Goal: Information Seeking & Learning: Compare options

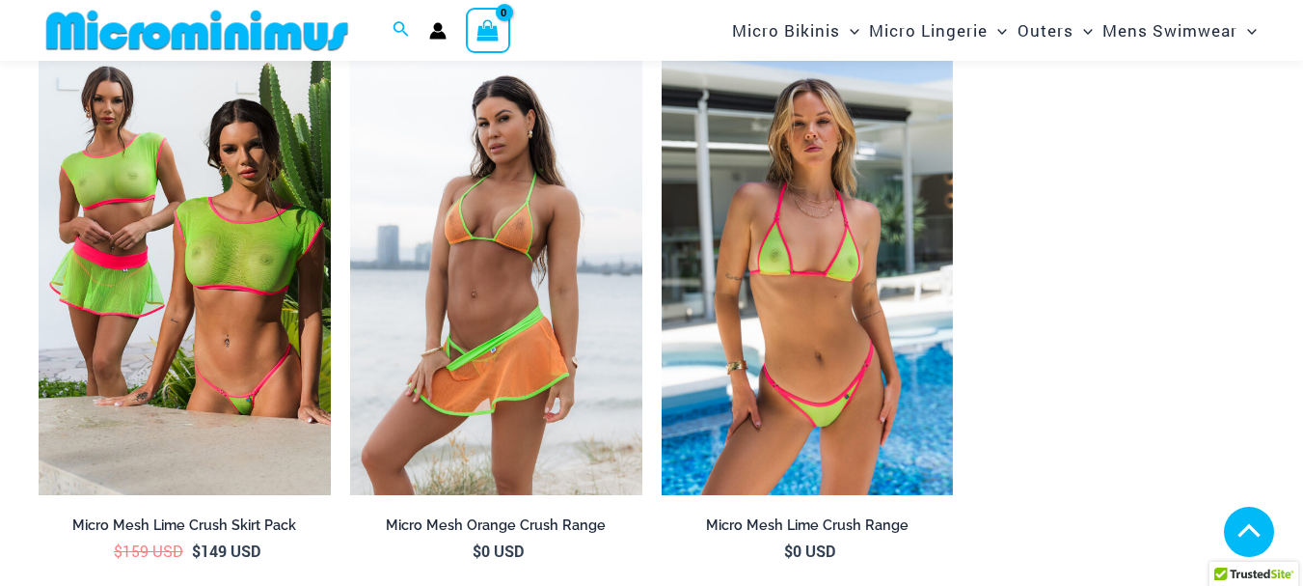
scroll to position [2291, 0]
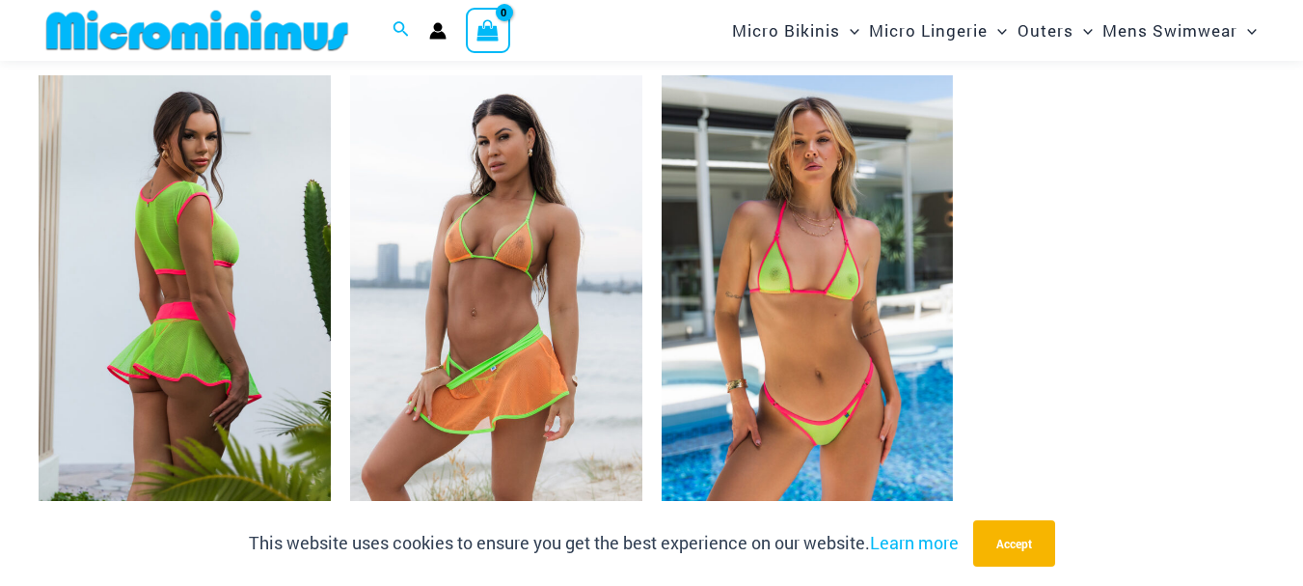
click at [195, 244] on img at bounding box center [185, 294] width 292 height 438
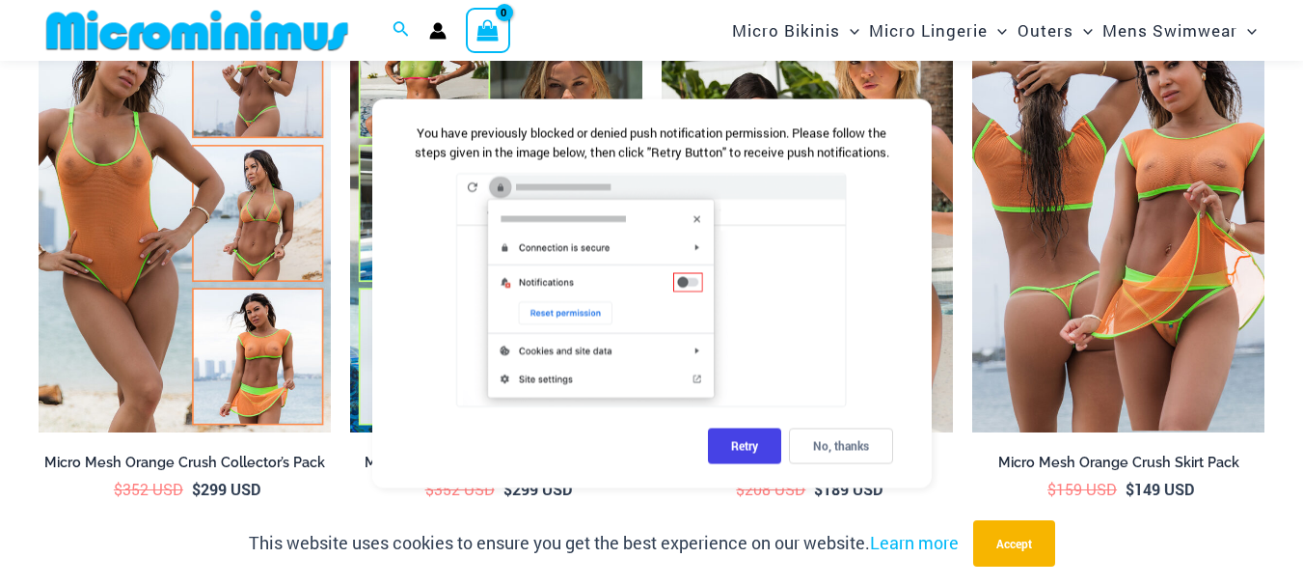
scroll to position [1770, 0]
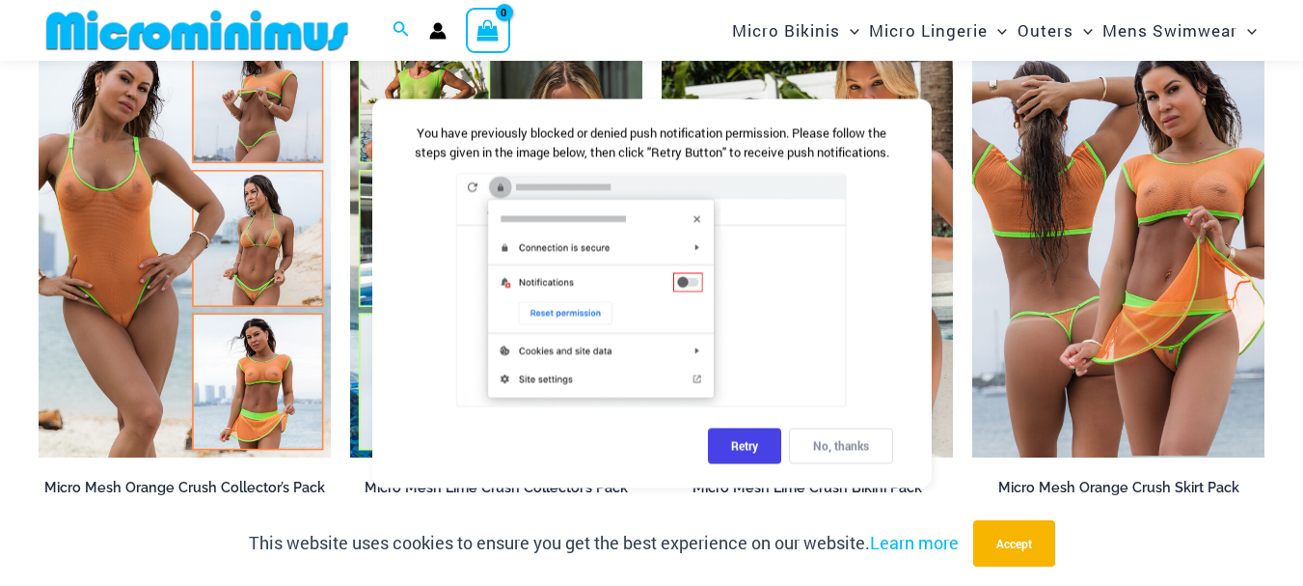
click at [844, 458] on div "No, thanks" at bounding box center [841, 445] width 104 height 36
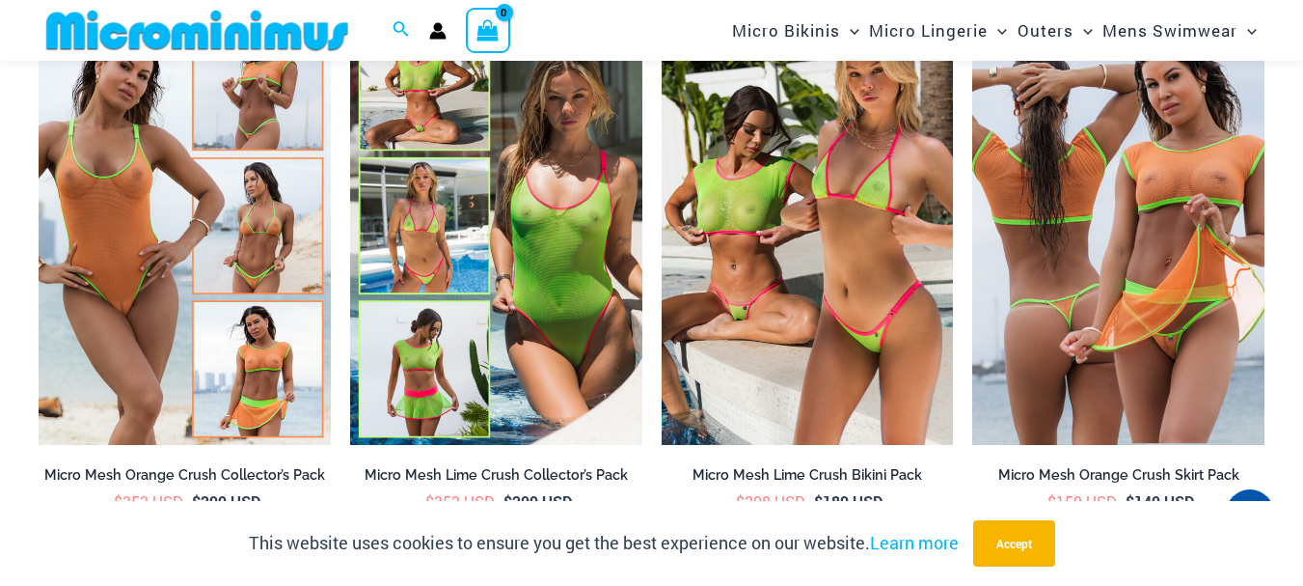
scroll to position [1808, 0]
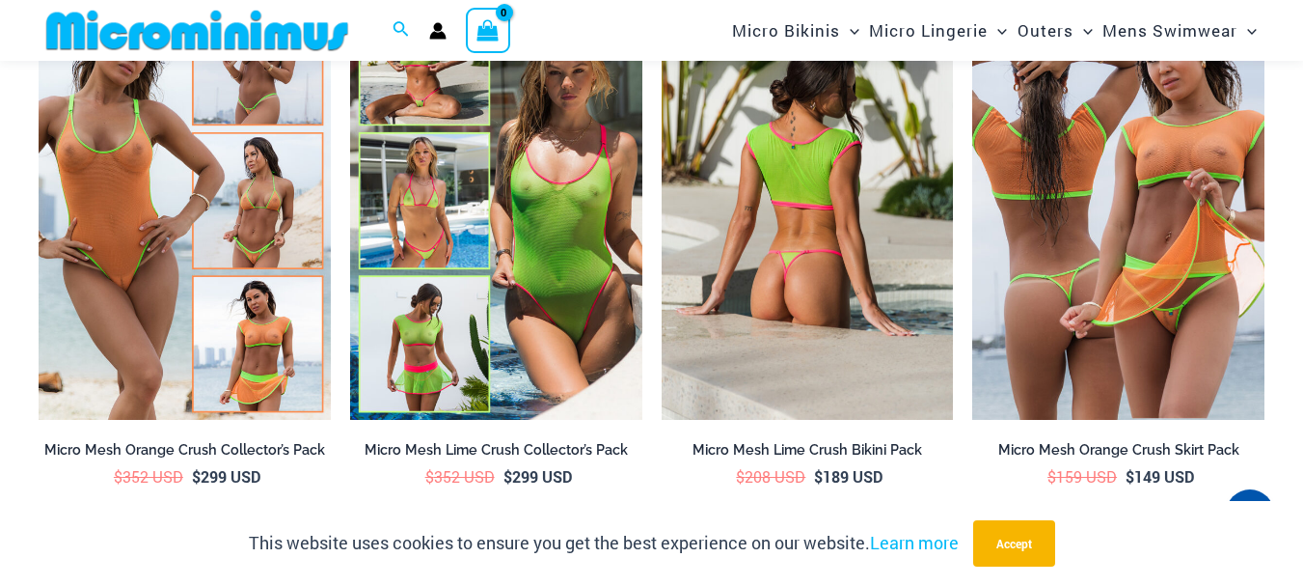
click at [874, 227] on img at bounding box center [808, 201] width 292 height 438
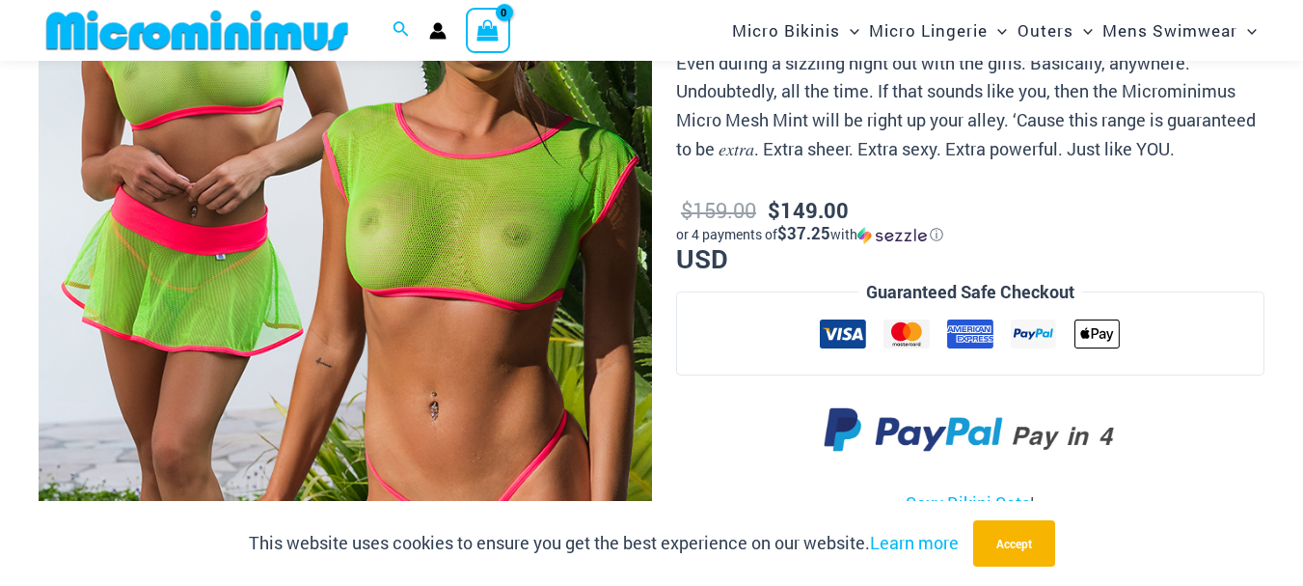
scroll to position [377, 0]
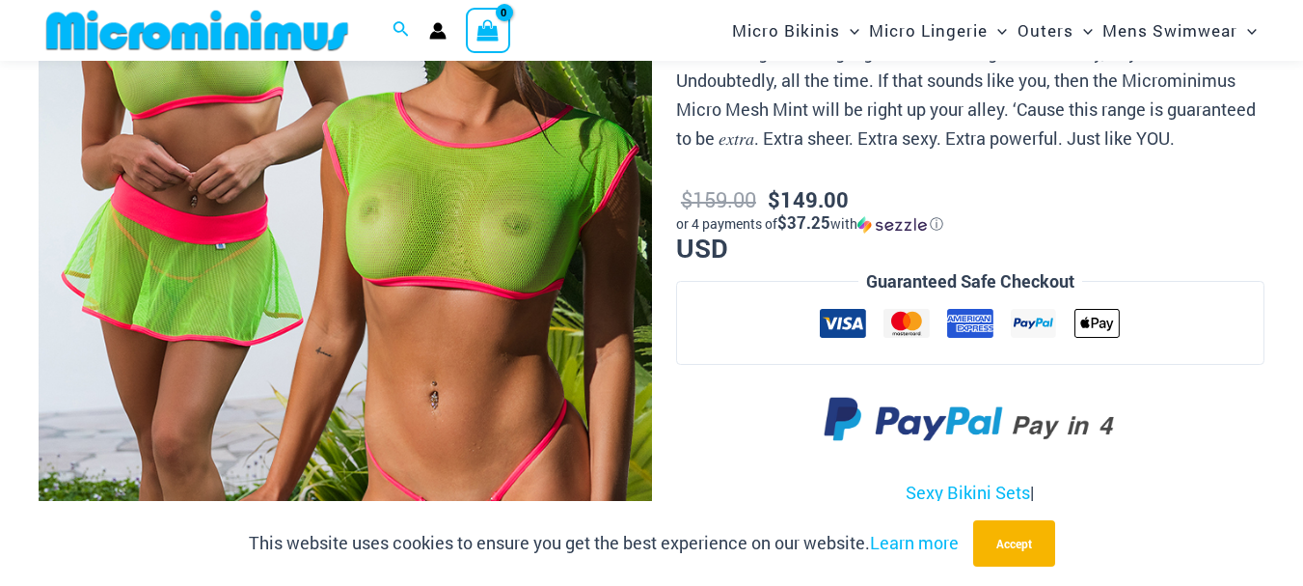
drag, startPoint x: 1314, startPoint y: 69, endPoint x: 1317, endPoint y: 50, distance: 19.5
click at [456, 259] on img at bounding box center [346, 257] width 614 height 919
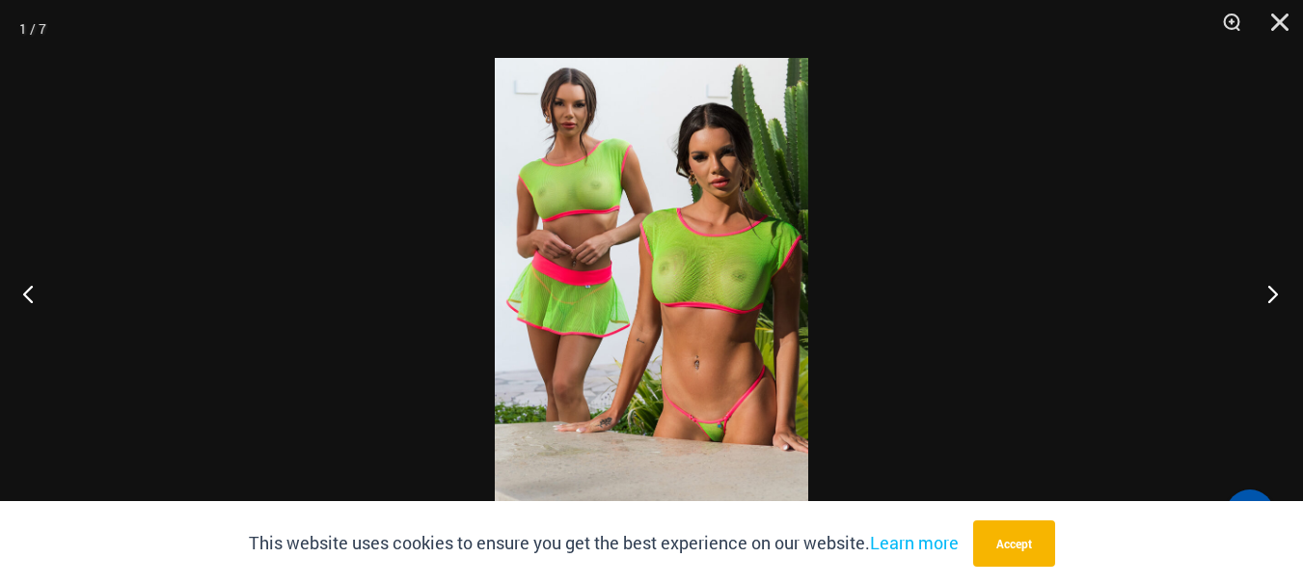
click at [1274, 283] on button "Next" at bounding box center [1267, 293] width 72 height 96
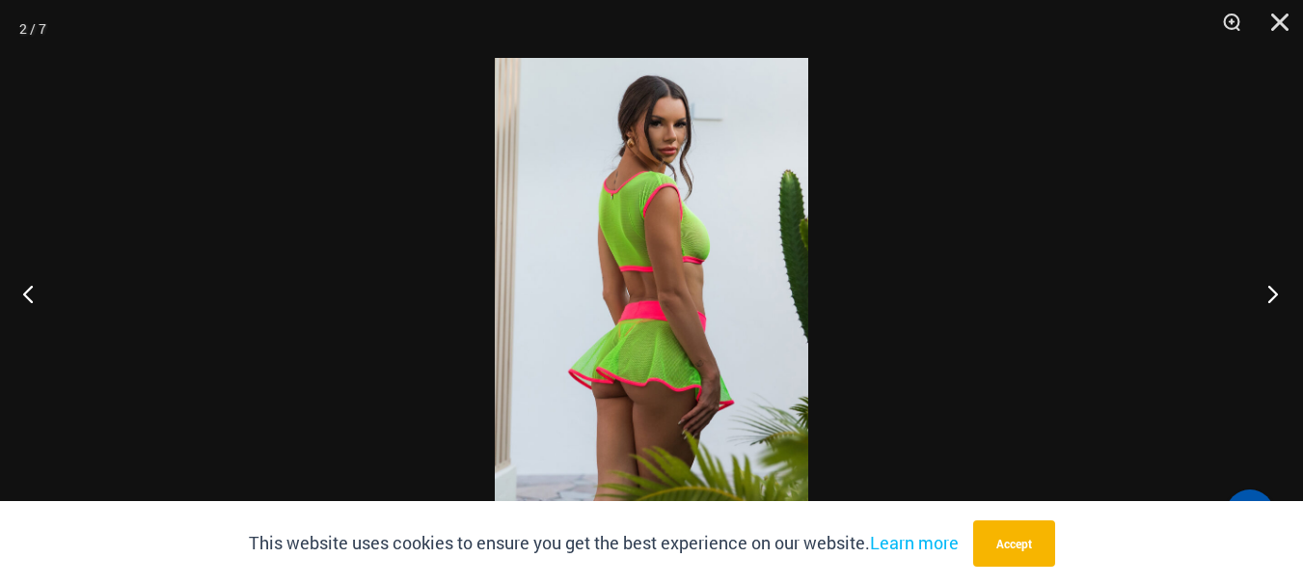
click at [1274, 283] on button "Next" at bounding box center [1267, 293] width 72 height 96
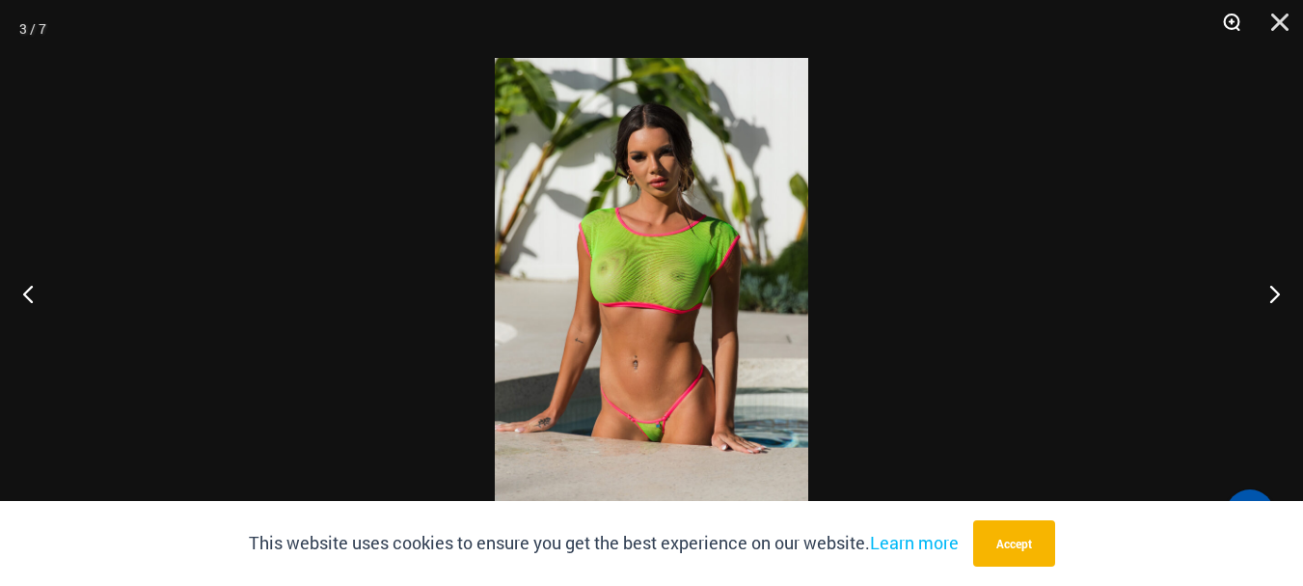
click at [1238, 14] on button "Zoom" at bounding box center [1225, 29] width 48 height 58
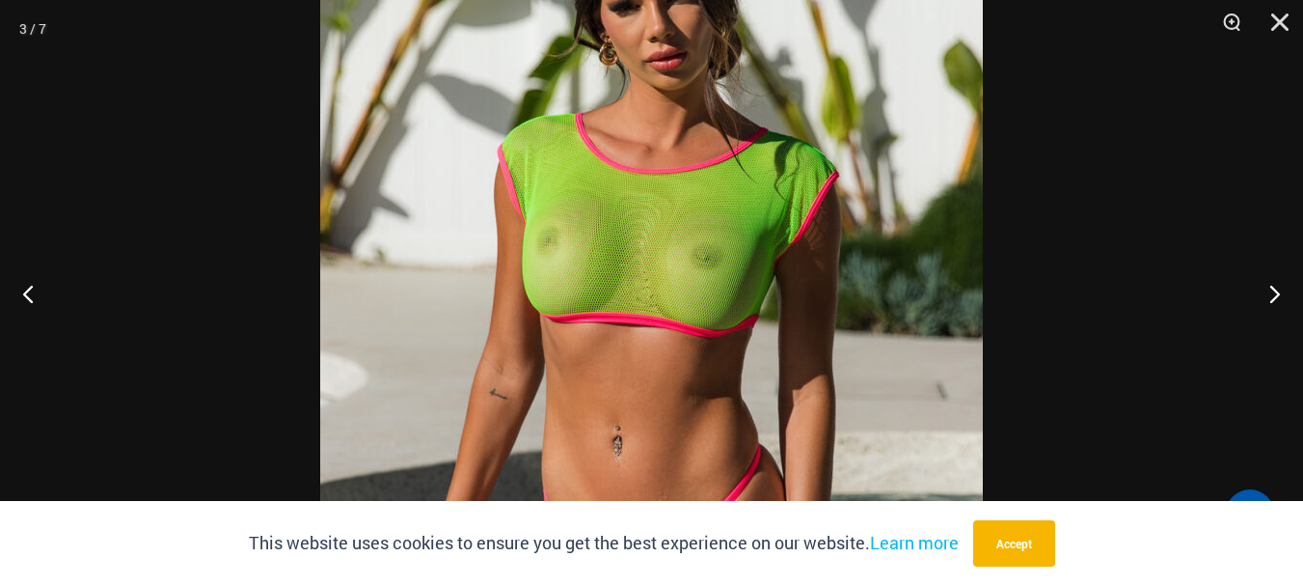
scroll to position [639, 0]
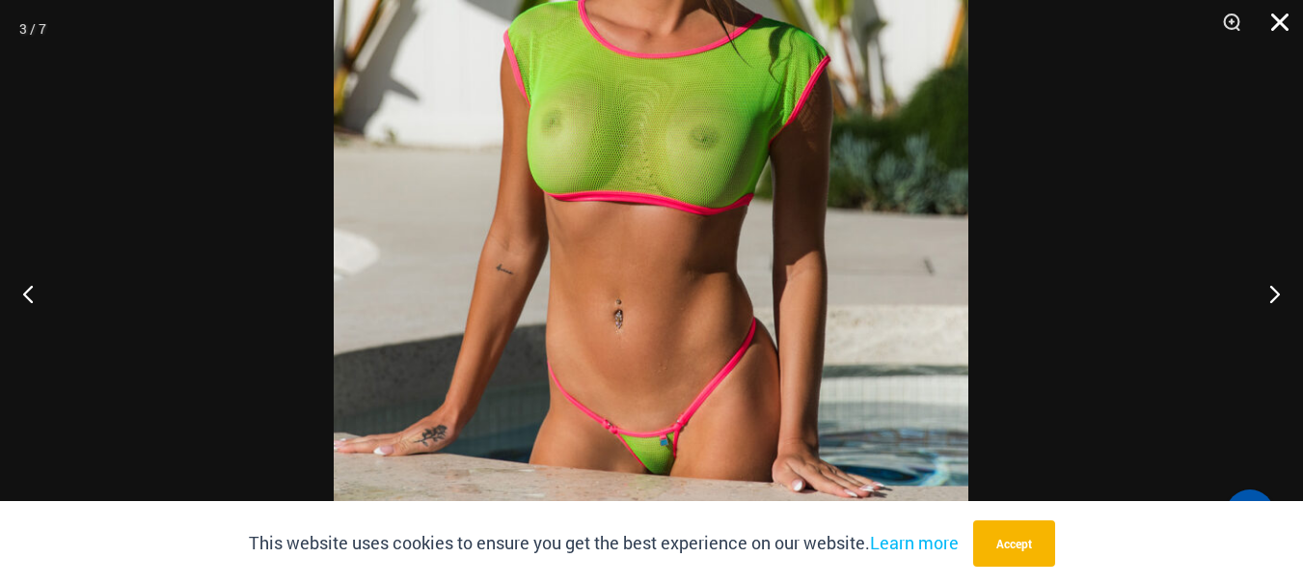
click at [1273, 19] on button "Close" at bounding box center [1273, 29] width 48 height 58
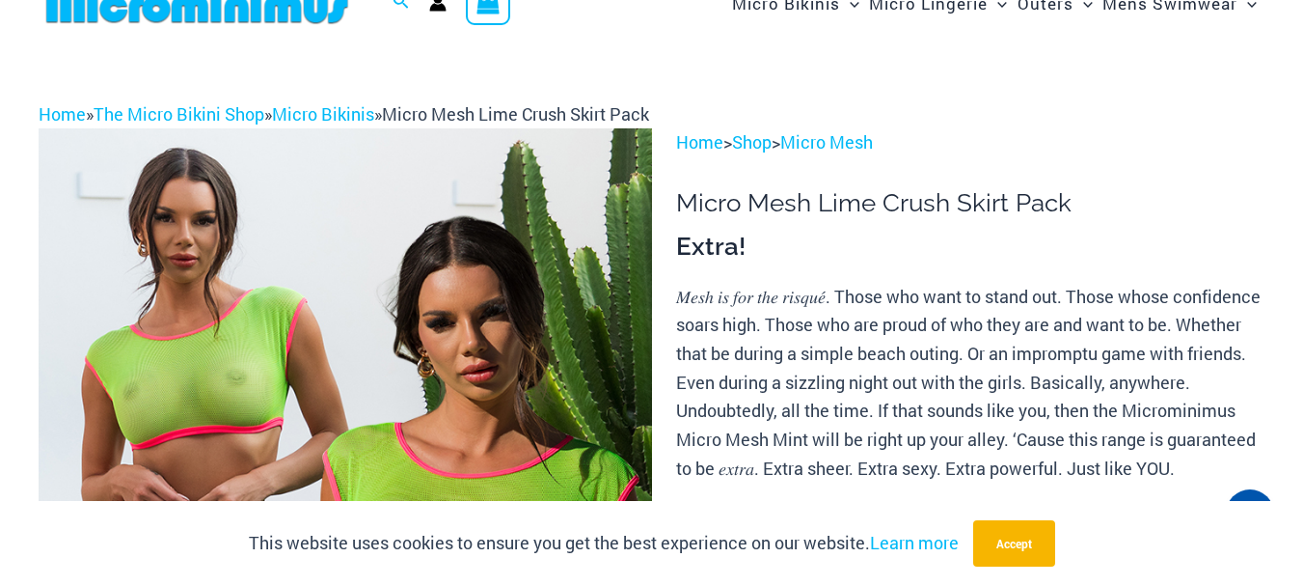
scroll to position [0, 0]
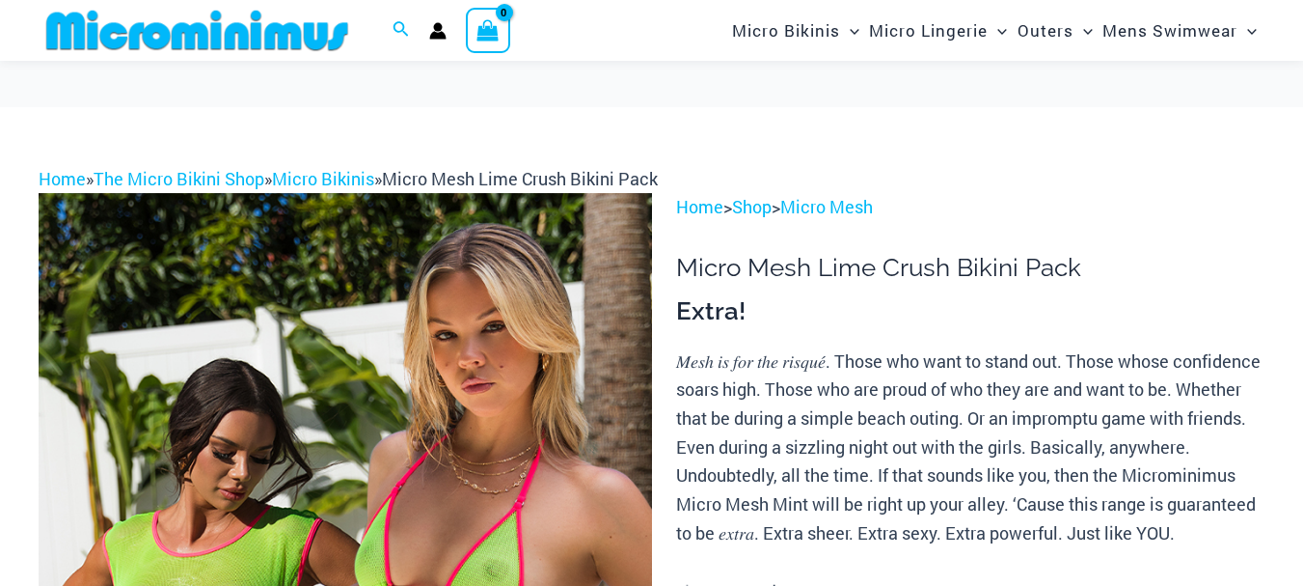
scroll to position [423, 0]
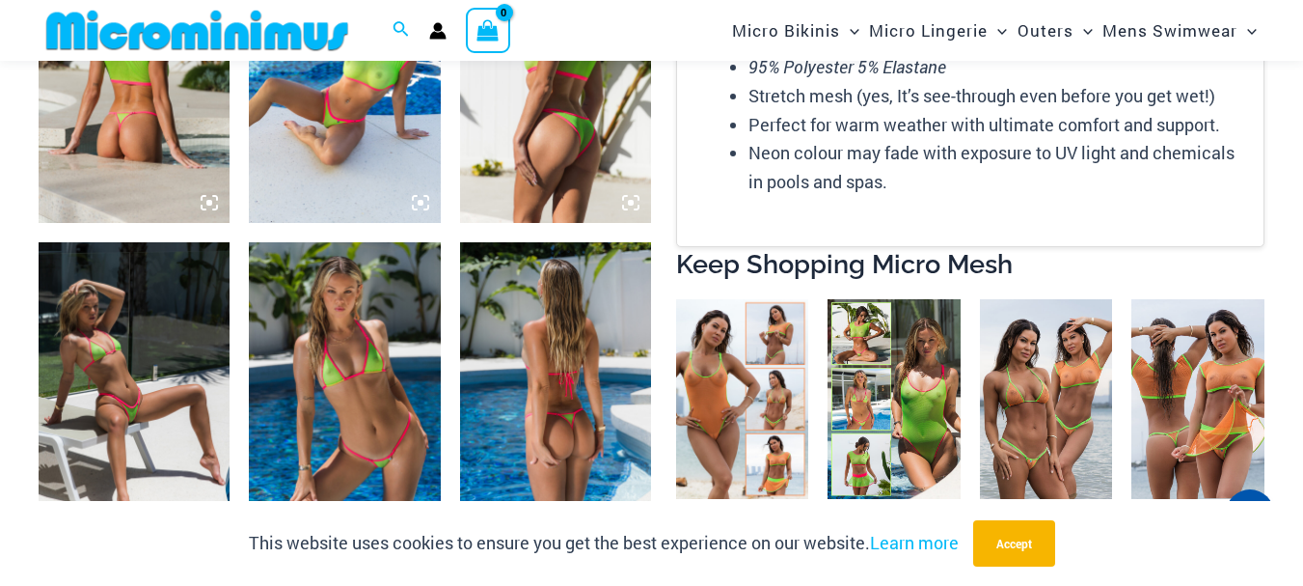
scroll to position [1168, 0]
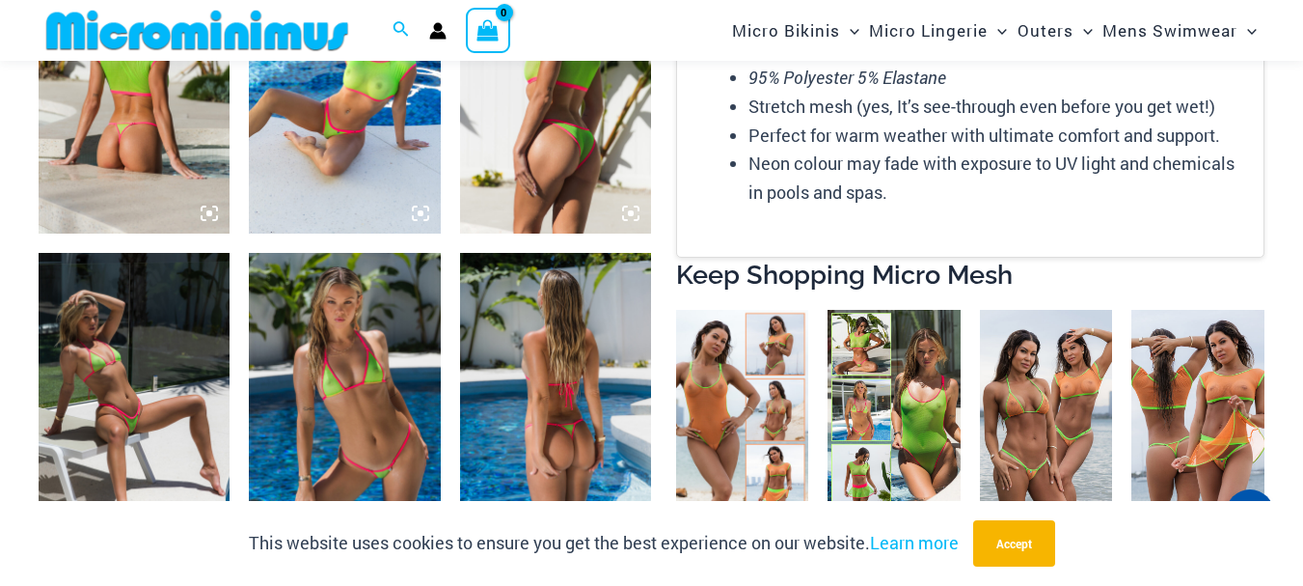
click at [139, 383] on img at bounding box center [134, 396] width 191 height 287
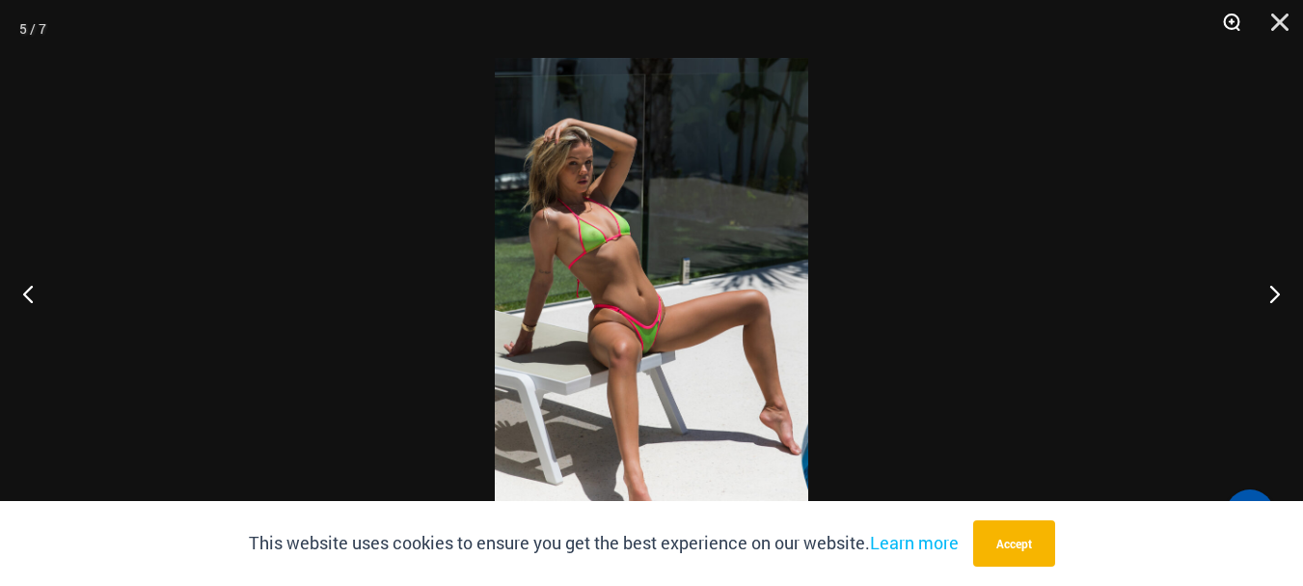
click at [1228, 14] on button "Zoom" at bounding box center [1225, 29] width 48 height 58
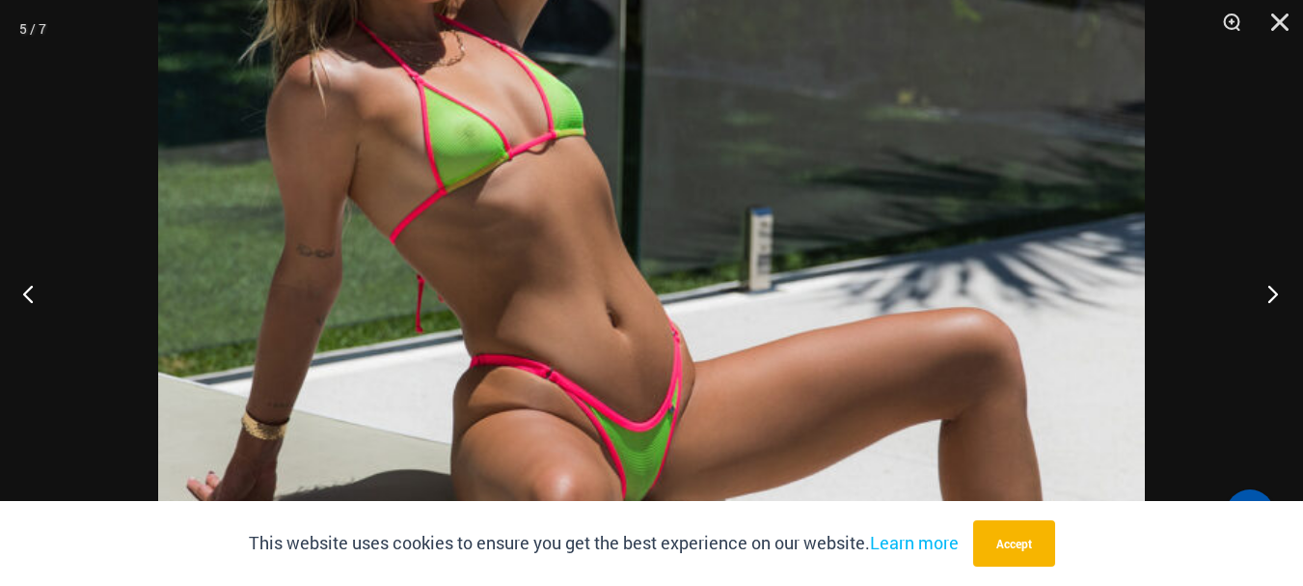
click at [1280, 292] on button "Next" at bounding box center [1267, 293] width 72 height 96
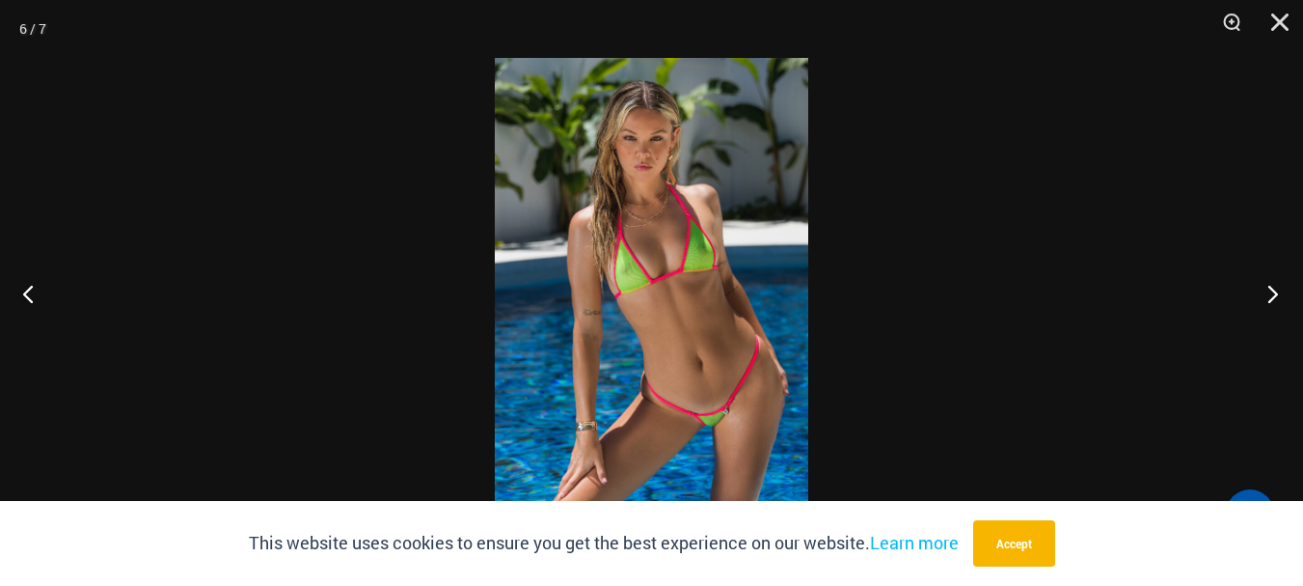
click at [1280, 292] on button "Next" at bounding box center [1267, 293] width 72 height 96
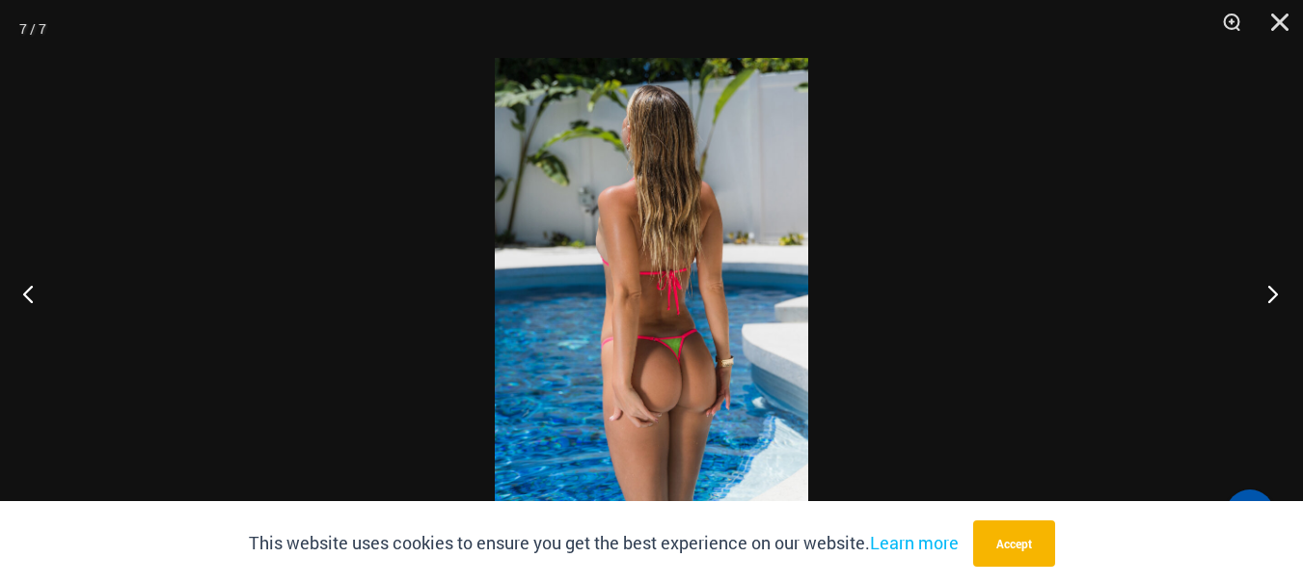
click at [1280, 292] on button "Next" at bounding box center [1267, 293] width 72 height 96
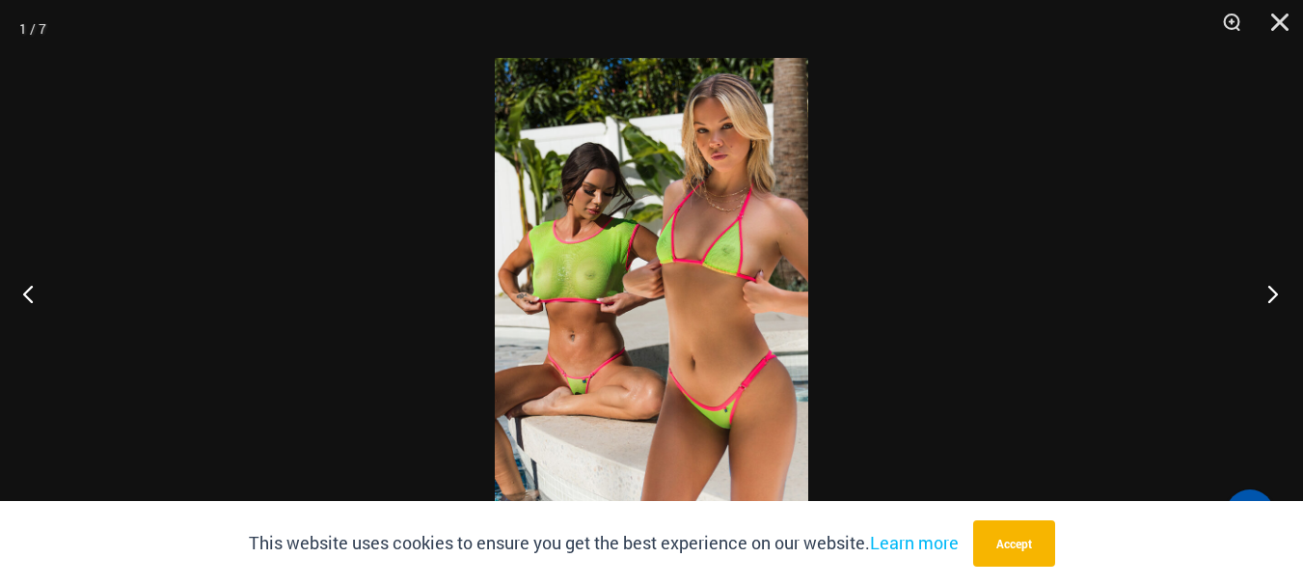
click at [1280, 292] on button "Next" at bounding box center [1267, 293] width 72 height 96
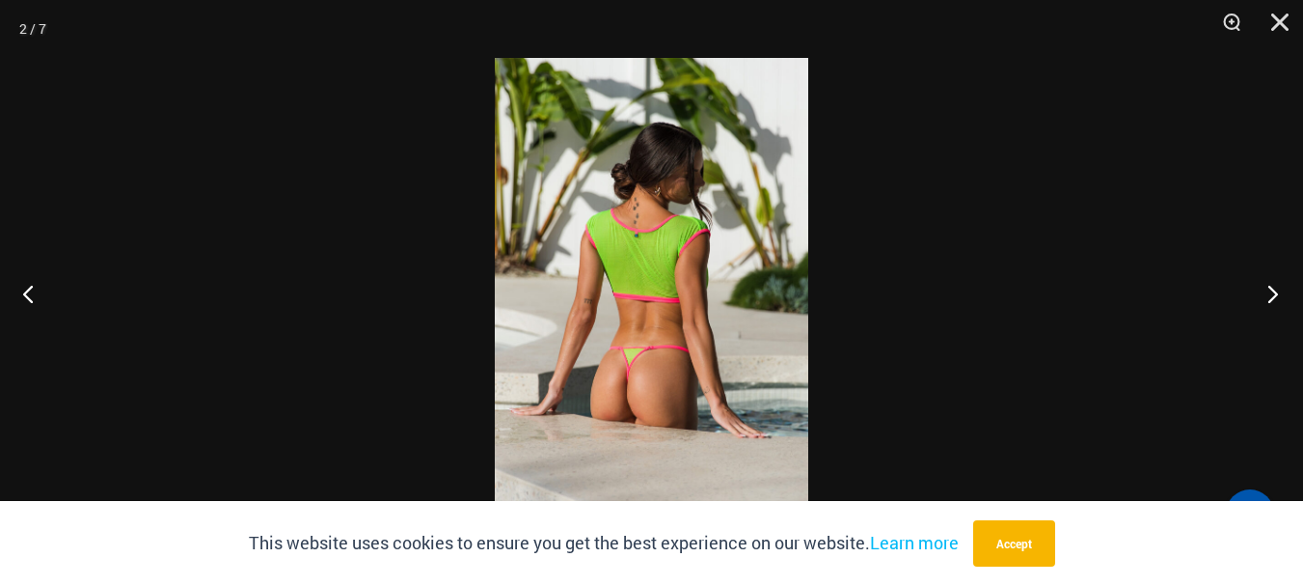
click at [1280, 292] on button "Next" at bounding box center [1267, 293] width 72 height 96
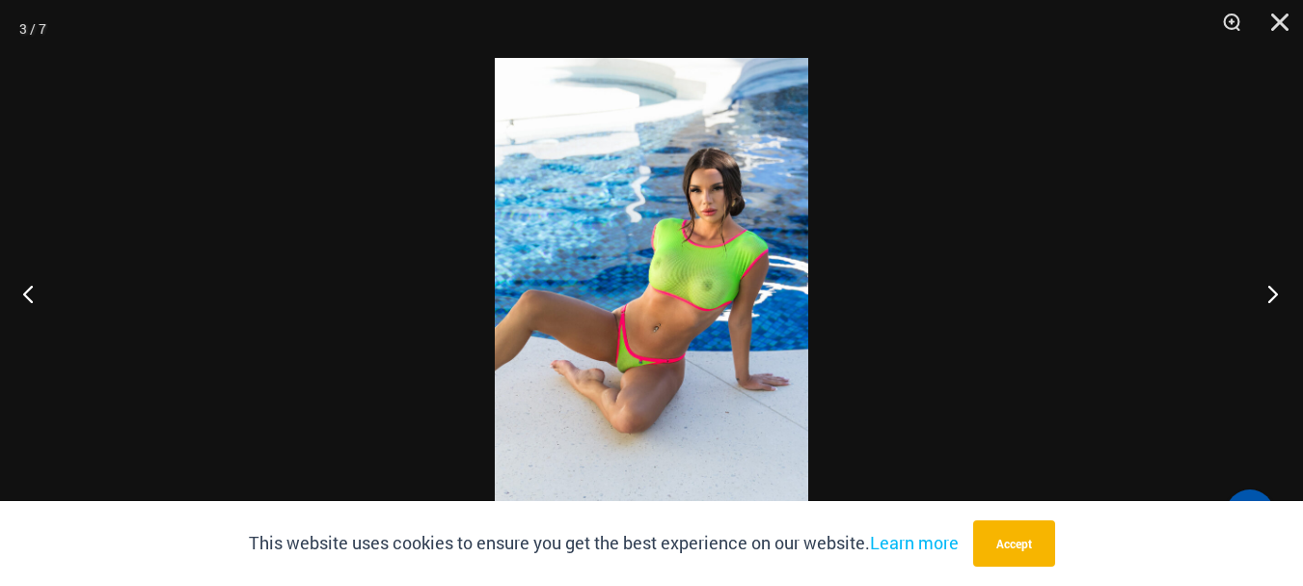
click at [1280, 292] on button "Next" at bounding box center [1267, 293] width 72 height 96
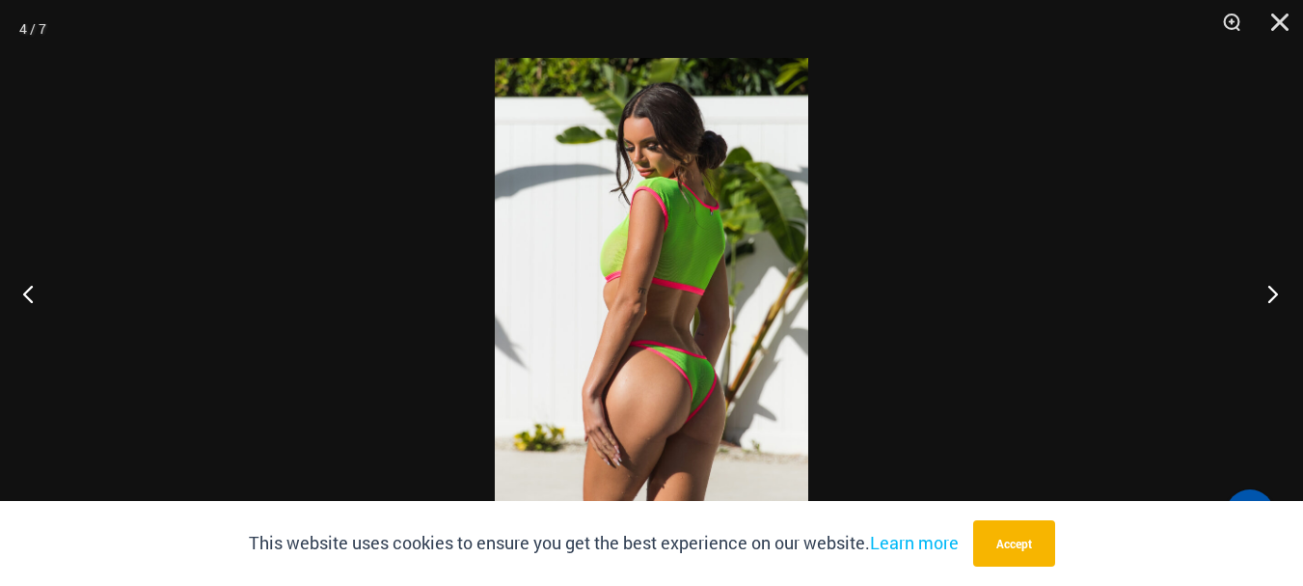
click at [1280, 292] on button "Next" at bounding box center [1267, 293] width 72 height 96
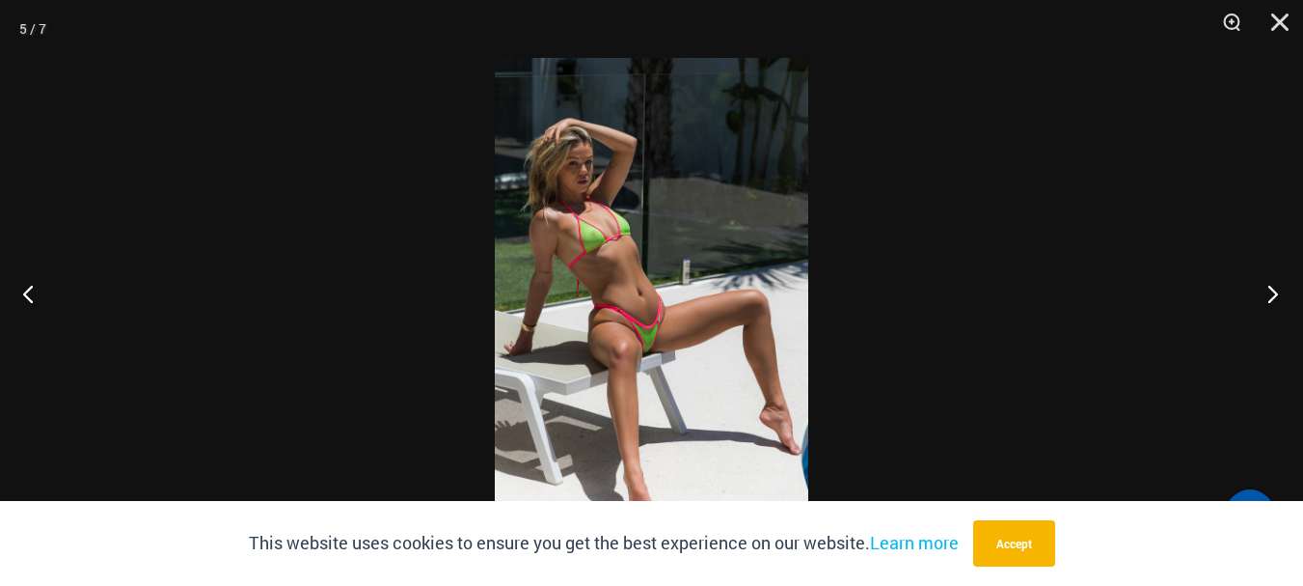
click at [1280, 292] on button "Next" at bounding box center [1267, 293] width 72 height 96
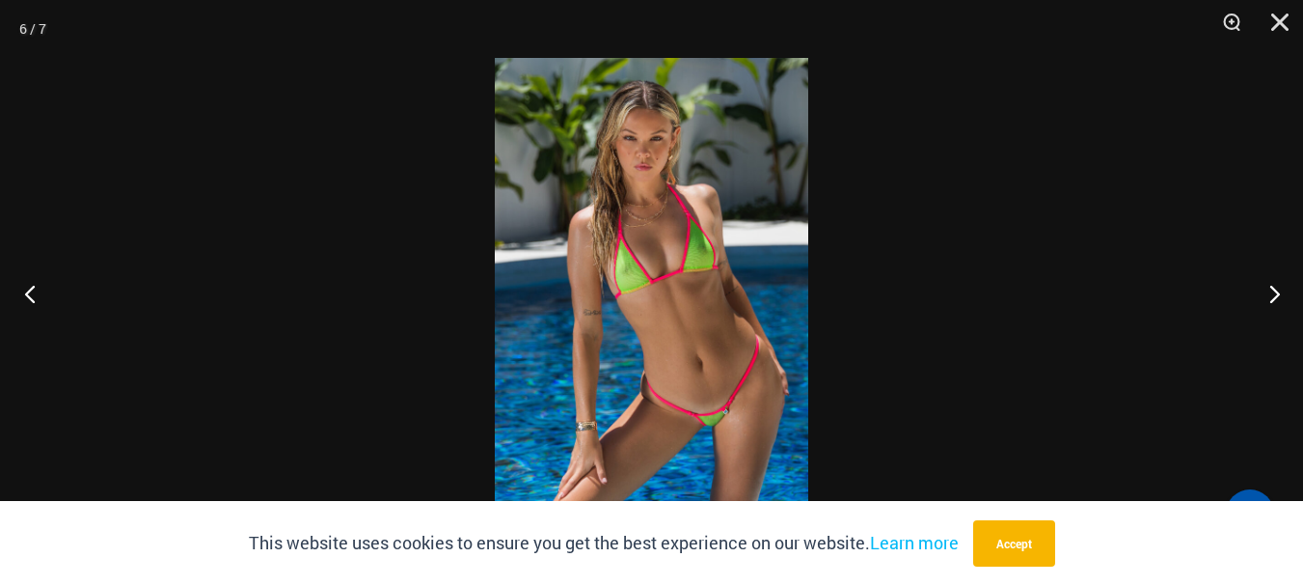
click at [34, 298] on button "Previous" at bounding box center [36, 293] width 72 height 96
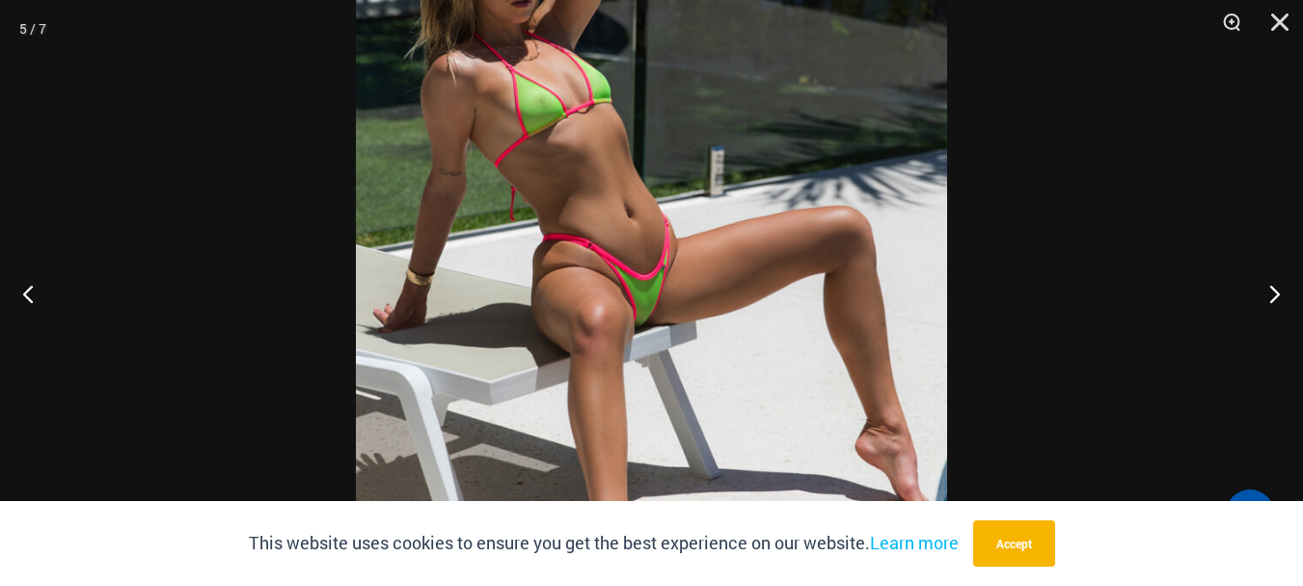
click at [1141, 223] on div at bounding box center [651, 293] width 1303 height 586
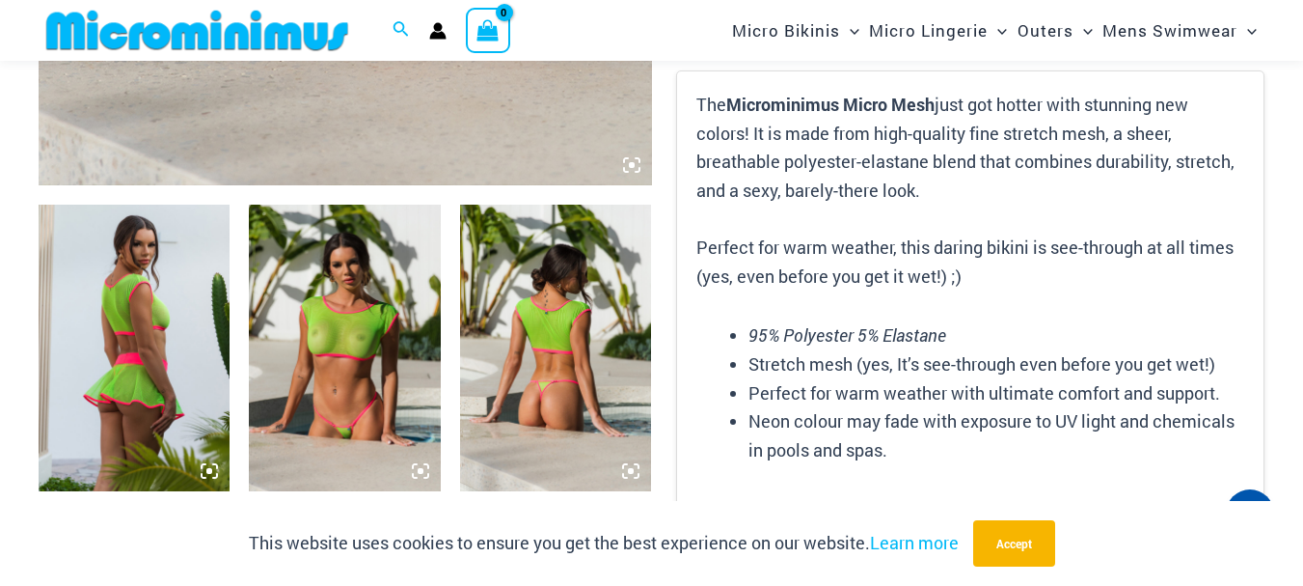
scroll to position [981, 0]
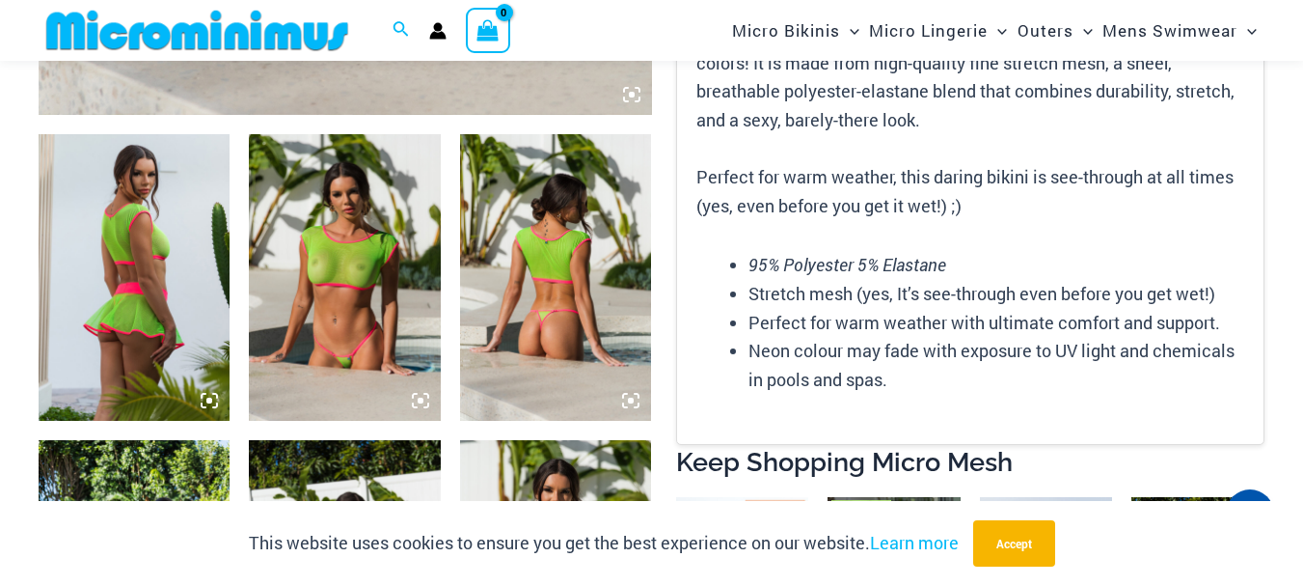
click at [368, 281] on img at bounding box center [344, 277] width 191 height 287
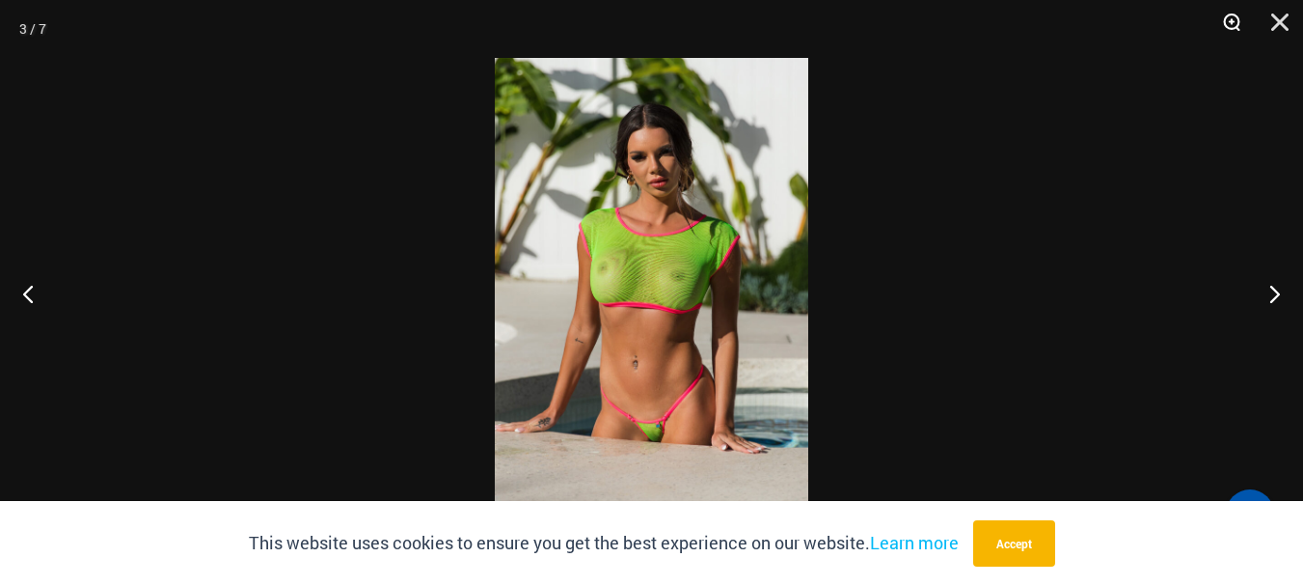
click at [1230, 18] on button "Zoom" at bounding box center [1225, 29] width 48 height 58
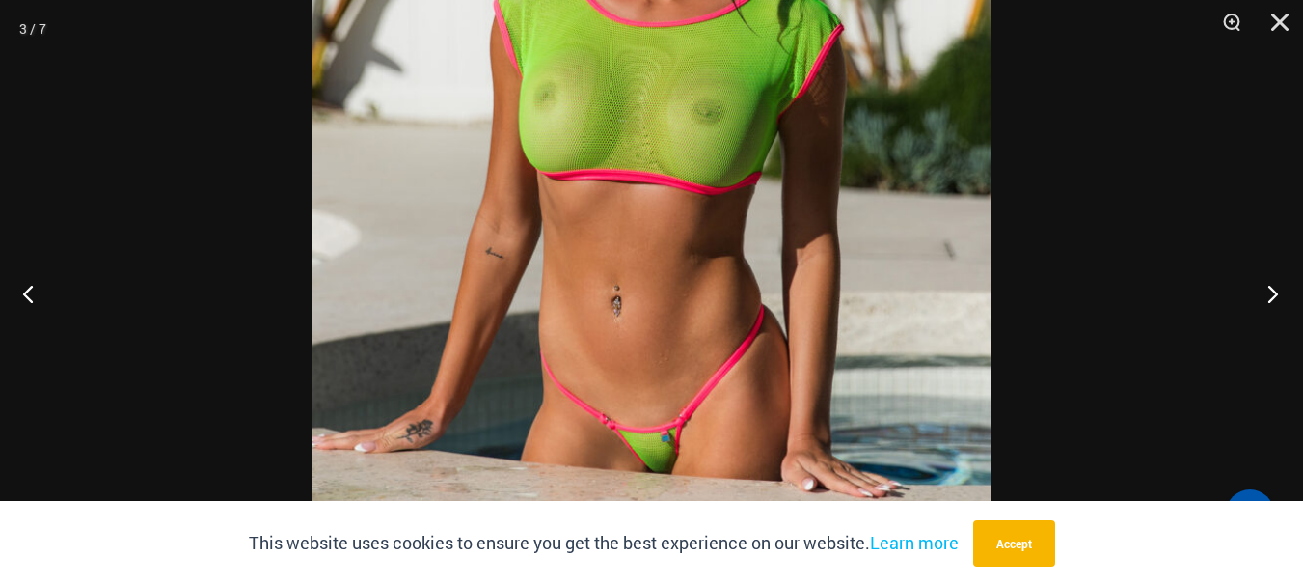
click at [1261, 289] on button "Next" at bounding box center [1267, 293] width 72 height 96
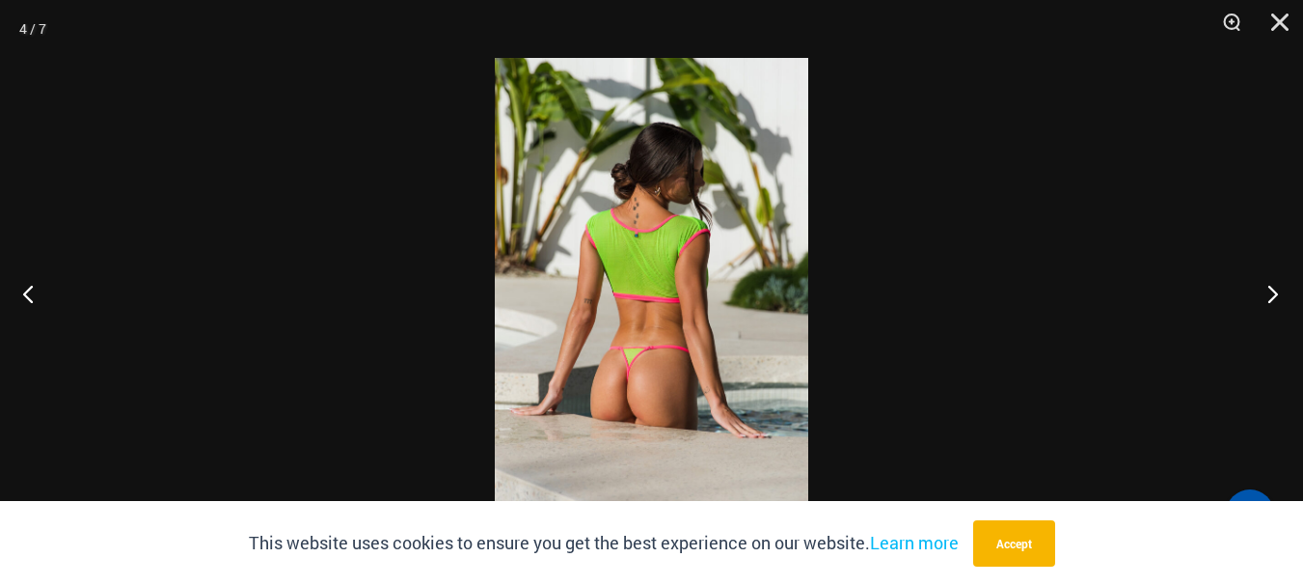
click at [1269, 293] on button "Next" at bounding box center [1267, 293] width 72 height 96
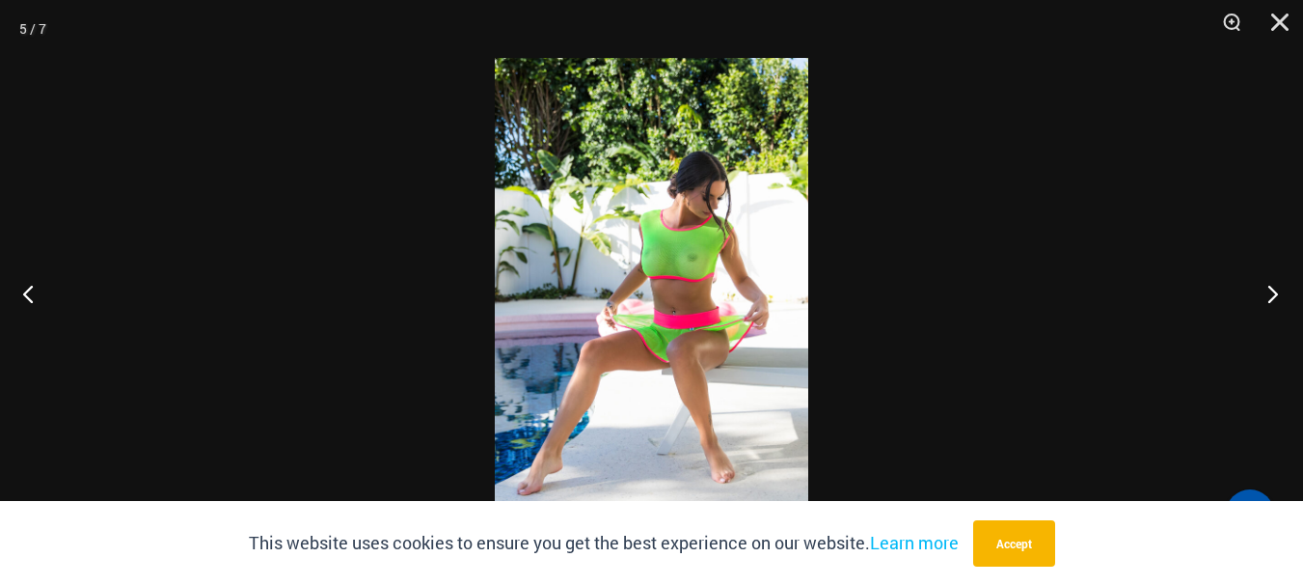
click at [1269, 293] on button "Next" at bounding box center [1267, 293] width 72 height 96
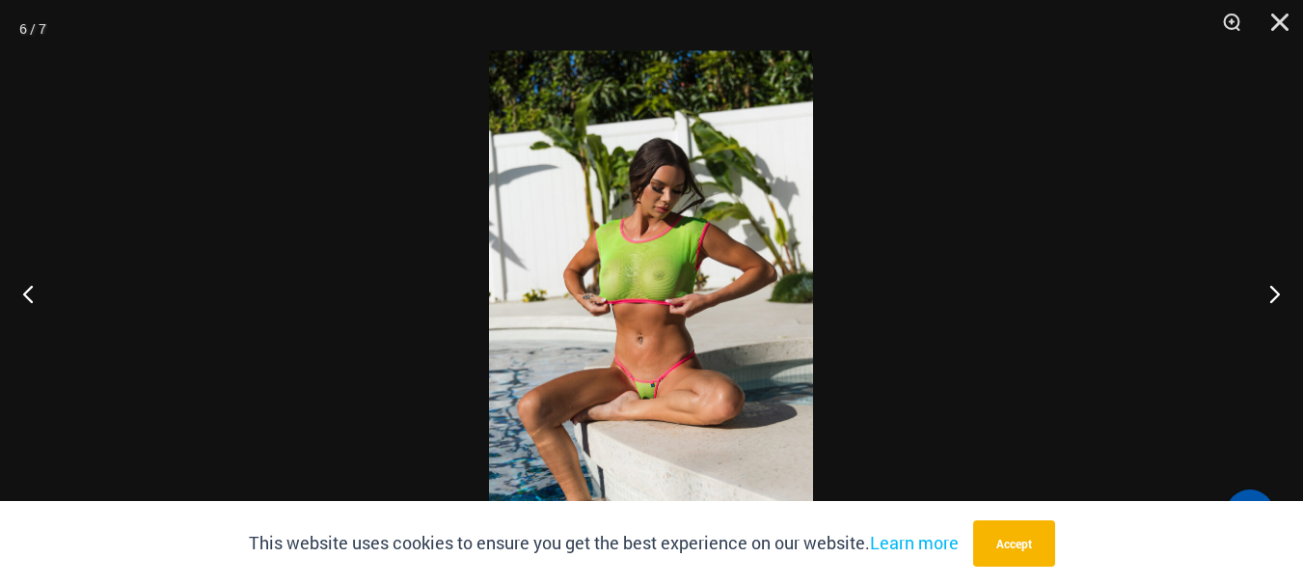
click at [465, 151] on div at bounding box center [651, 293] width 1303 height 586
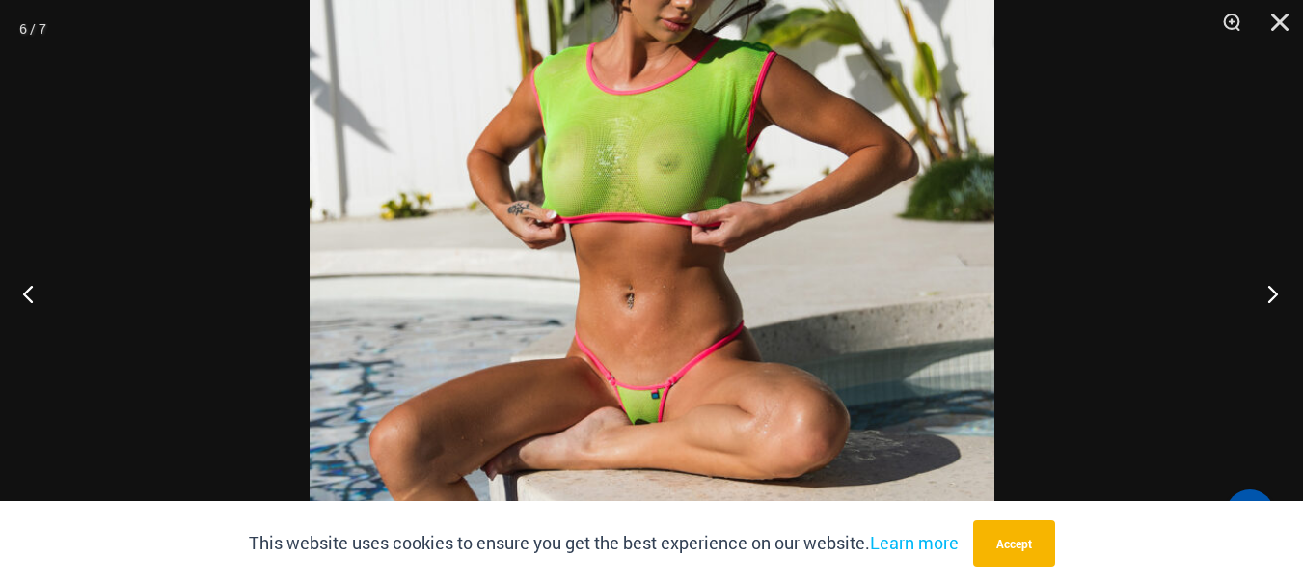
click at [1273, 278] on button "Next" at bounding box center [1267, 293] width 72 height 96
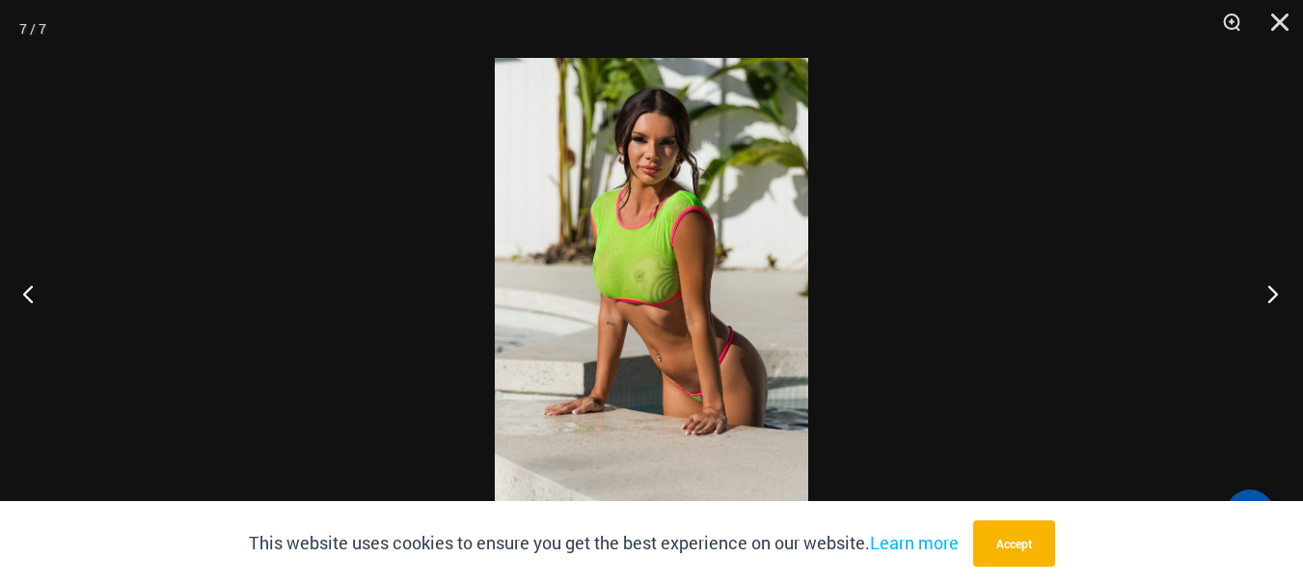
click at [1270, 278] on button "Next" at bounding box center [1267, 293] width 72 height 96
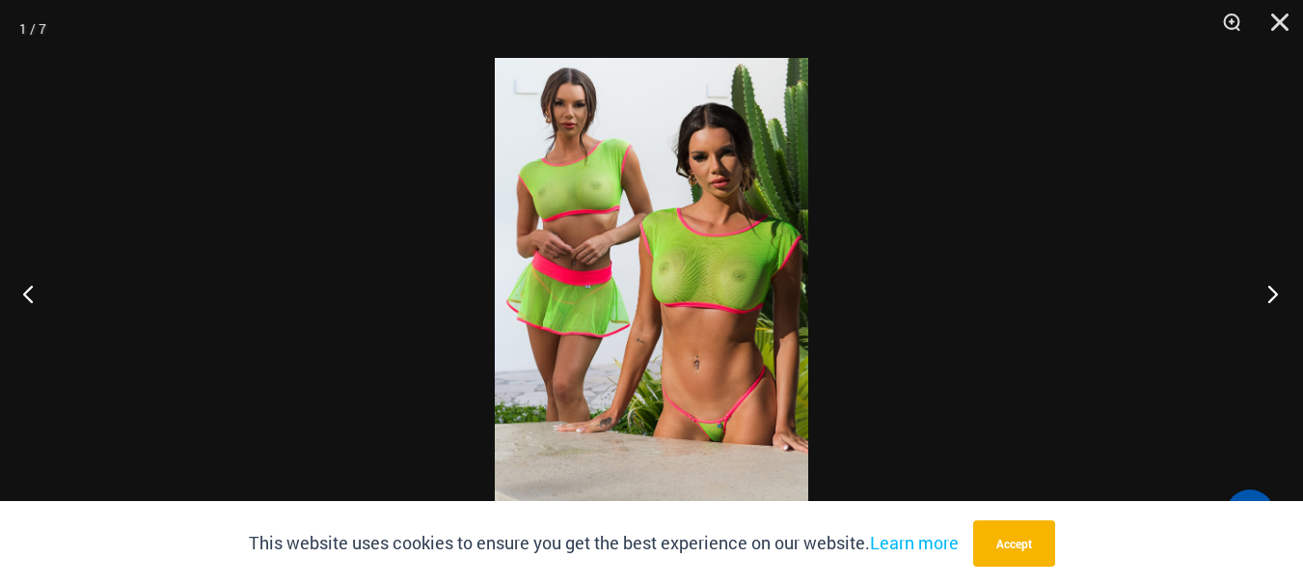
click at [1257, 270] on button "Next" at bounding box center [1267, 293] width 72 height 96
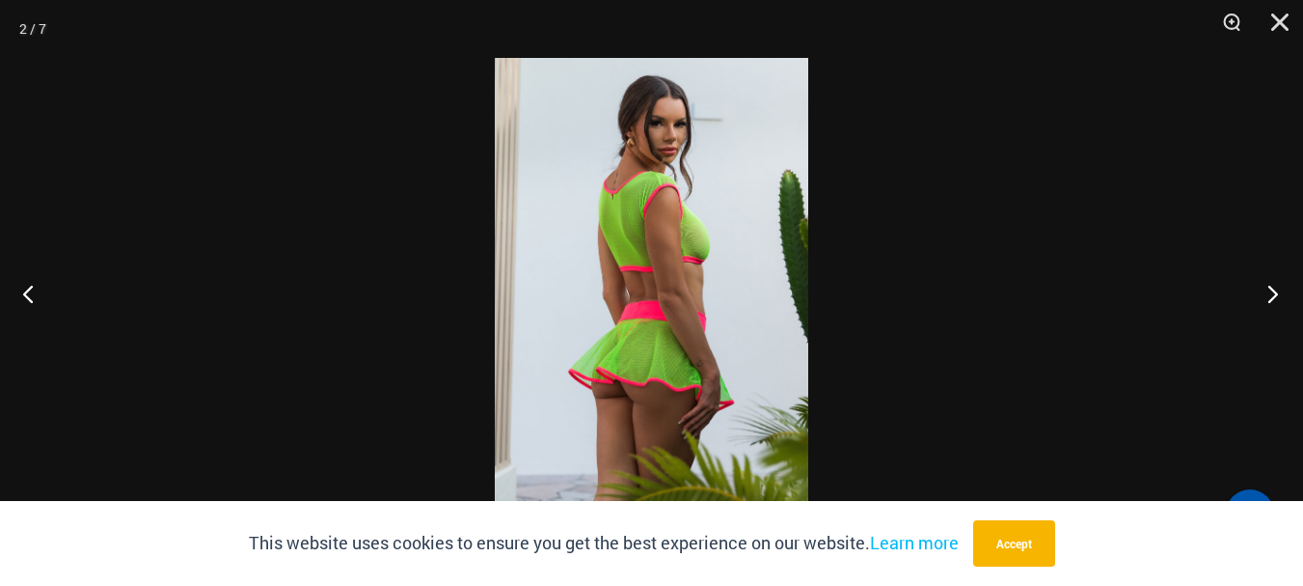
click at [1295, 299] on button "Next" at bounding box center [1267, 293] width 72 height 96
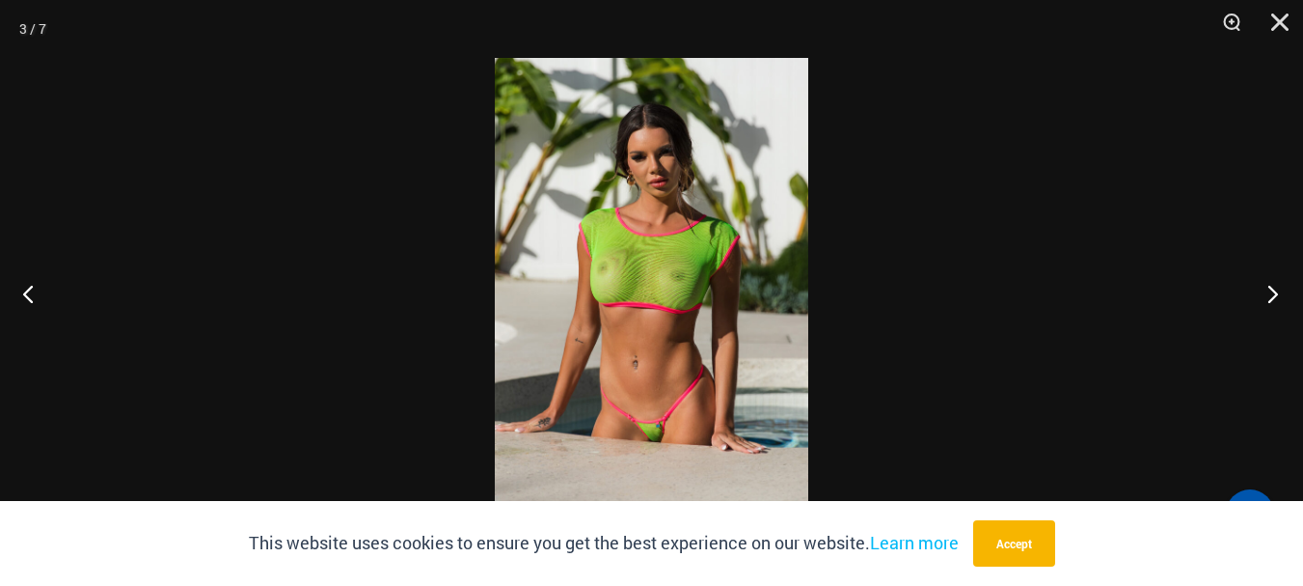
click at [1283, 296] on button "Next" at bounding box center [1267, 293] width 72 height 96
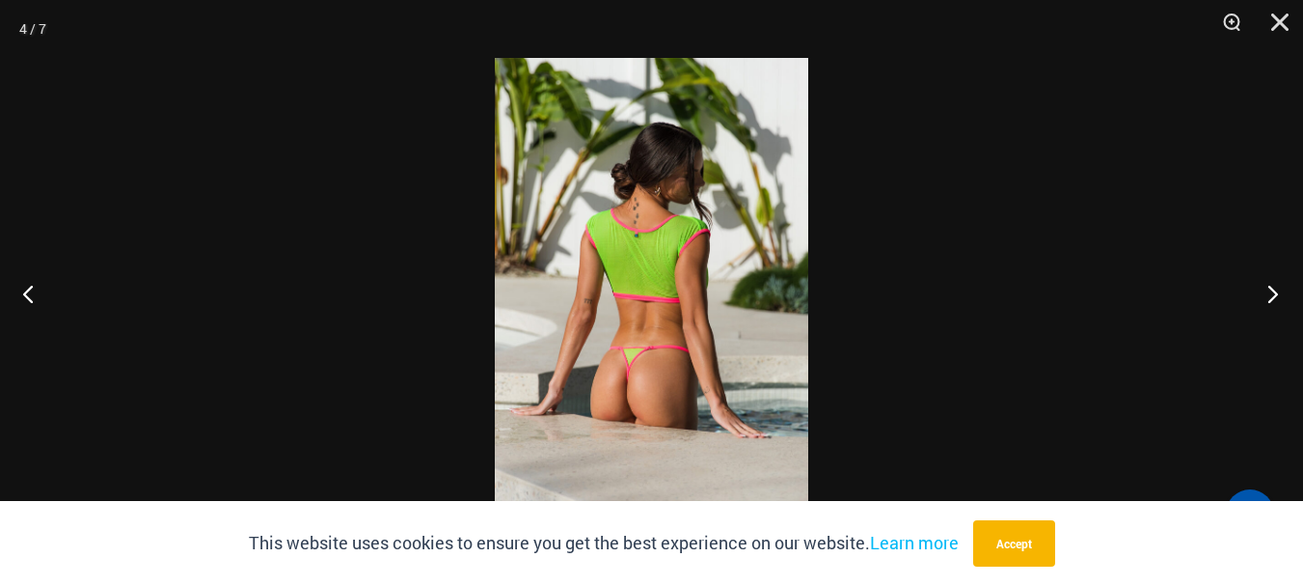
click at [1275, 293] on button "Next" at bounding box center [1267, 293] width 72 height 96
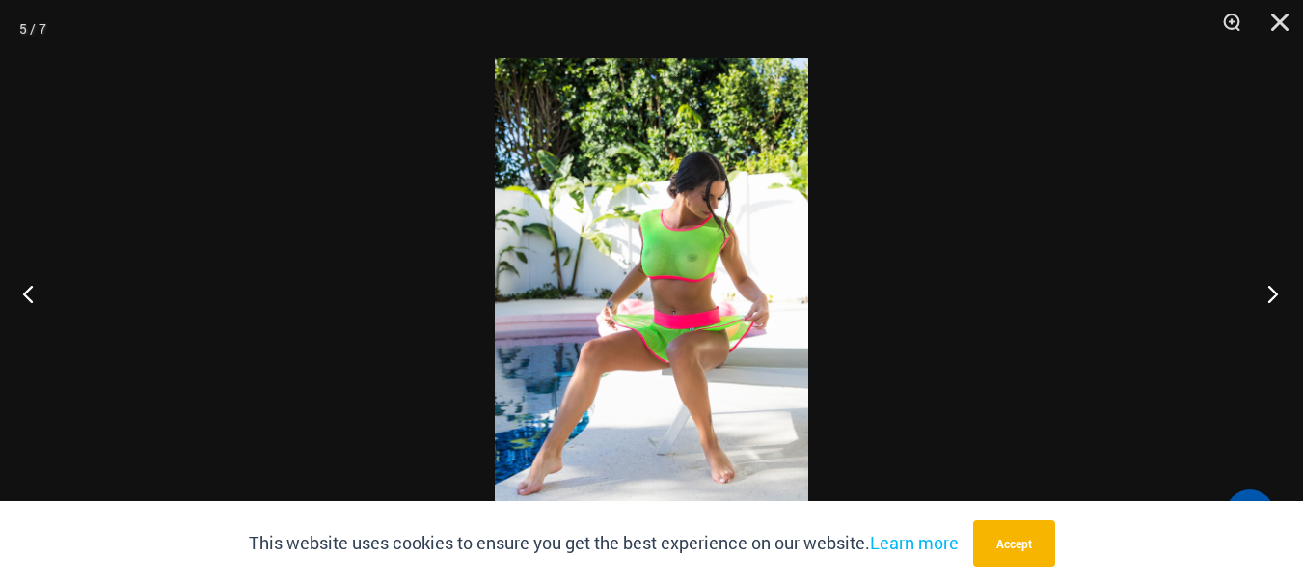
click at [1275, 293] on button "Next" at bounding box center [1267, 293] width 72 height 96
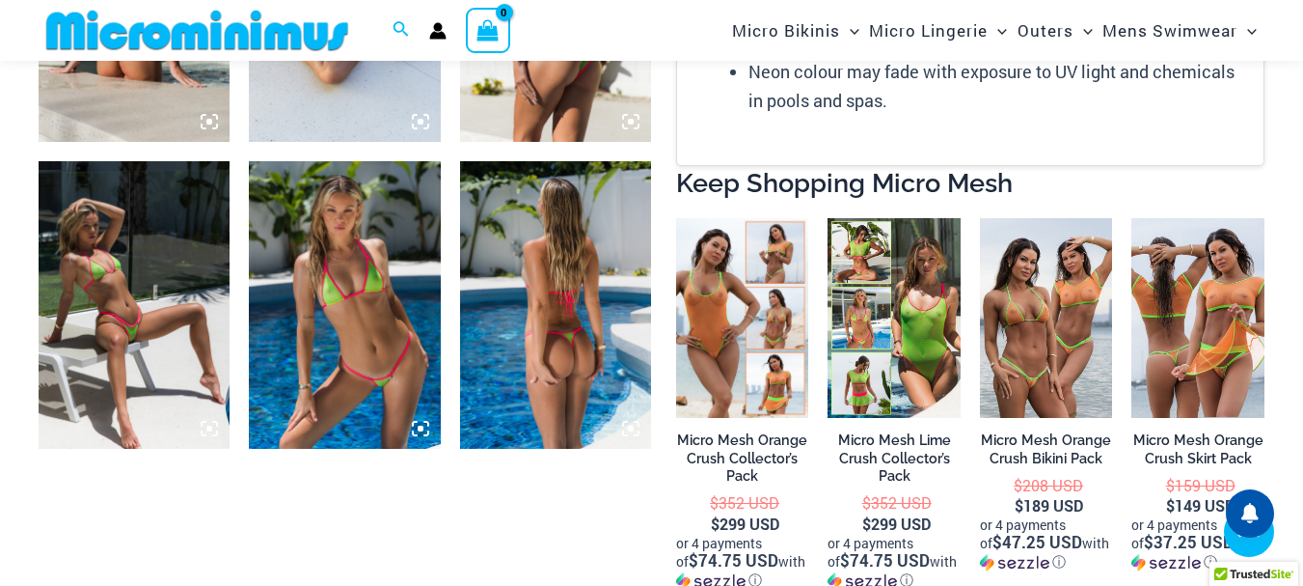
scroll to position [1249, 0]
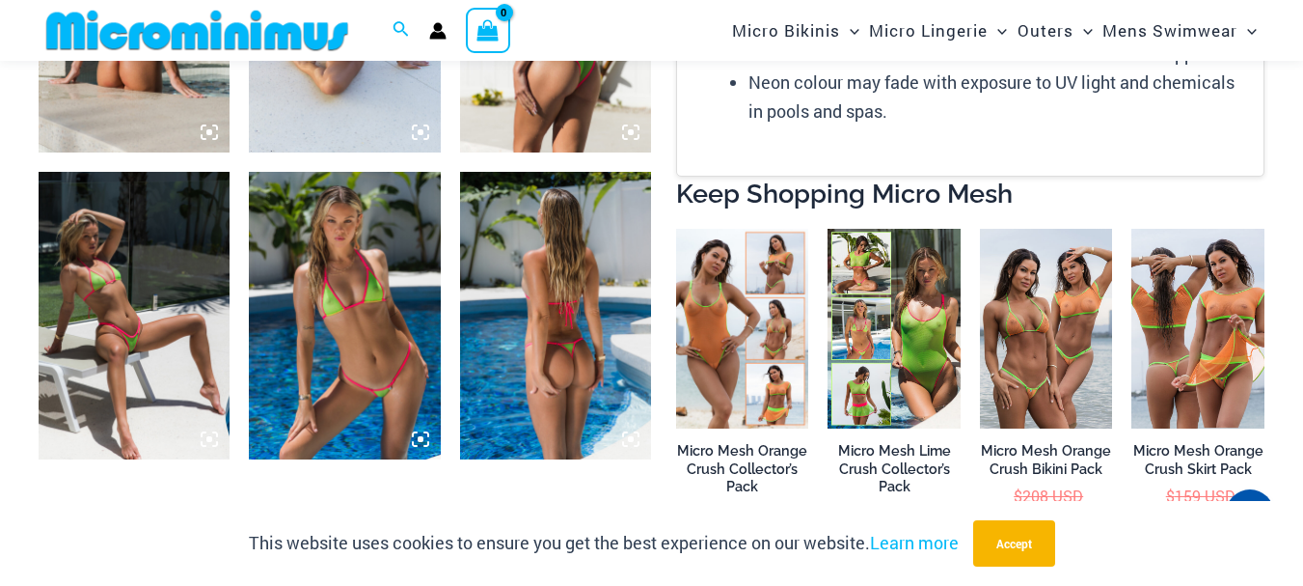
click at [150, 287] on img at bounding box center [134, 315] width 191 height 287
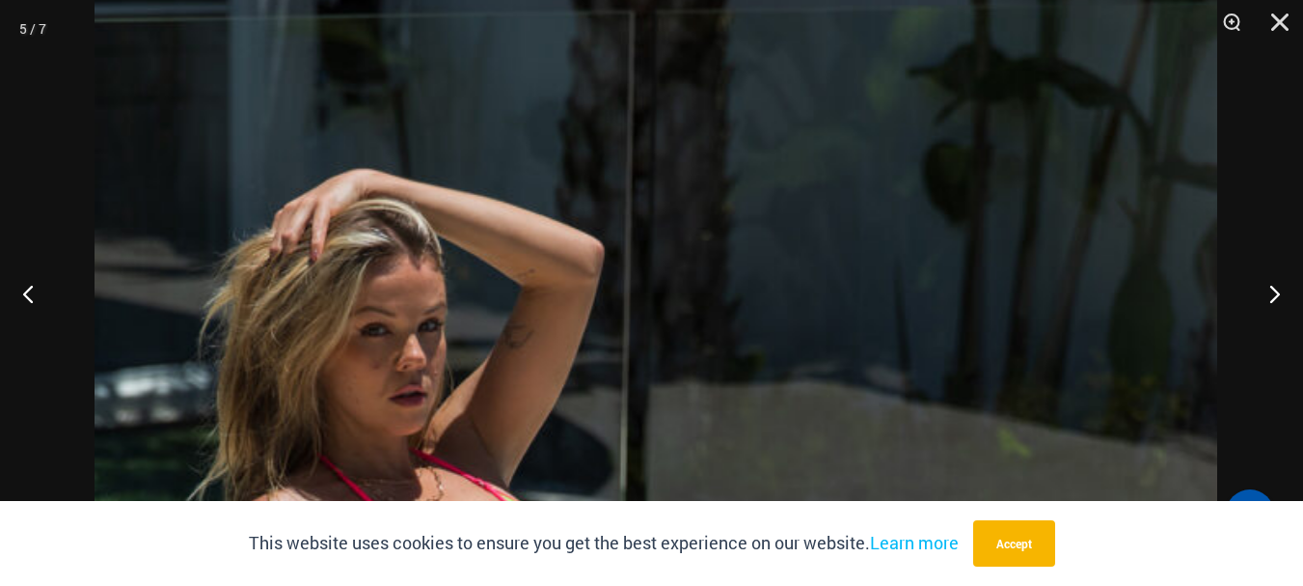
scroll to position [1762, 0]
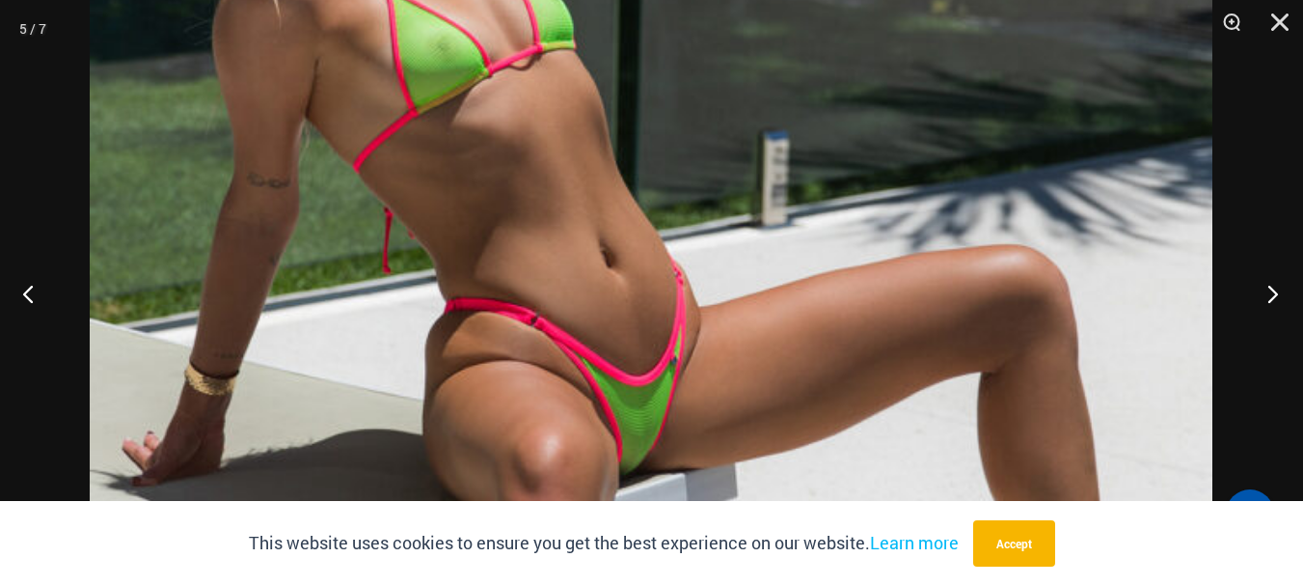
click at [1268, 294] on button "Next" at bounding box center [1267, 293] width 72 height 96
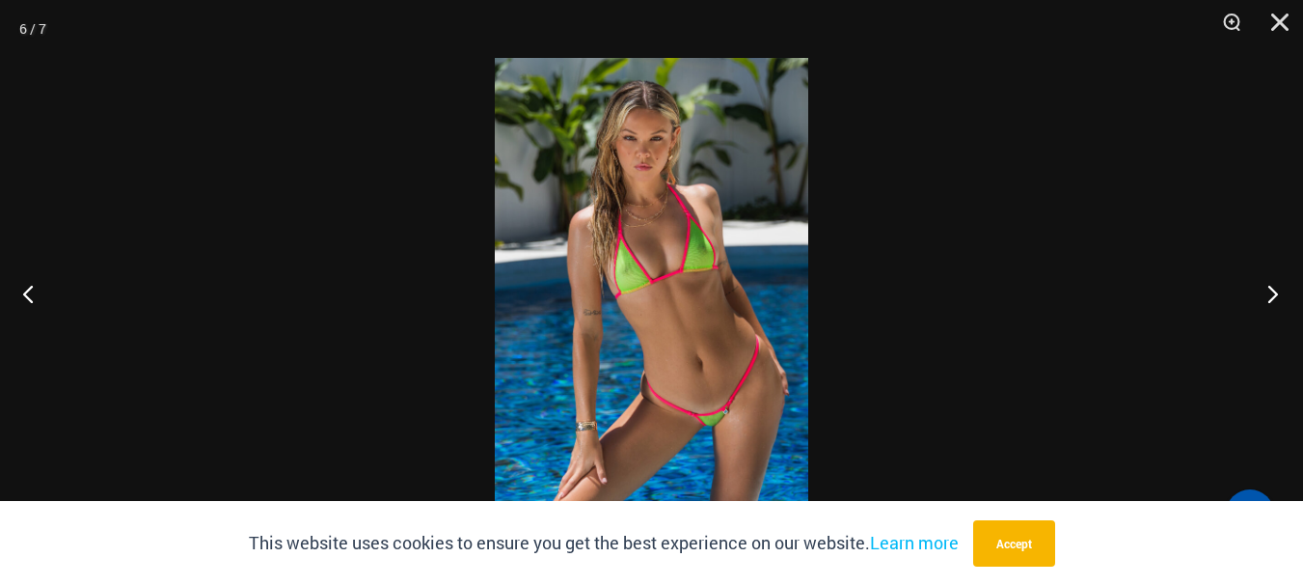
click at [1260, 294] on button "Next" at bounding box center [1267, 293] width 72 height 96
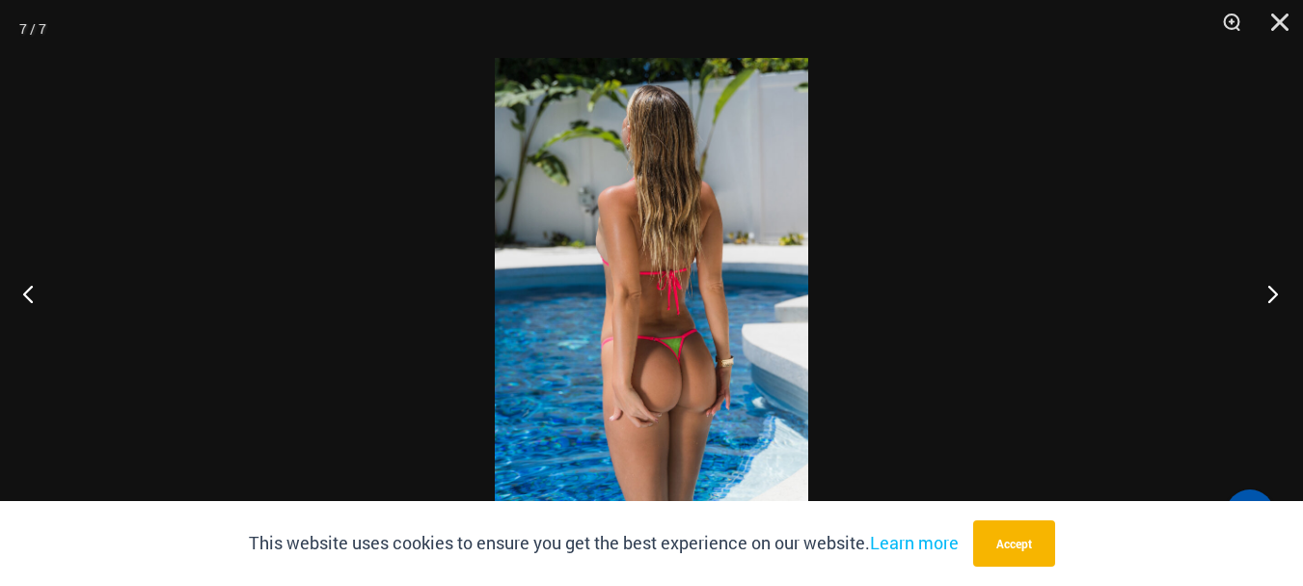
click at [1259, 294] on button "Next" at bounding box center [1267, 293] width 72 height 96
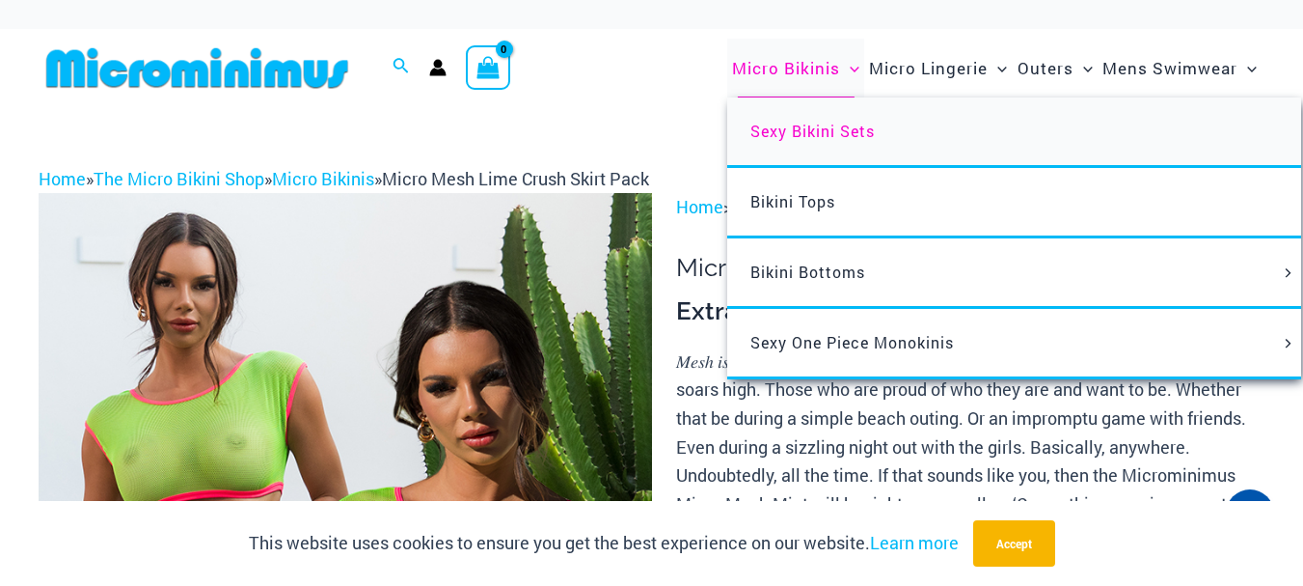
click at [819, 128] on span "Sexy Bikini Sets" at bounding box center [813, 131] width 124 height 20
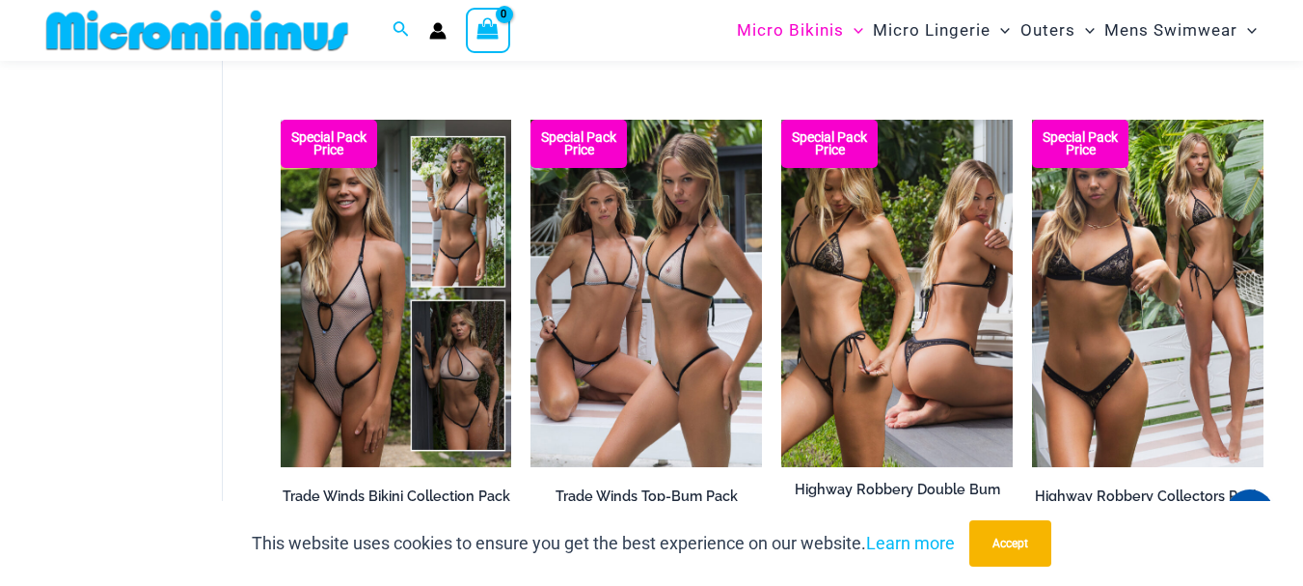
scroll to position [1593, 0]
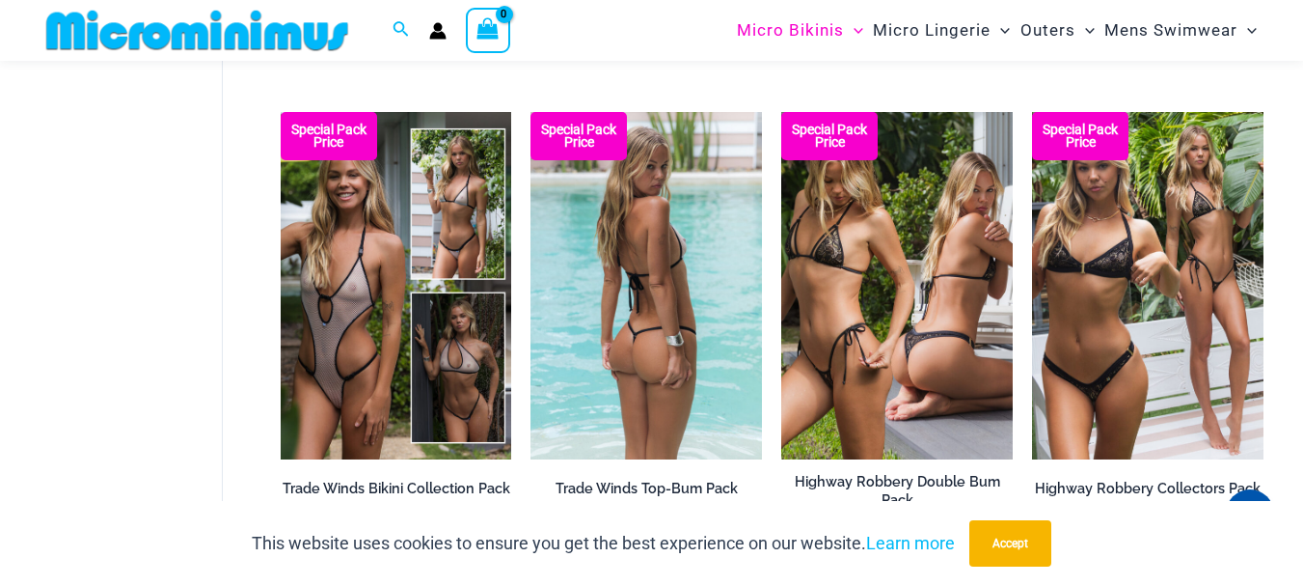
click at [610, 306] on img at bounding box center [647, 285] width 232 height 347
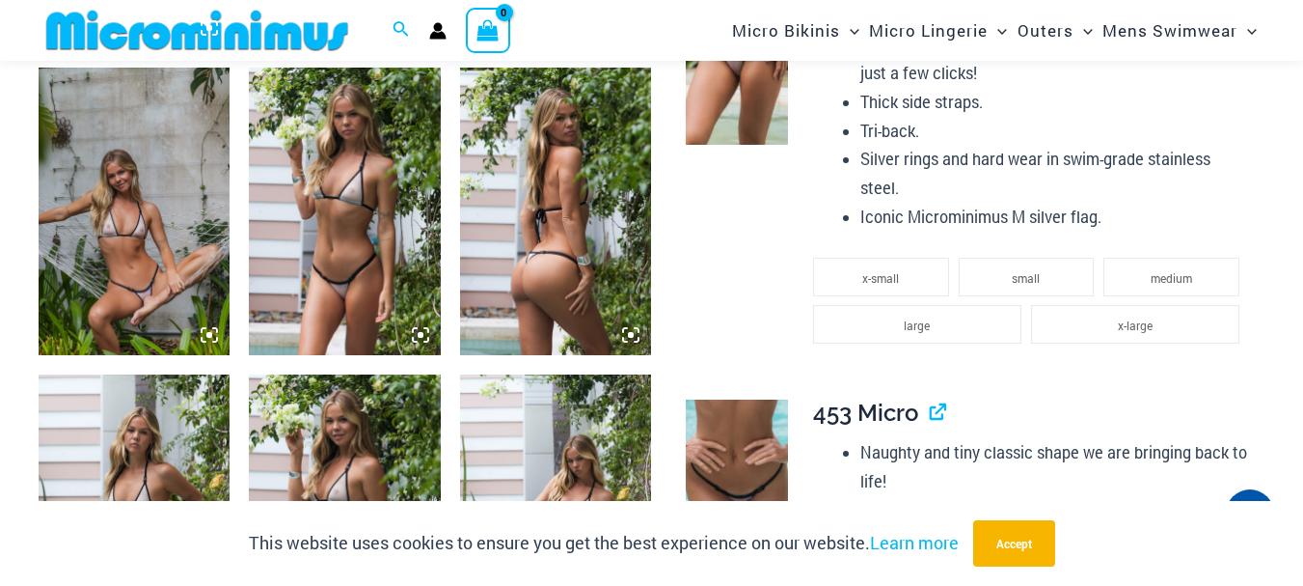
scroll to position [1301, 0]
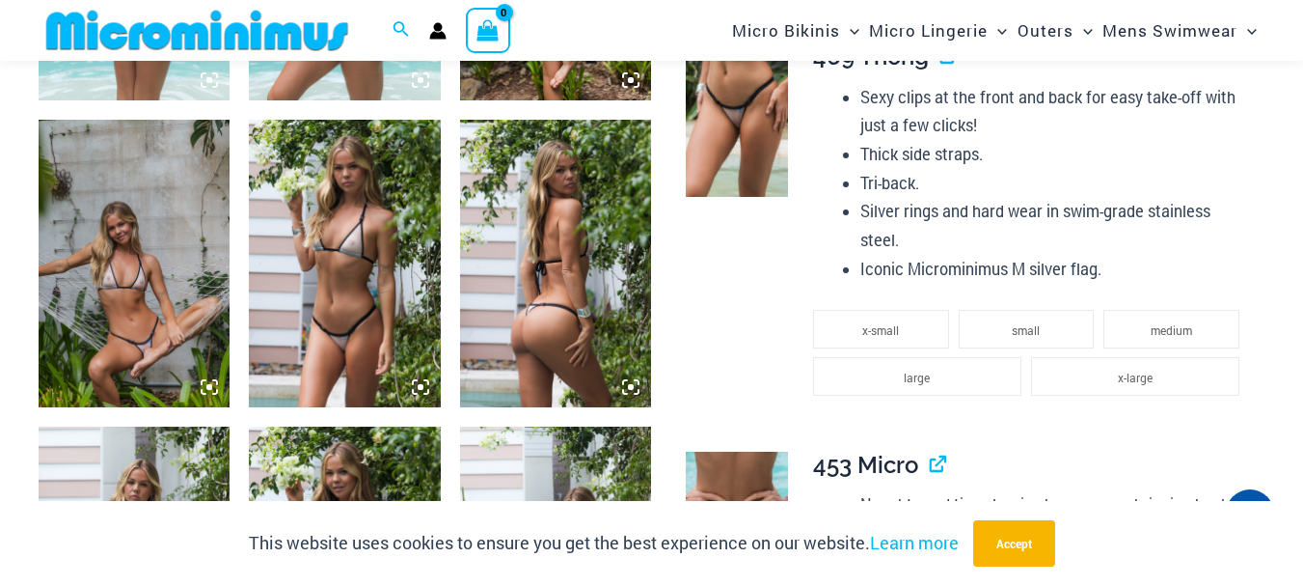
drag, startPoint x: 1309, startPoint y: 36, endPoint x: 1317, endPoint y: 134, distance: 98.7
click at [123, 281] on img at bounding box center [134, 263] width 191 height 287
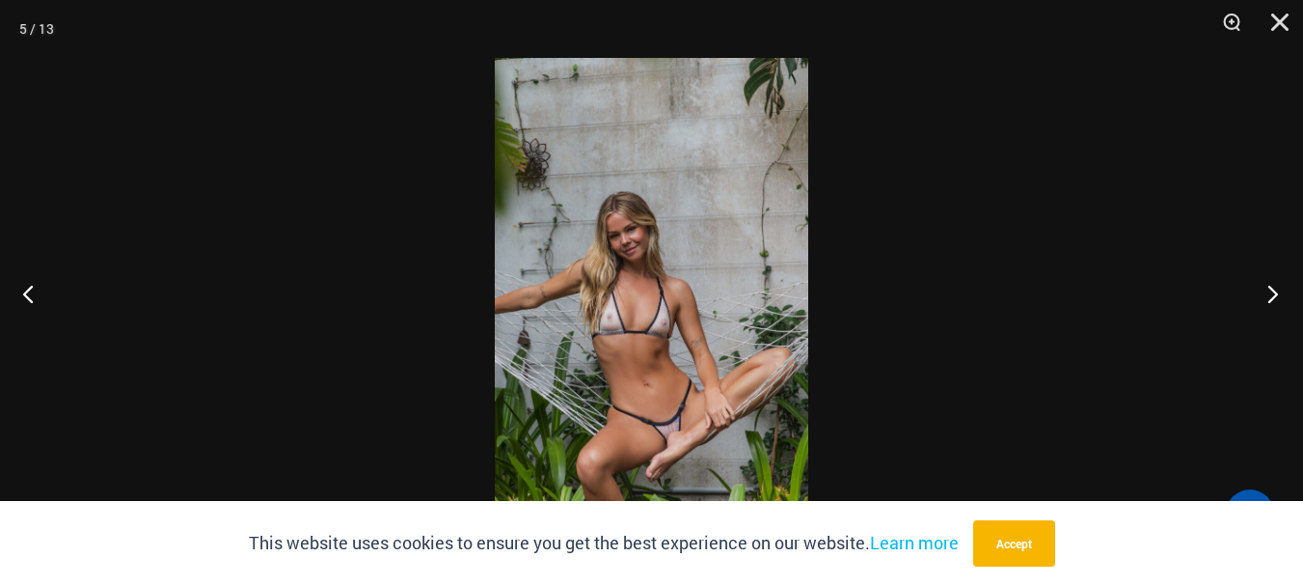
click at [1268, 288] on button "Next" at bounding box center [1267, 293] width 72 height 96
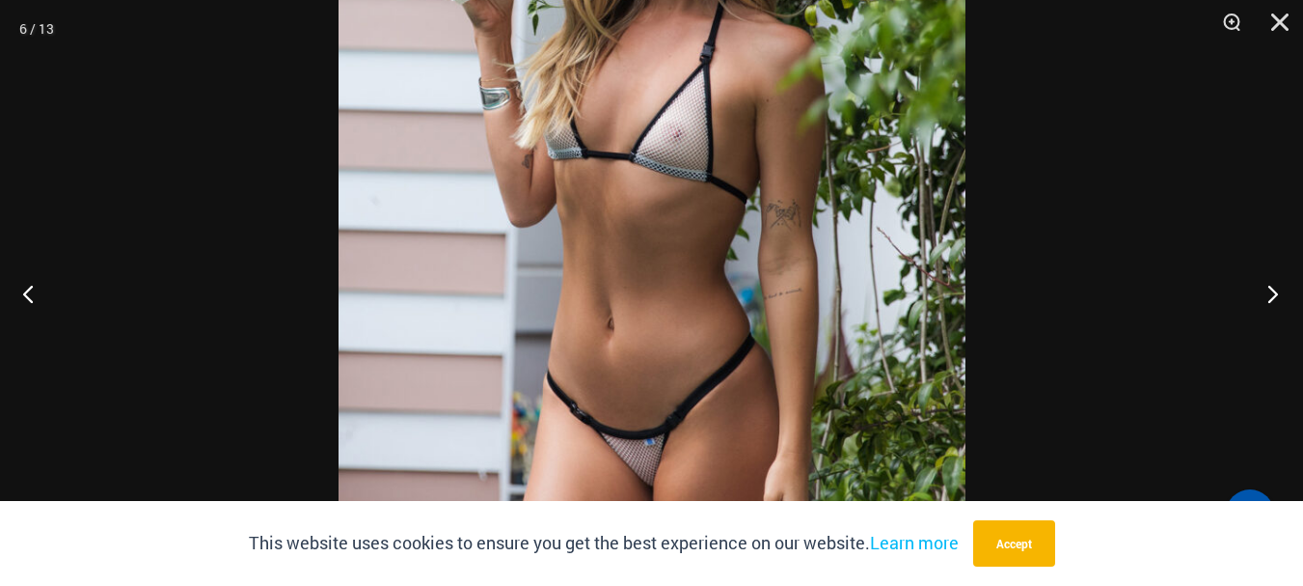
click at [1273, 287] on button "Next" at bounding box center [1267, 293] width 72 height 96
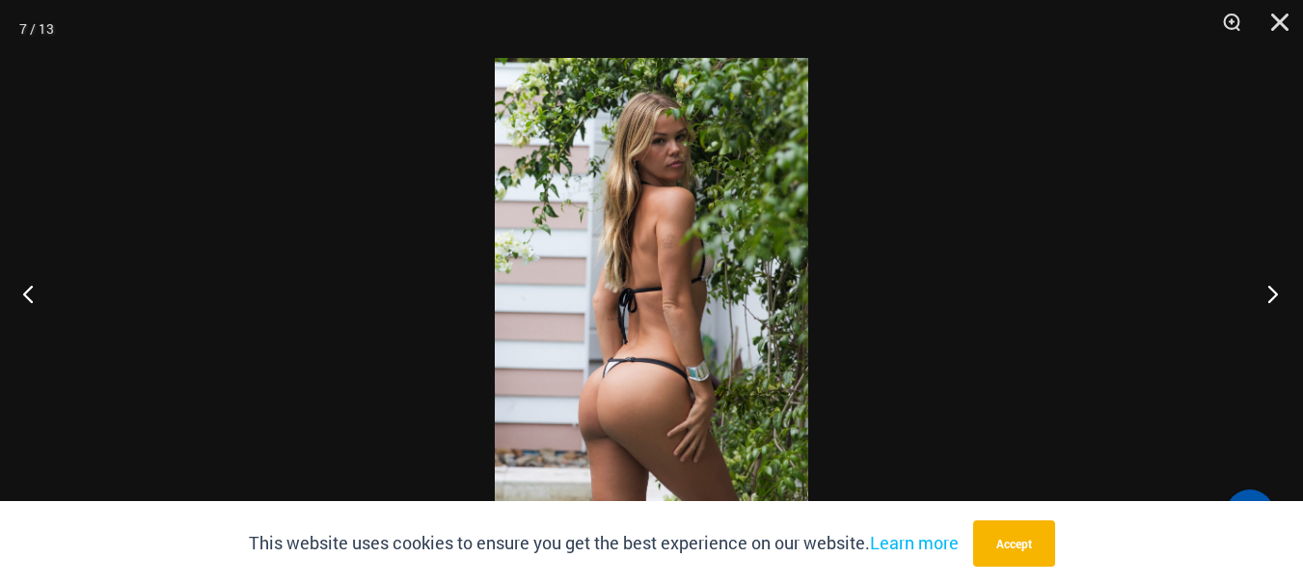
click at [1273, 287] on button "Next" at bounding box center [1267, 293] width 72 height 96
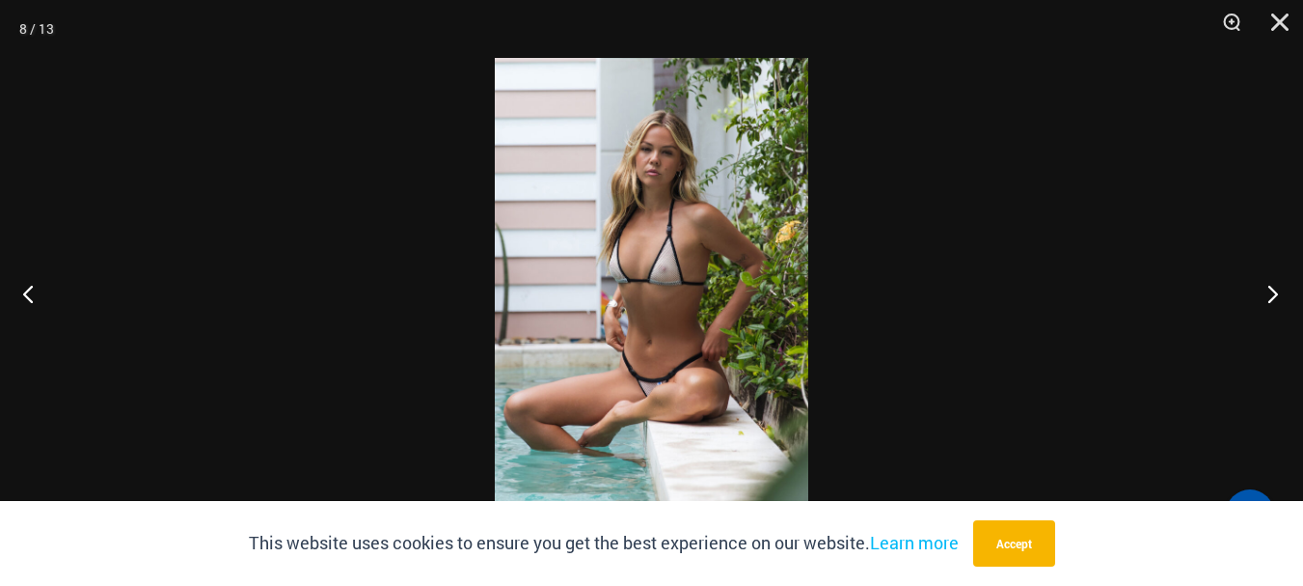
click at [1273, 287] on button "Next" at bounding box center [1267, 293] width 72 height 96
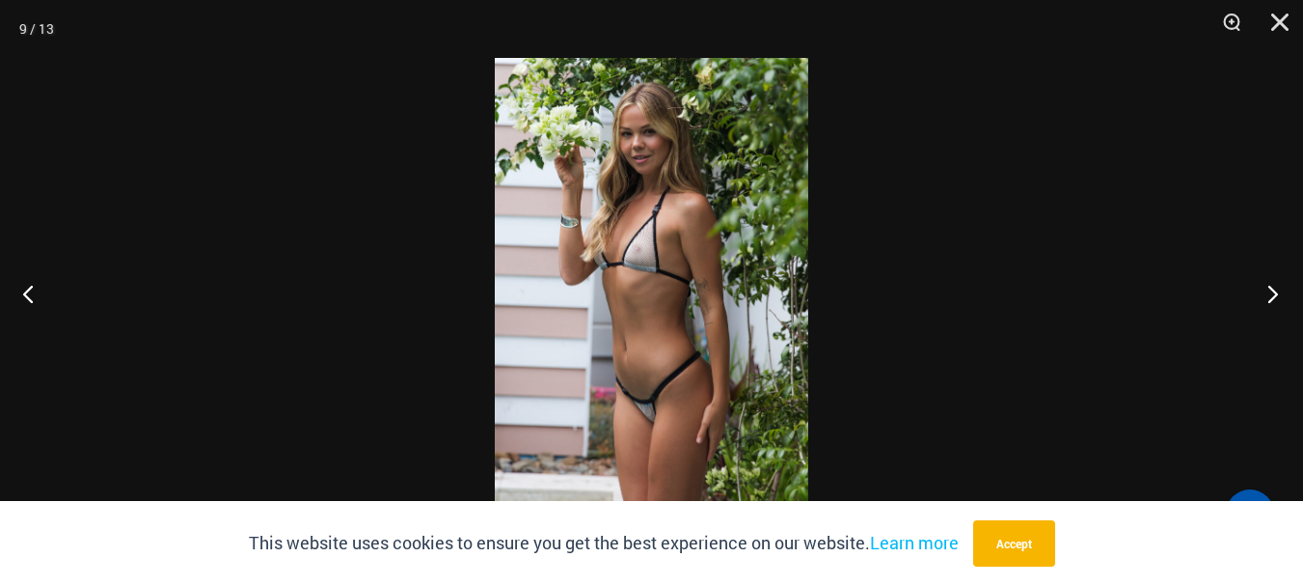
click at [1273, 287] on button "Next" at bounding box center [1267, 293] width 72 height 96
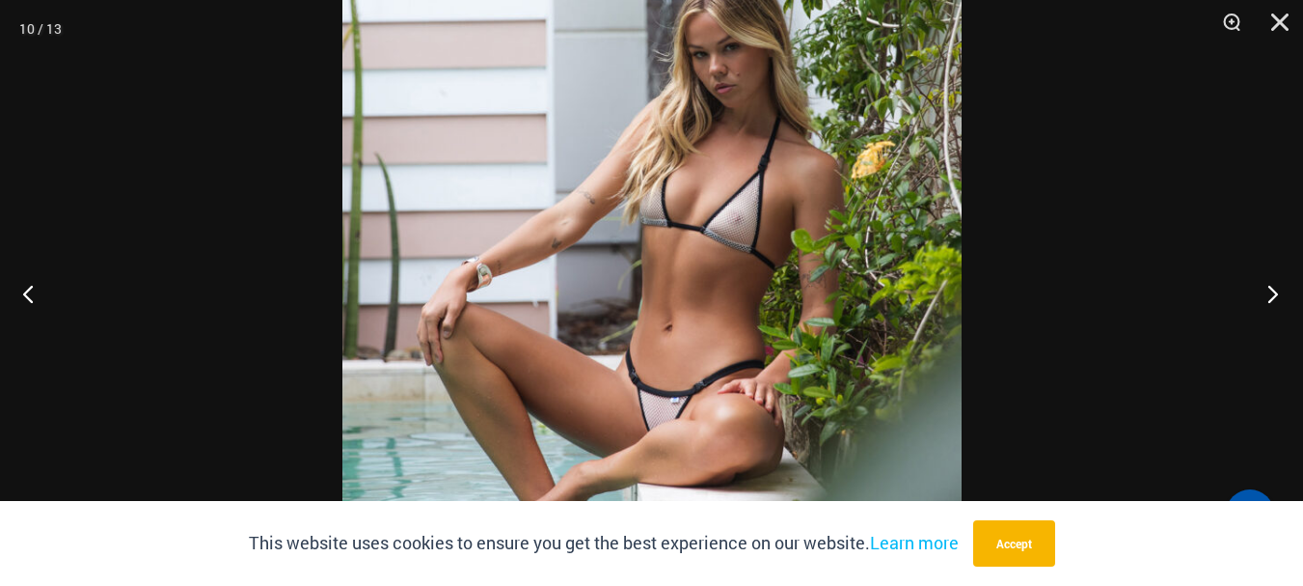
click at [1272, 292] on button "Next" at bounding box center [1267, 293] width 72 height 96
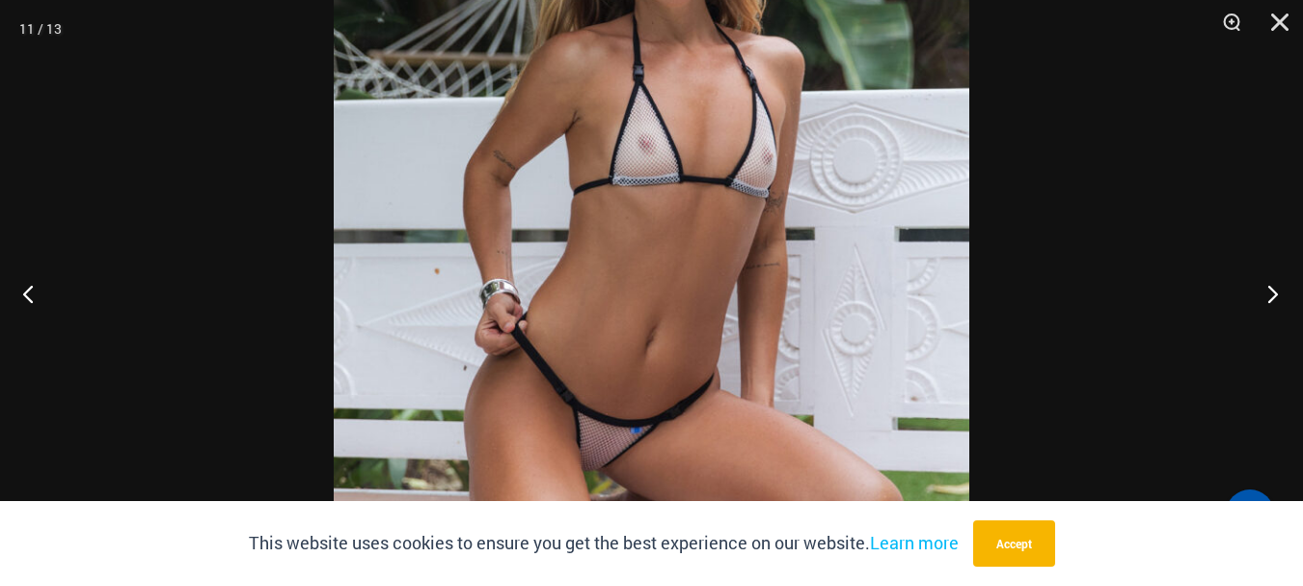
click at [1262, 287] on button "Next" at bounding box center [1267, 293] width 72 height 96
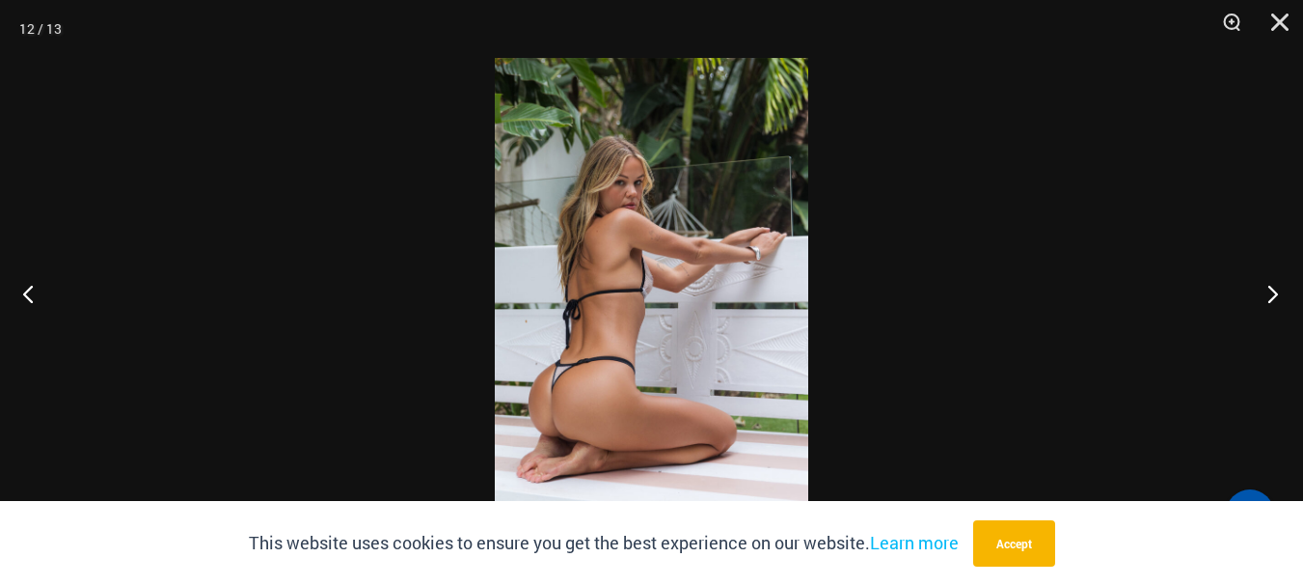
click at [1256, 287] on button "Next" at bounding box center [1267, 293] width 72 height 96
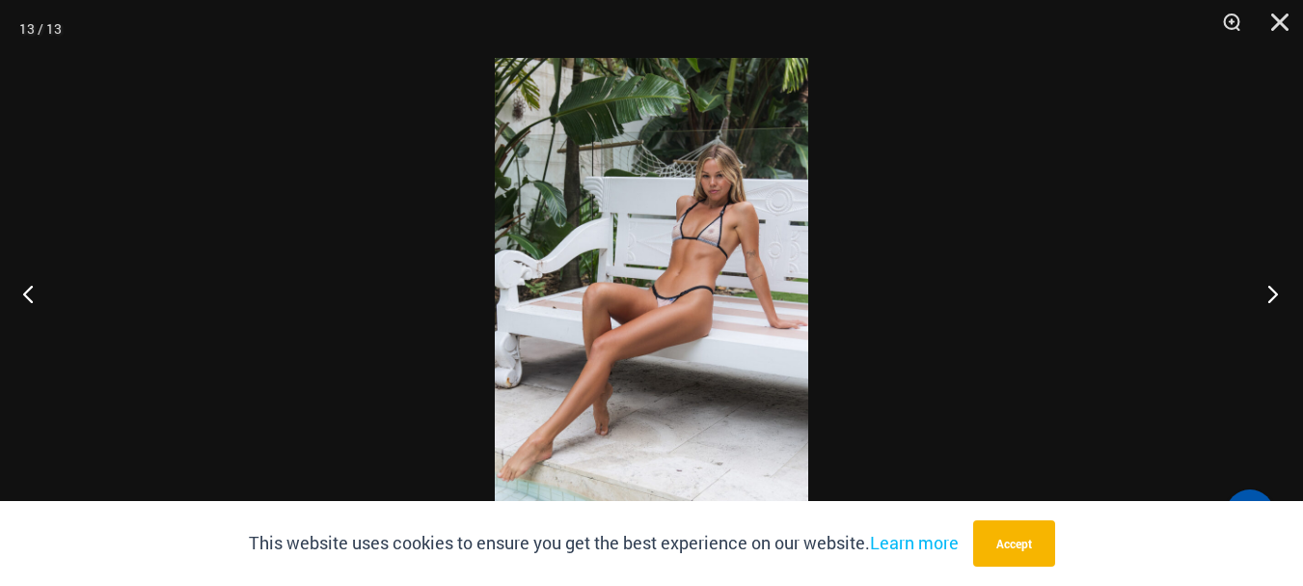
click at [1280, 289] on button "Next" at bounding box center [1267, 293] width 72 height 96
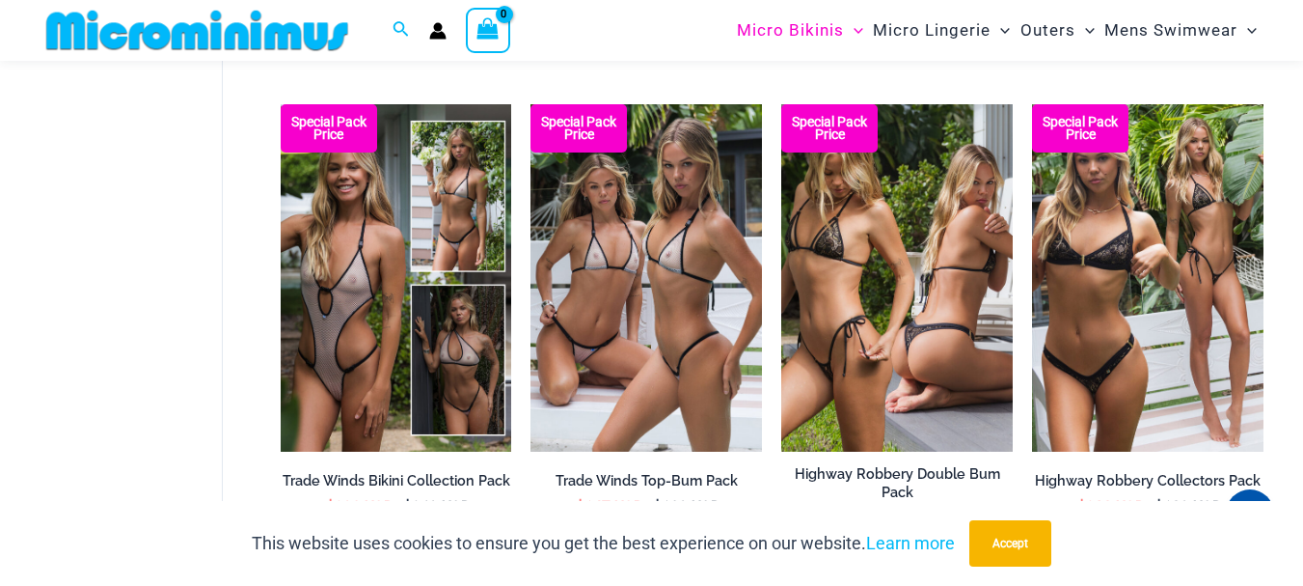
scroll to position [1592, 0]
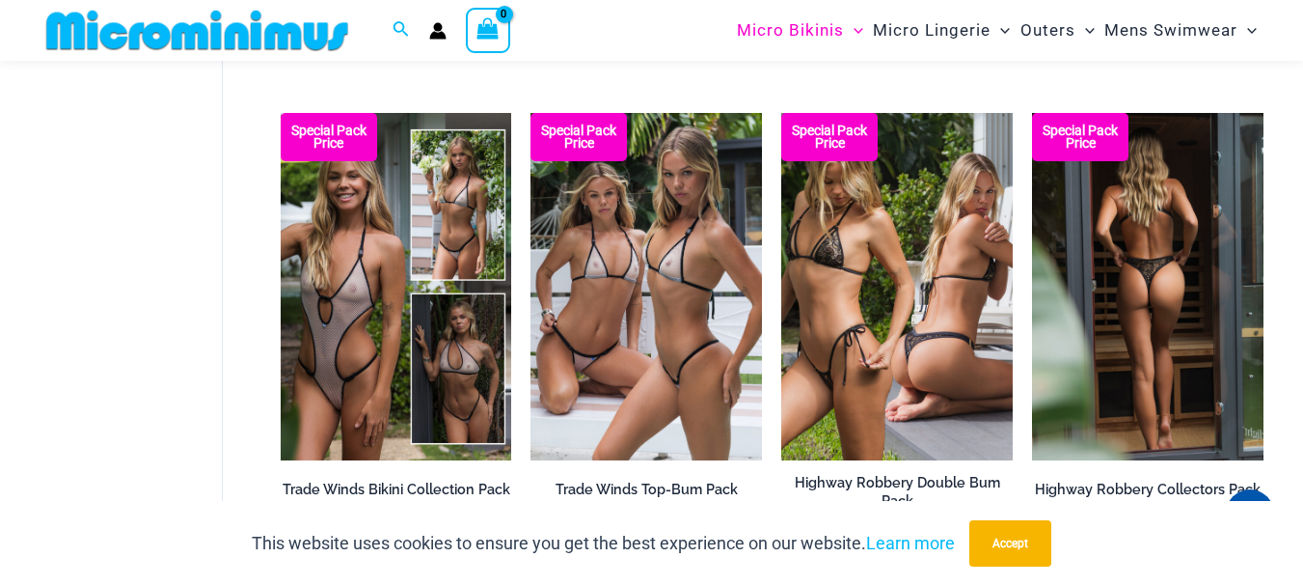
click at [1120, 339] on img at bounding box center [1148, 286] width 232 height 347
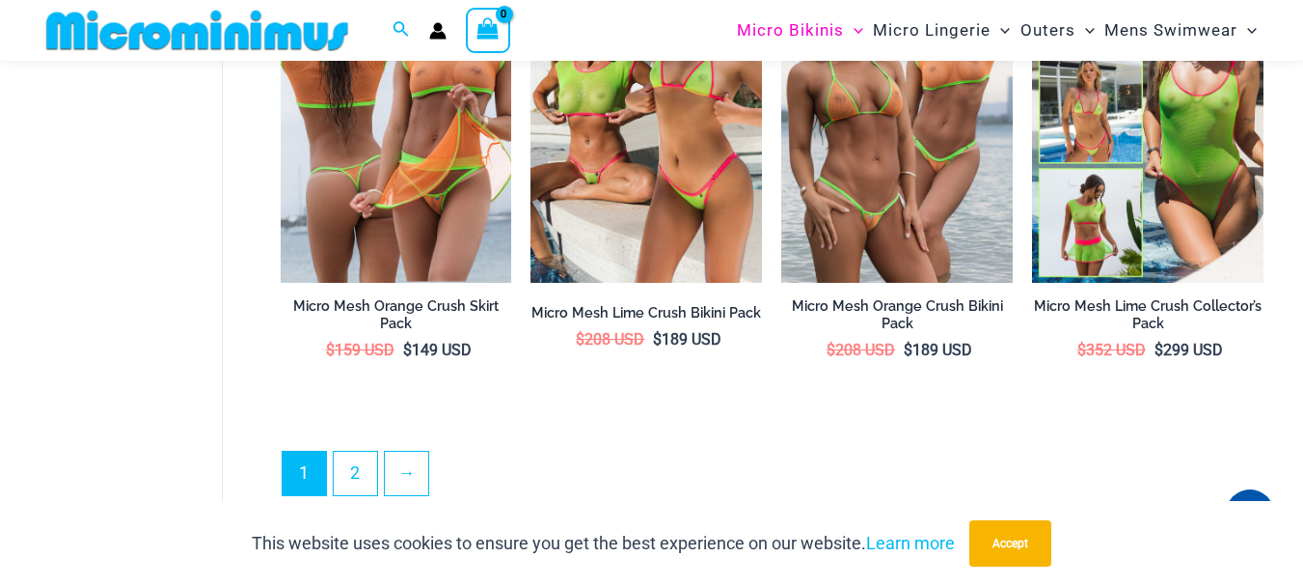
scroll to position [3730, 0]
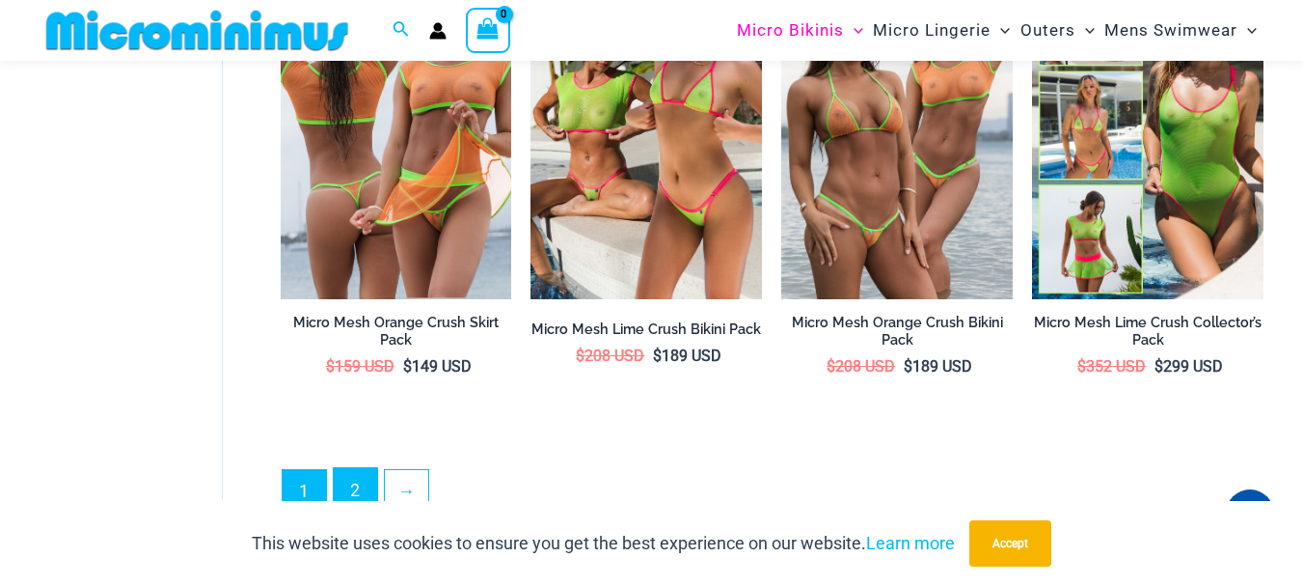
click at [348, 479] on link "2" at bounding box center [355, 490] width 43 height 45
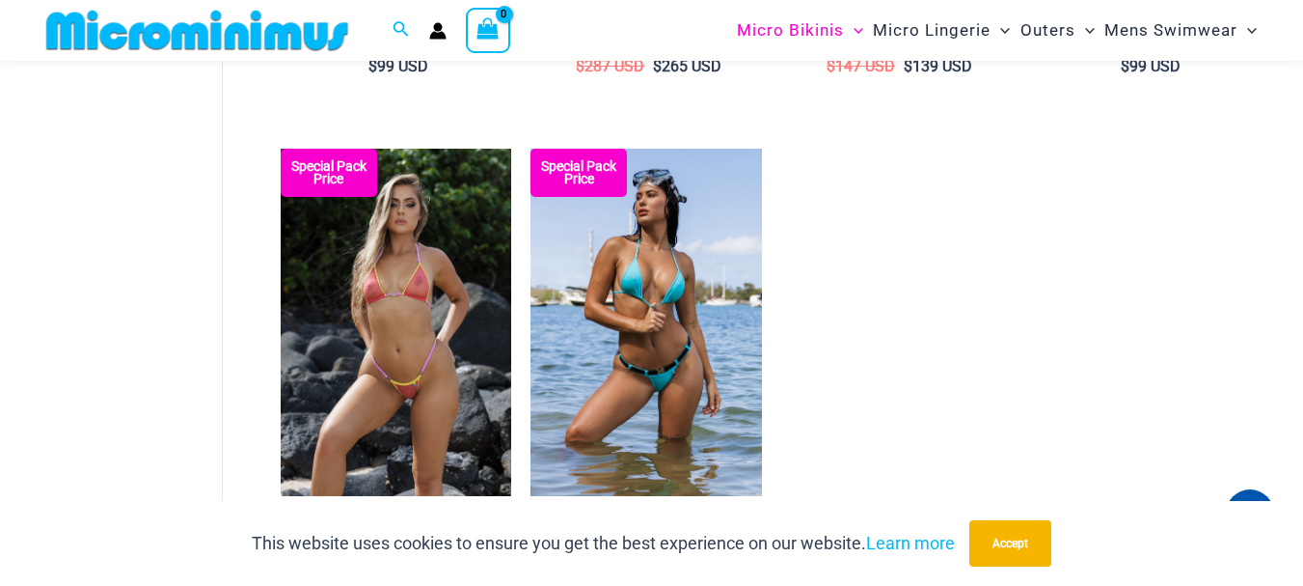
scroll to position [3041, 0]
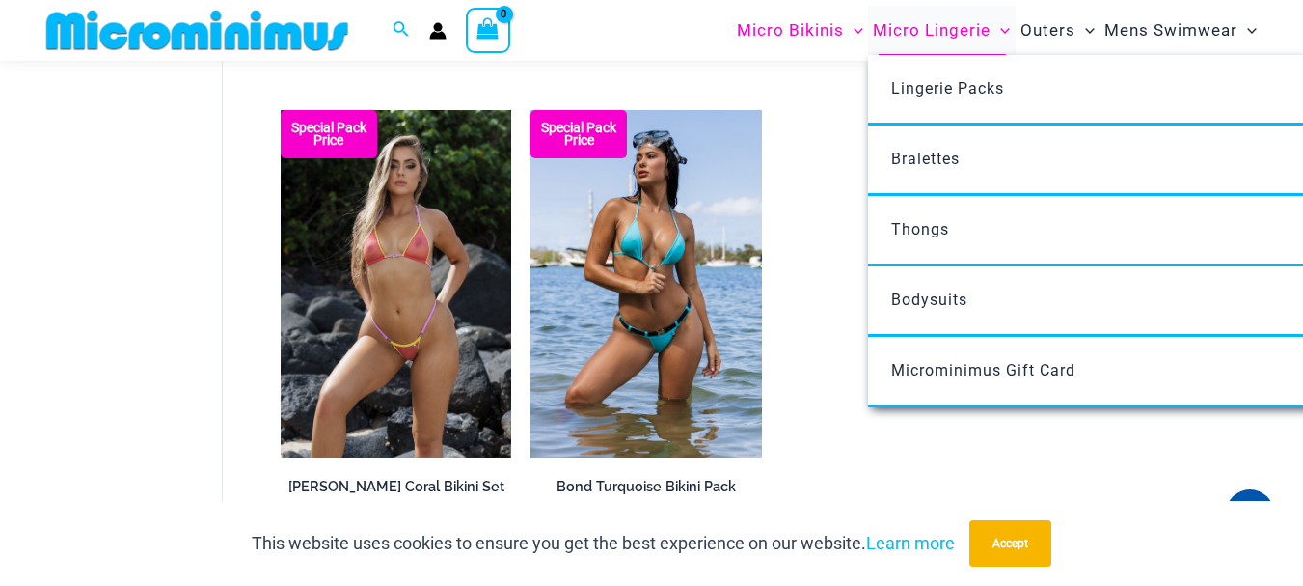
click at [934, 31] on span "Micro Lingerie" at bounding box center [932, 30] width 118 height 49
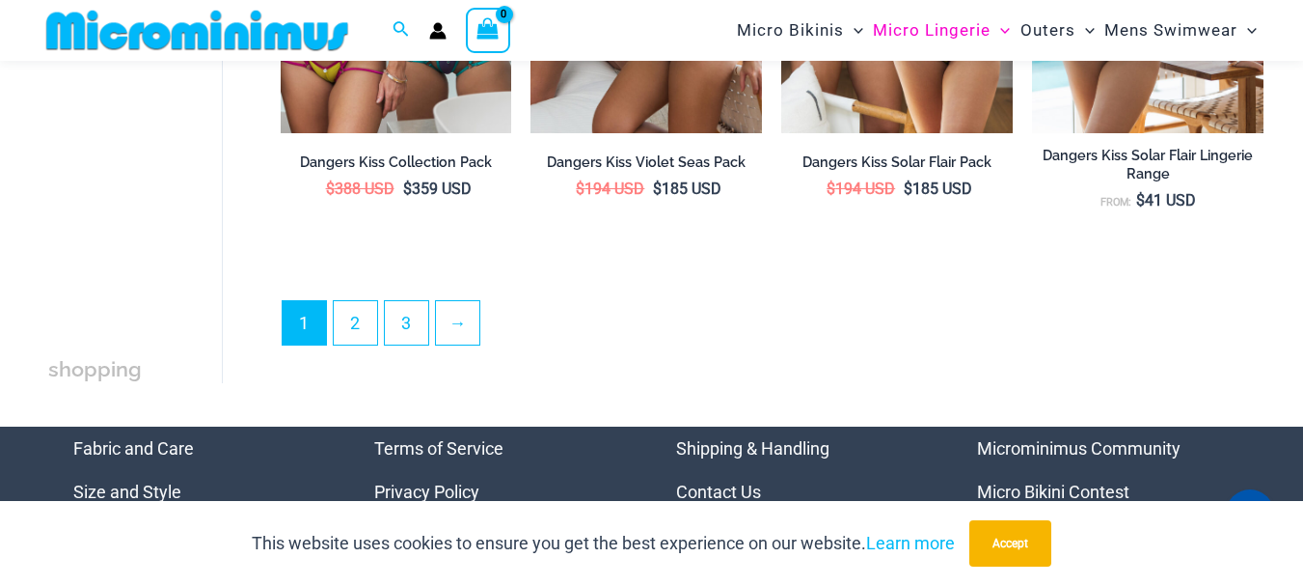
scroll to position [4431, 0]
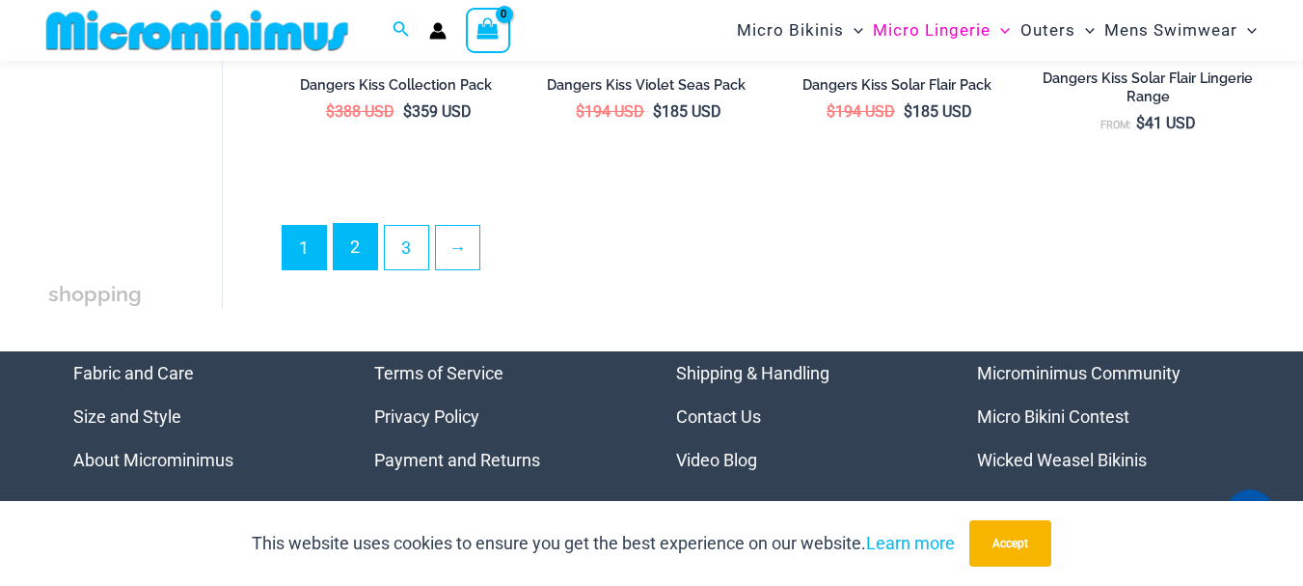
click at [354, 257] on link "2" at bounding box center [355, 246] width 43 height 45
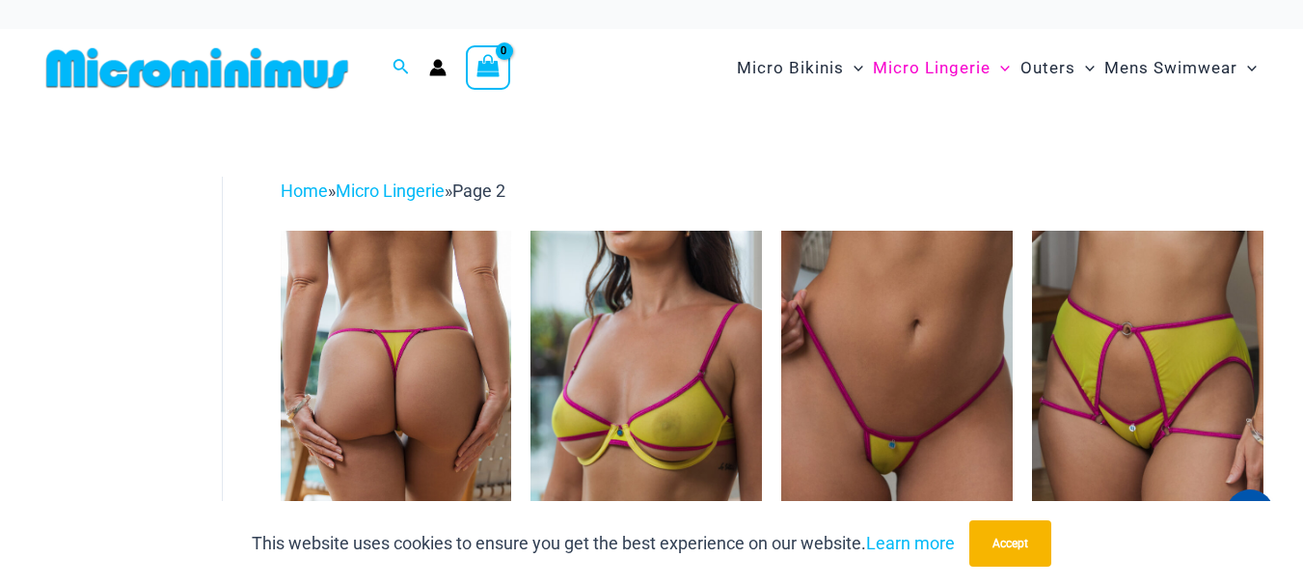
click at [435, 369] on img at bounding box center [397, 404] width 232 height 347
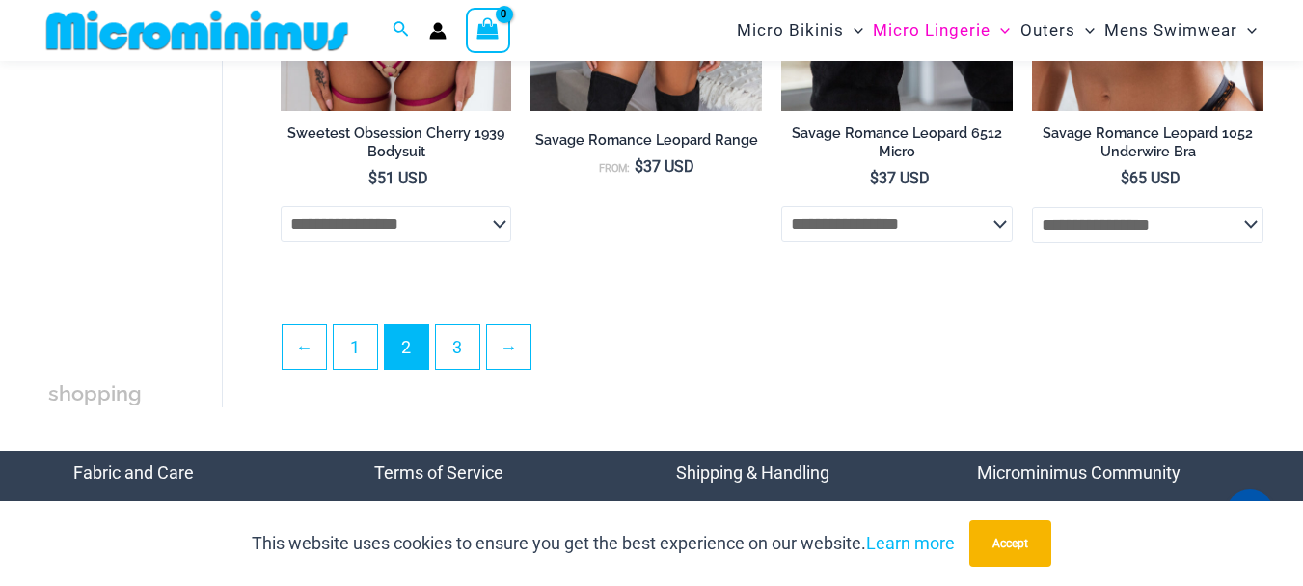
scroll to position [4132, 0]
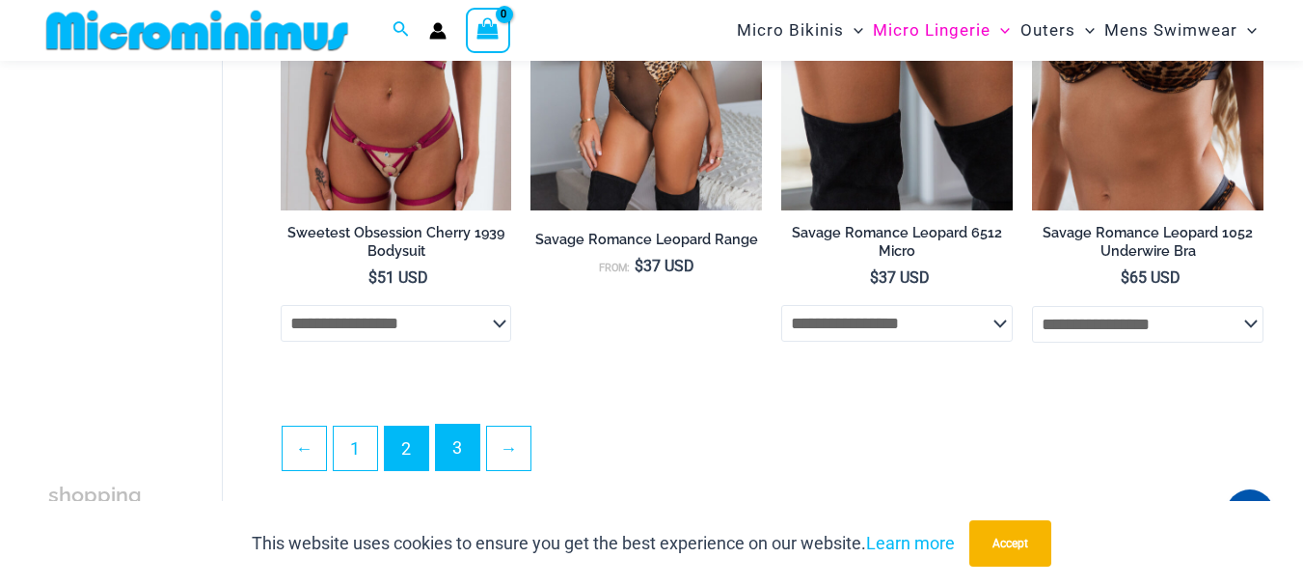
click at [448, 456] on link "3" at bounding box center [457, 446] width 43 height 45
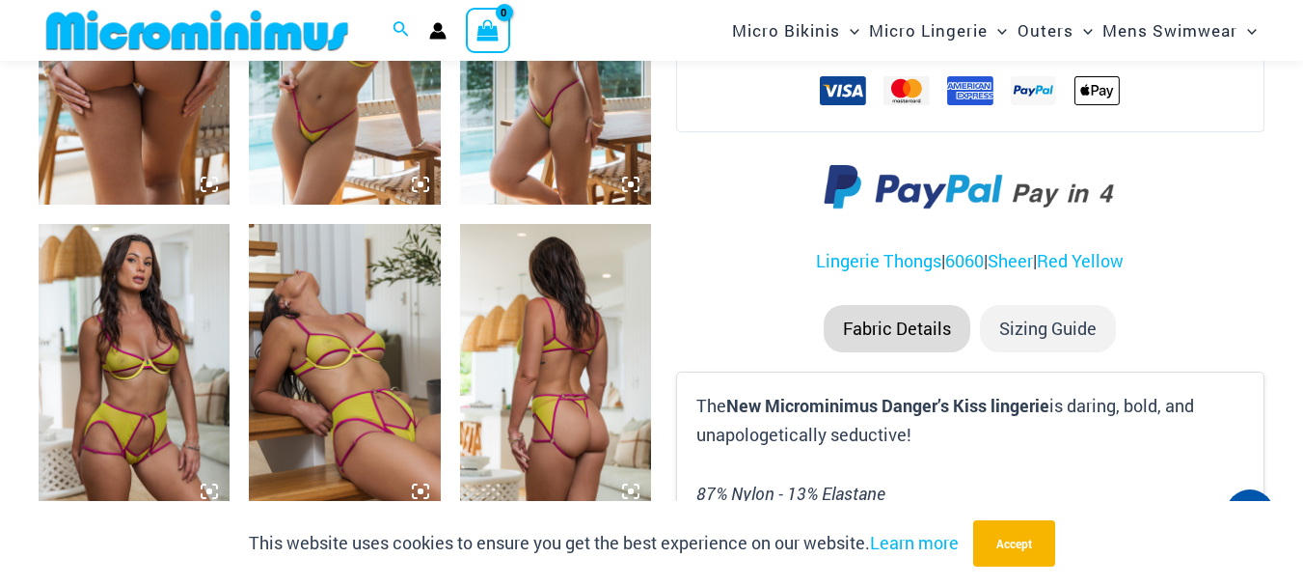
scroll to position [1210, 0]
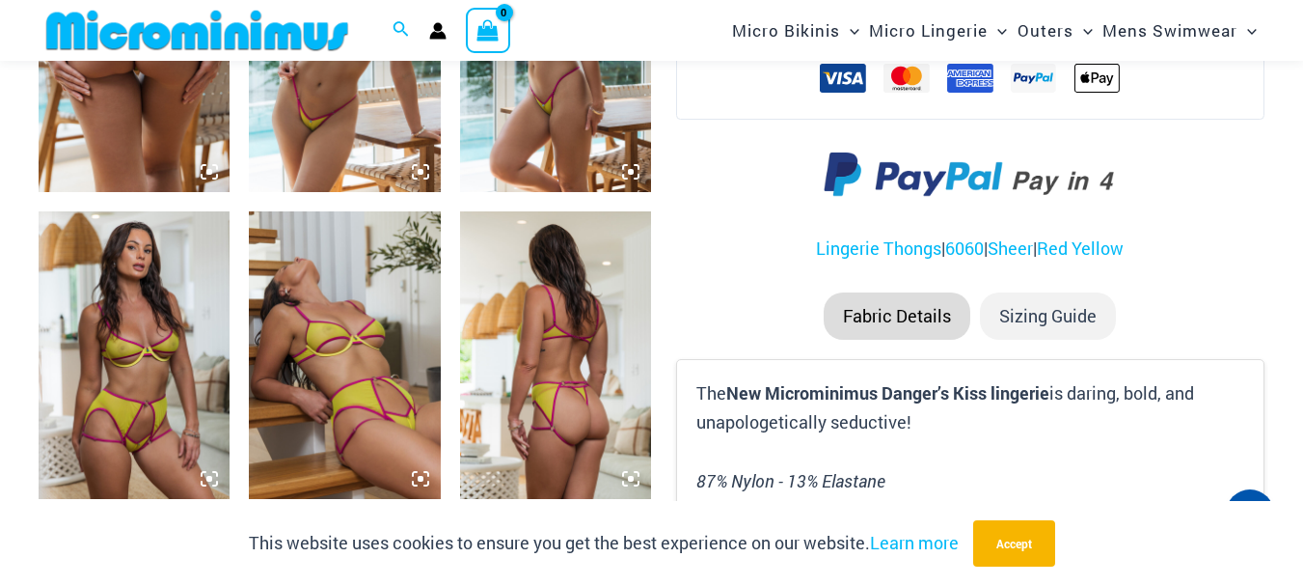
click at [150, 385] on img at bounding box center [134, 354] width 191 height 287
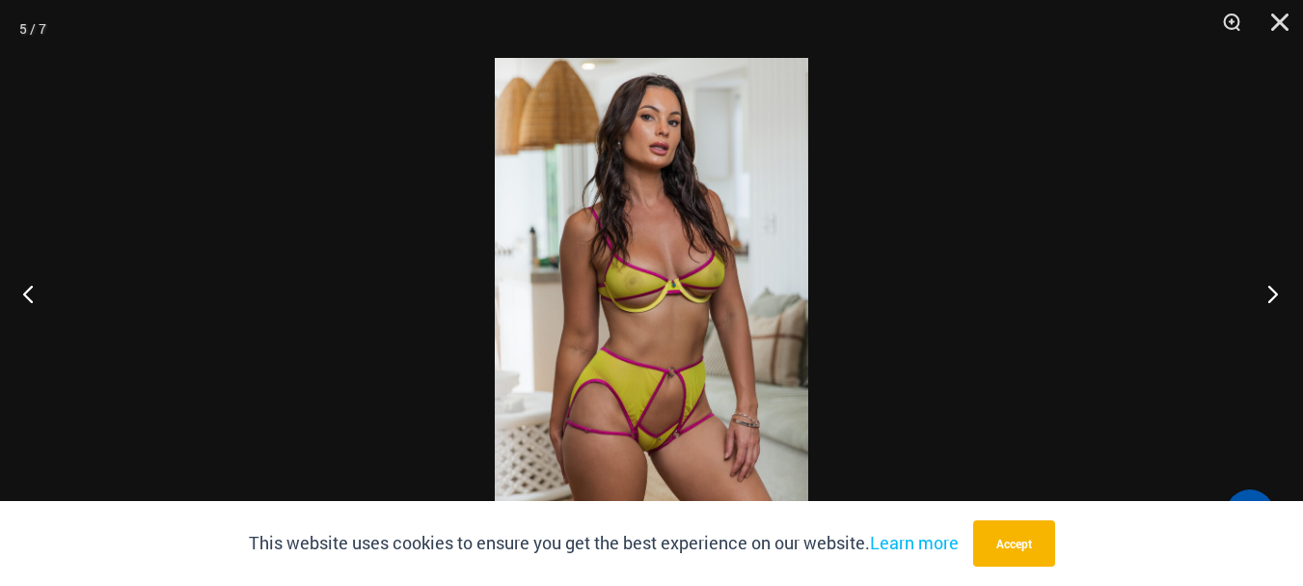
click at [1282, 289] on button "Next" at bounding box center [1267, 293] width 72 height 96
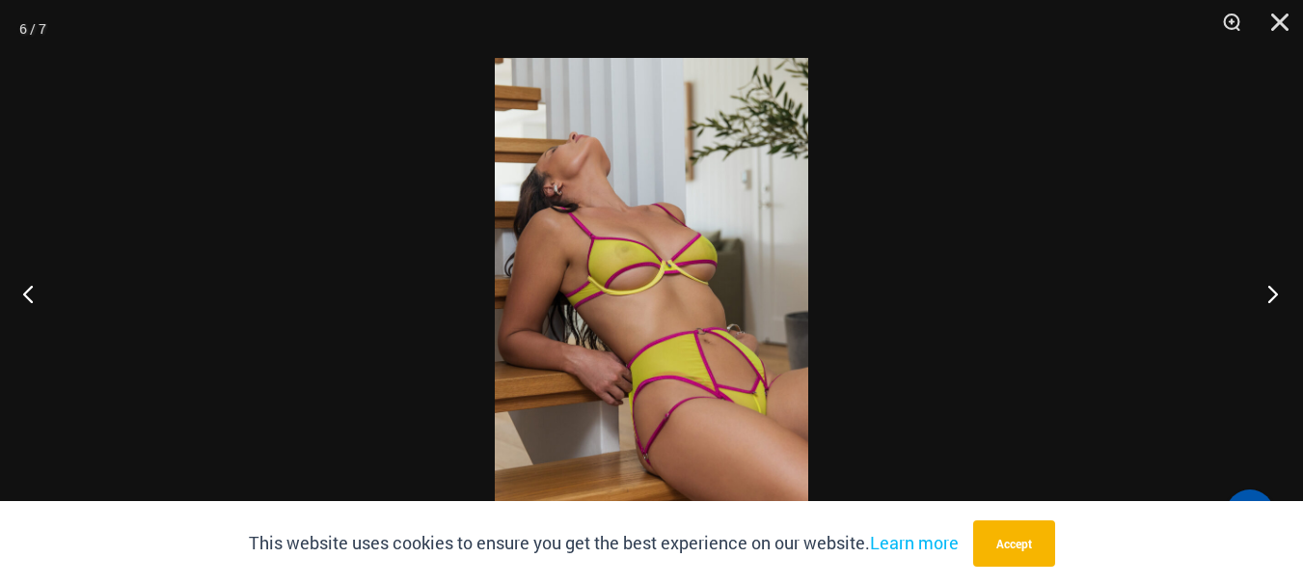
click at [1281, 289] on button "Next" at bounding box center [1267, 293] width 72 height 96
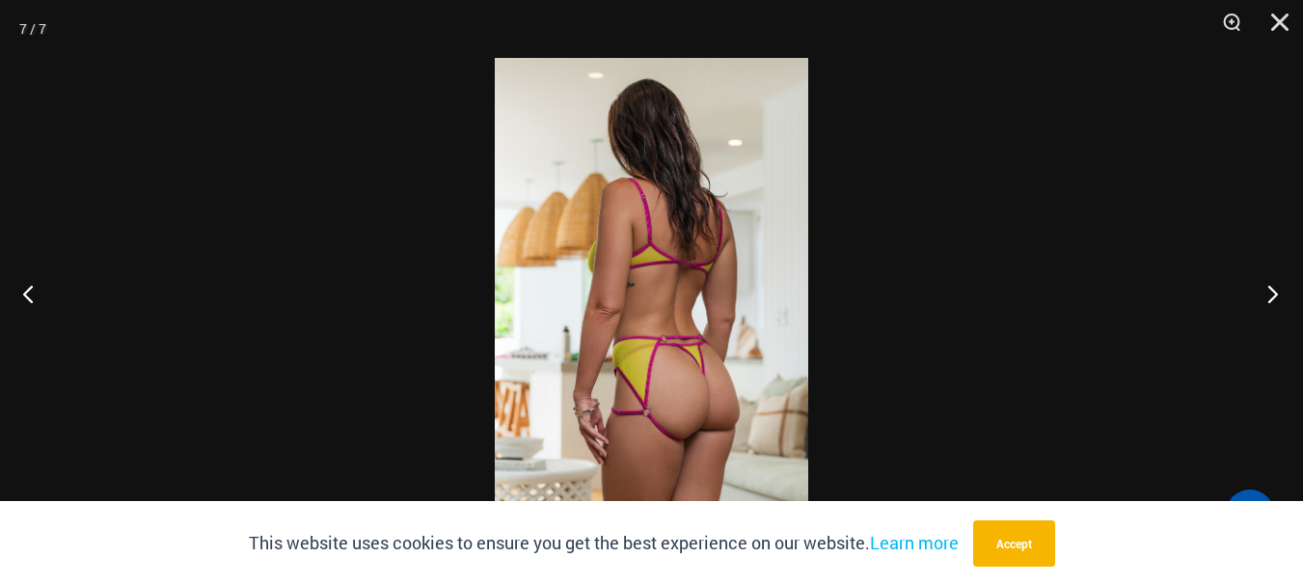
click at [1281, 289] on button "Next" at bounding box center [1267, 293] width 72 height 96
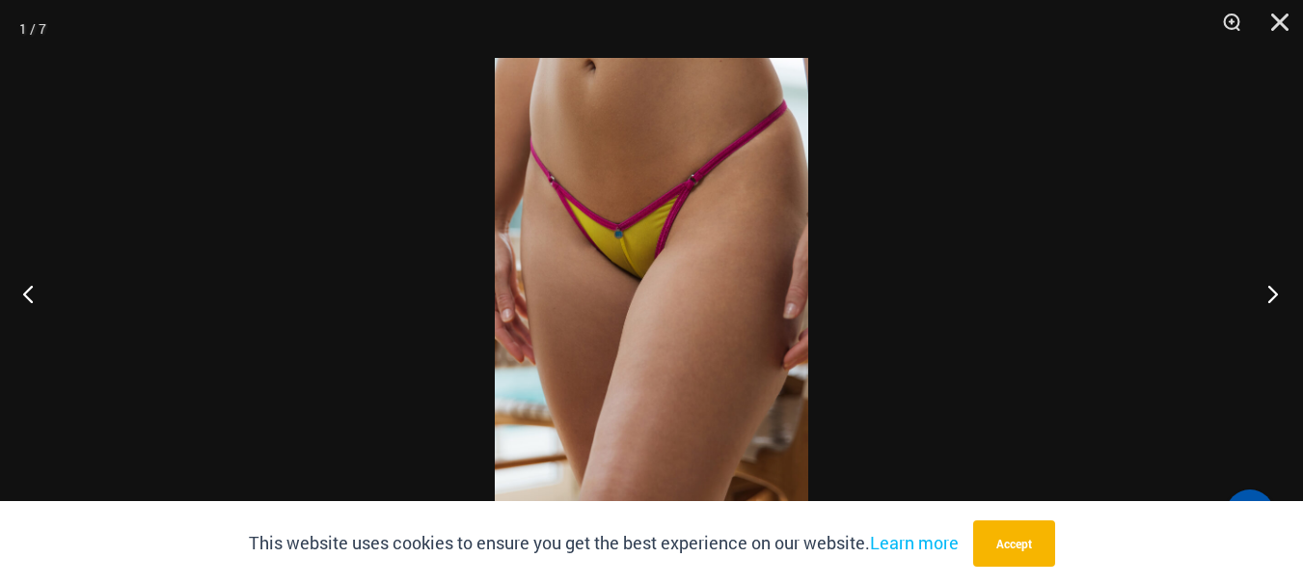
click at [1281, 289] on button "Next" at bounding box center [1267, 293] width 72 height 96
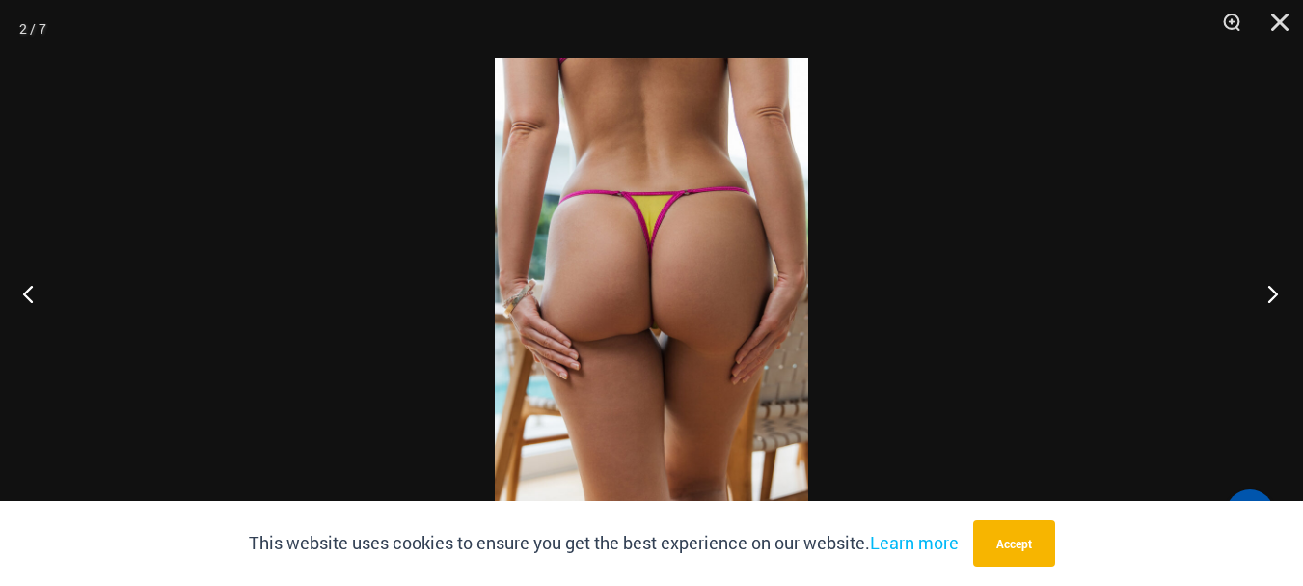
click at [1281, 289] on button "Next" at bounding box center [1267, 293] width 72 height 96
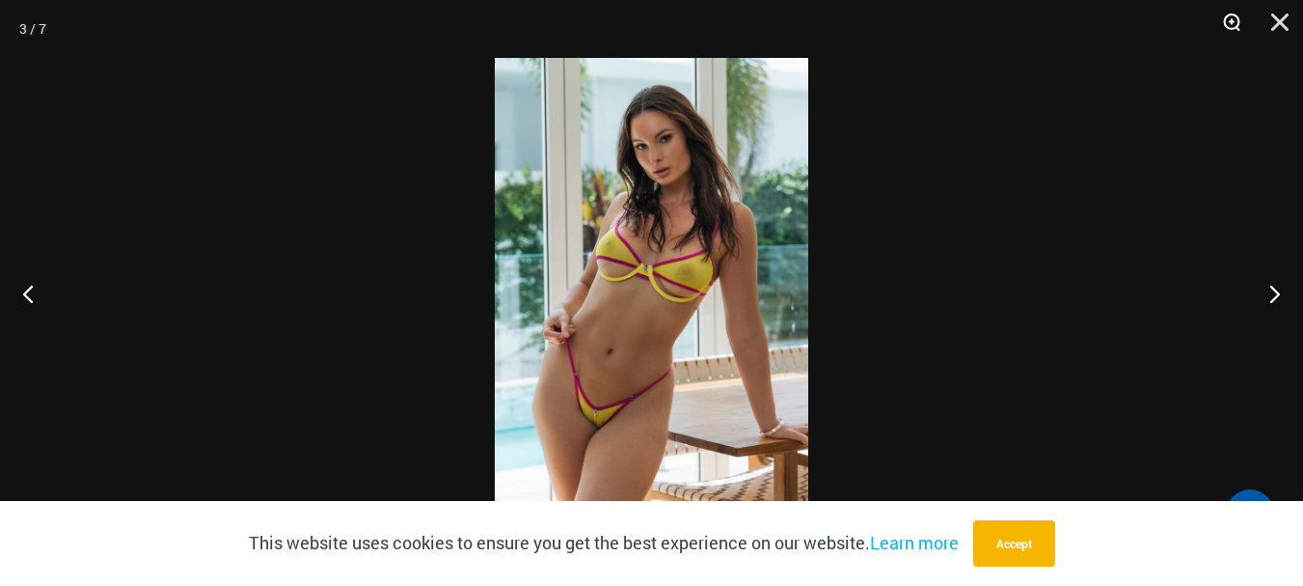
click at [1234, 22] on button "Zoom" at bounding box center [1225, 29] width 48 height 58
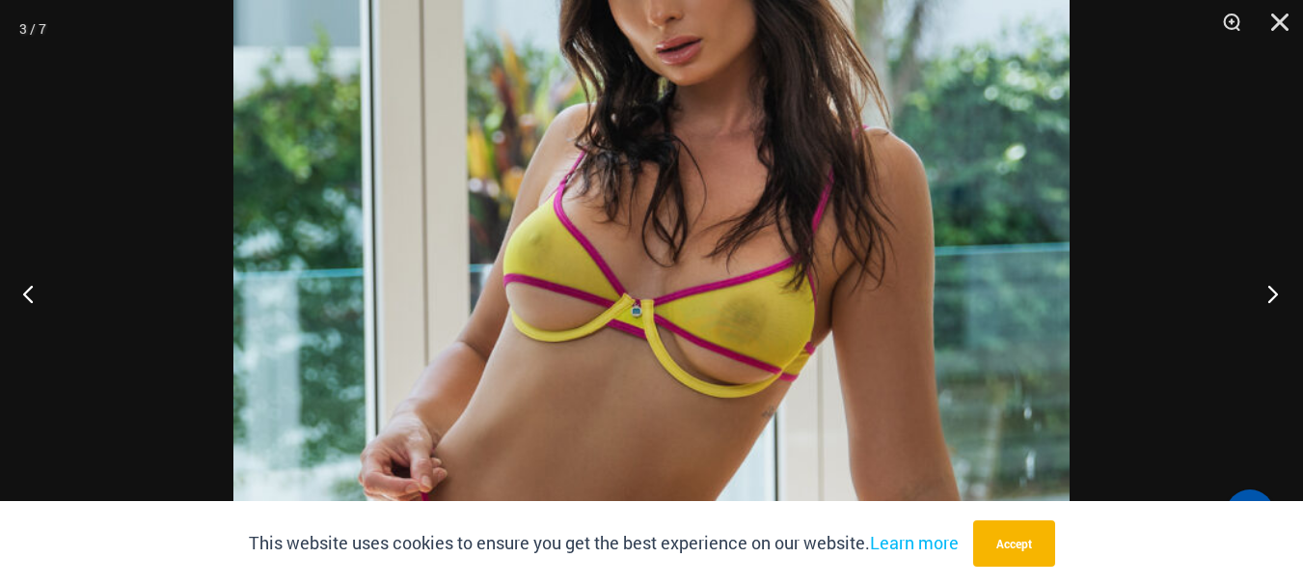
click at [1263, 289] on button "Next" at bounding box center [1267, 293] width 72 height 96
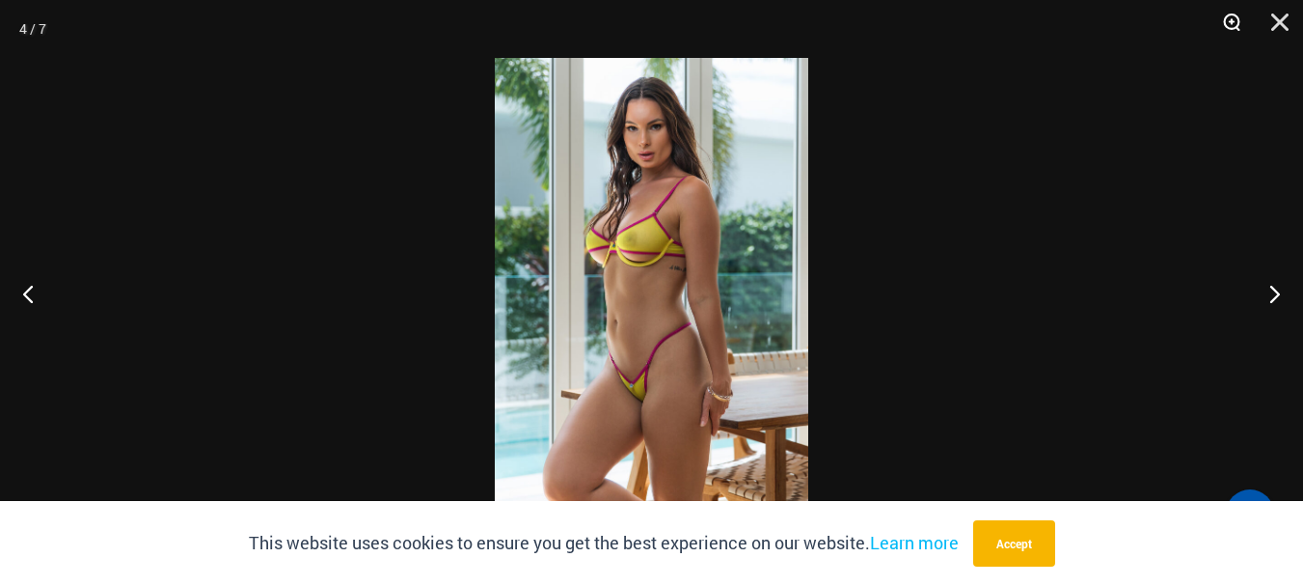
click at [1224, 20] on button "Zoom" at bounding box center [1225, 29] width 48 height 58
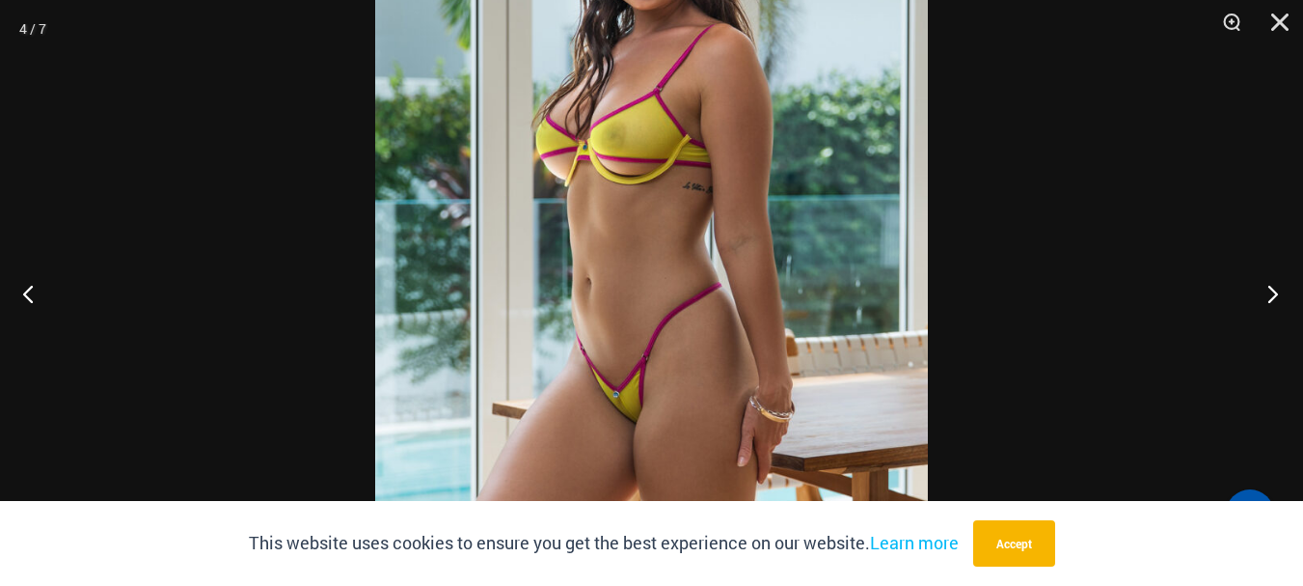
click at [1281, 290] on button "Next" at bounding box center [1267, 293] width 72 height 96
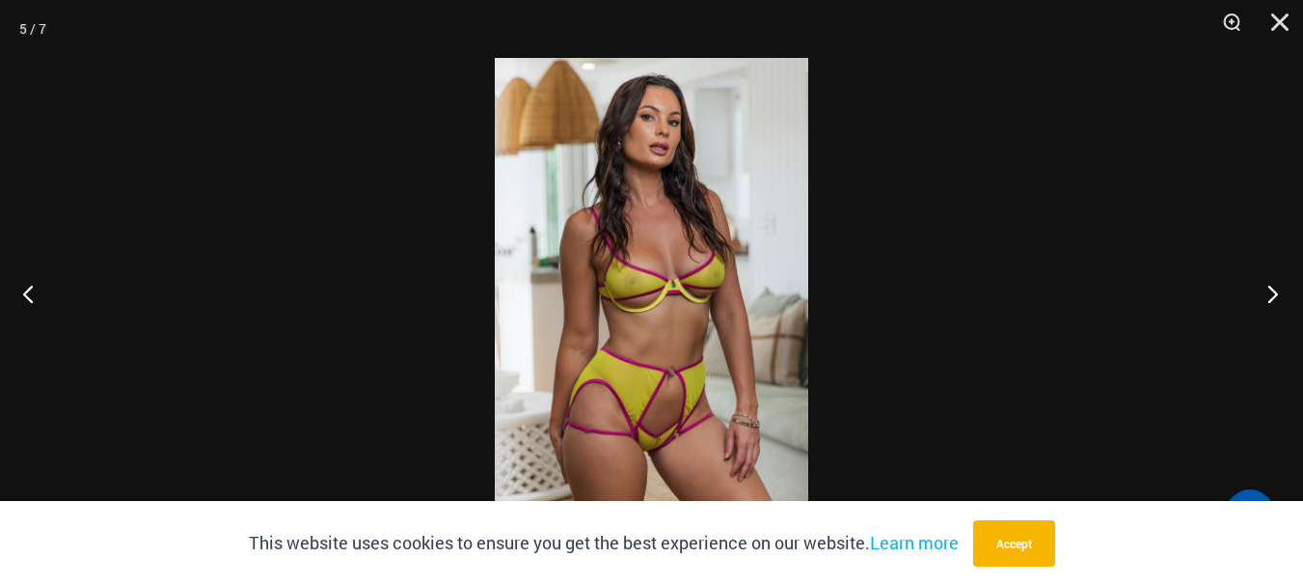
click at [1281, 290] on button "Next" at bounding box center [1267, 293] width 72 height 96
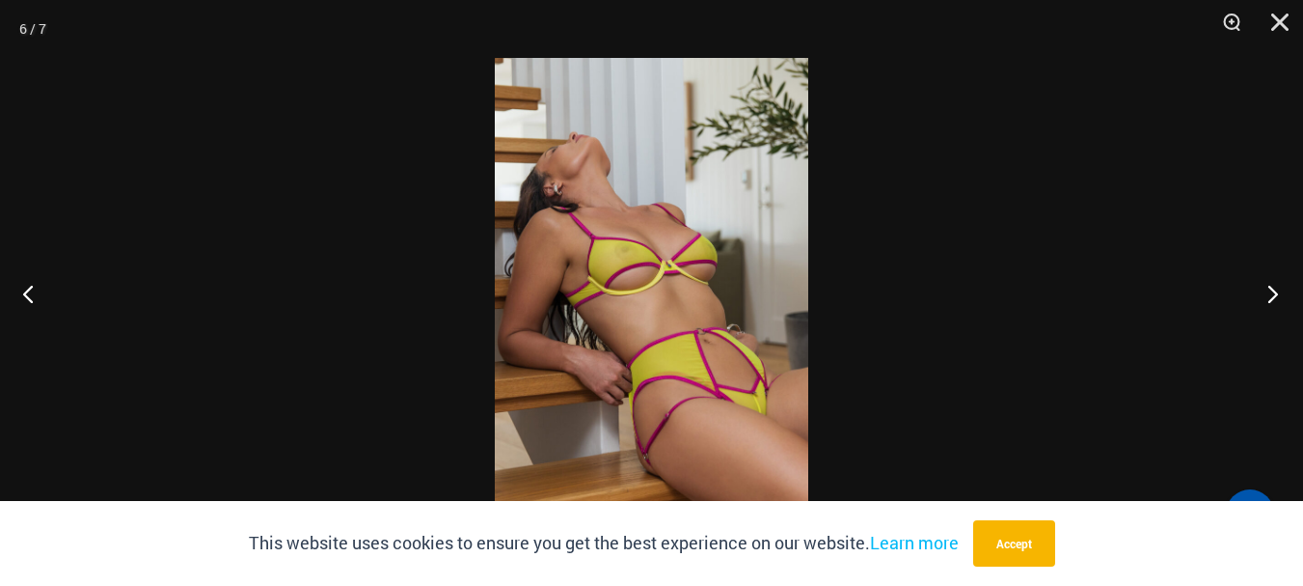
click at [1281, 290] on button "Next" at bounding box center [1267, 293] width 72 height 96
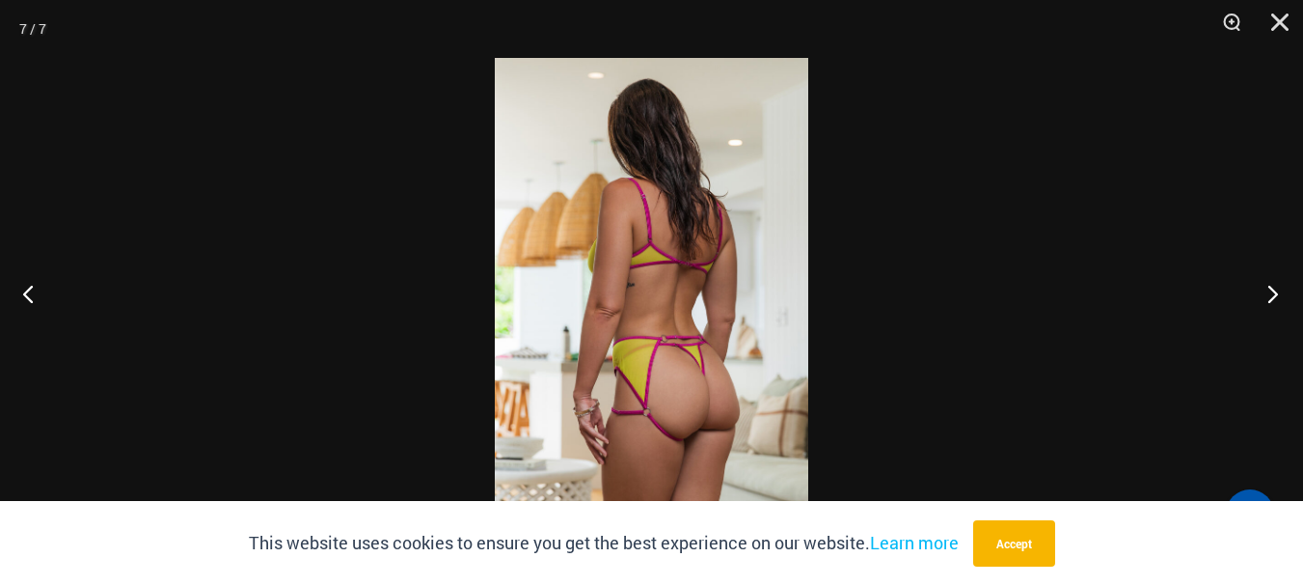
click at [1281, 290] on button "Next" at bounding box center [1267, 293] width 72 height 96
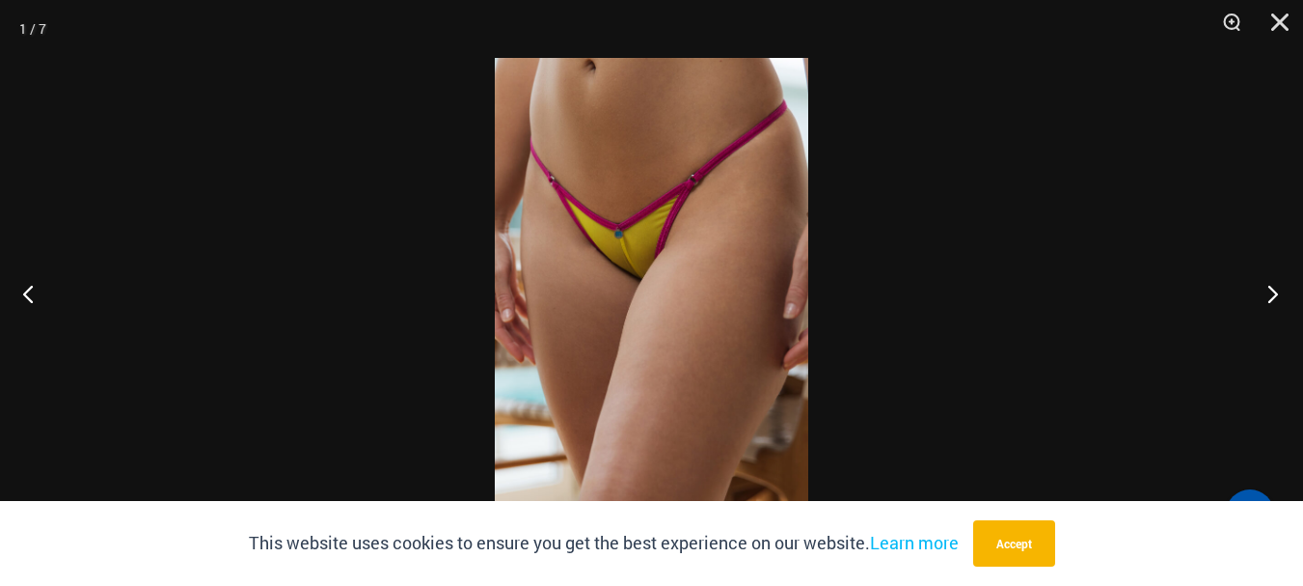
click at [1281, 290] on button "Next" at bounding box center [1267, 293] width 72 height 96
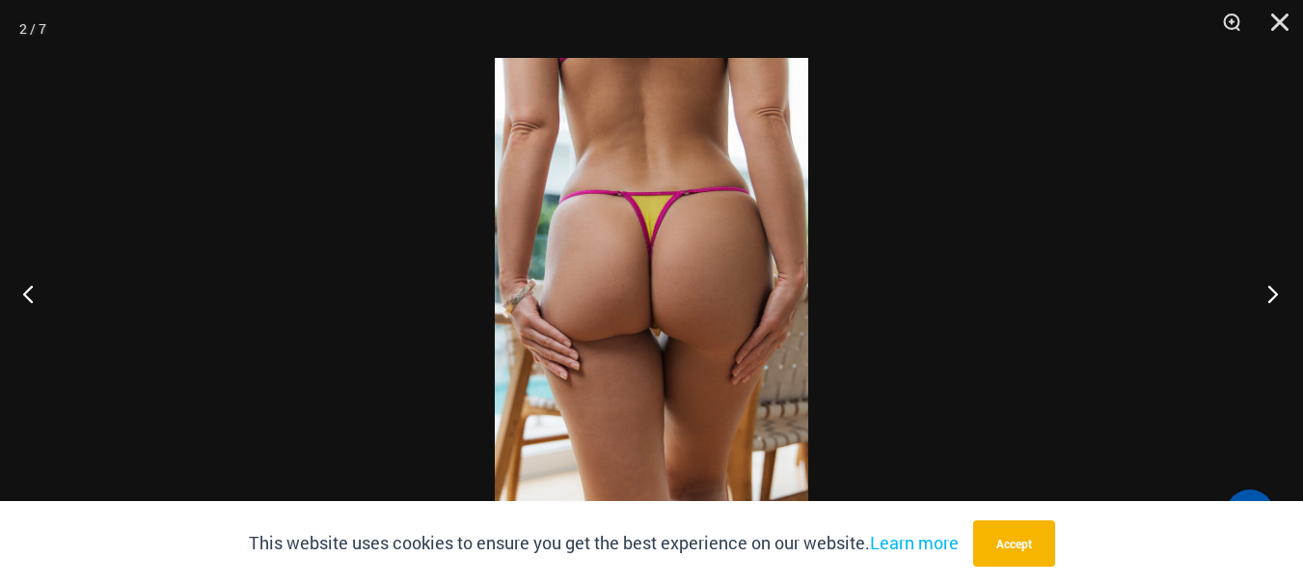
click at [1281, 290] on button "Next" at bounding box center [1267, 293] width 72 height 96
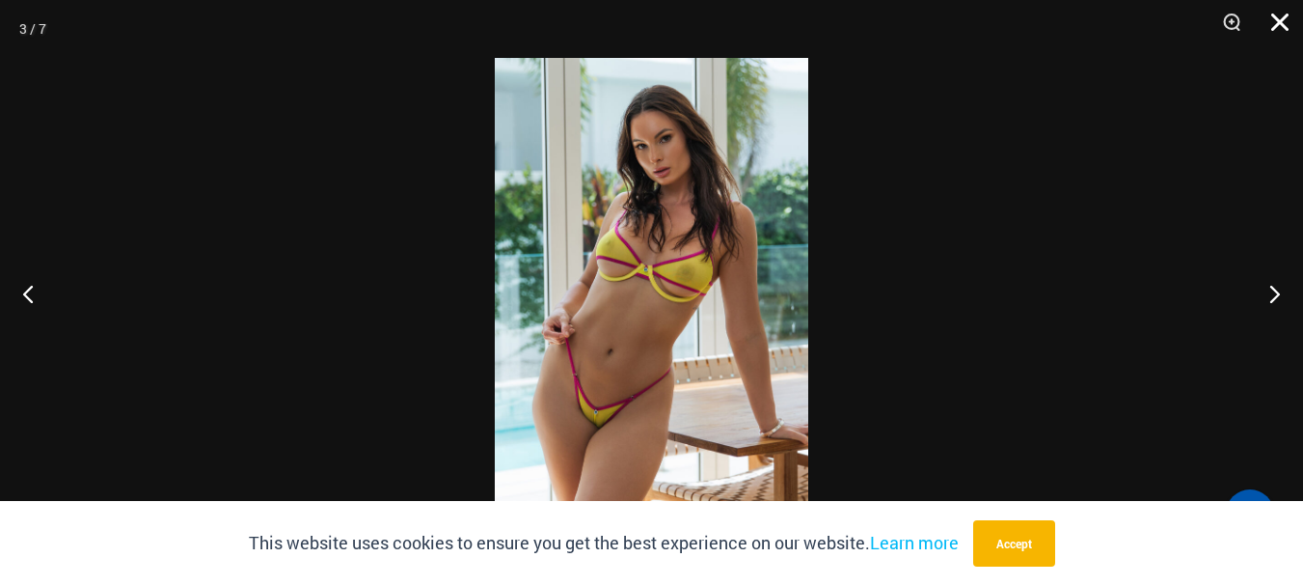
click at [1271, 8] on button "Close" at bounding box center [1273, 29] width 48 height 58
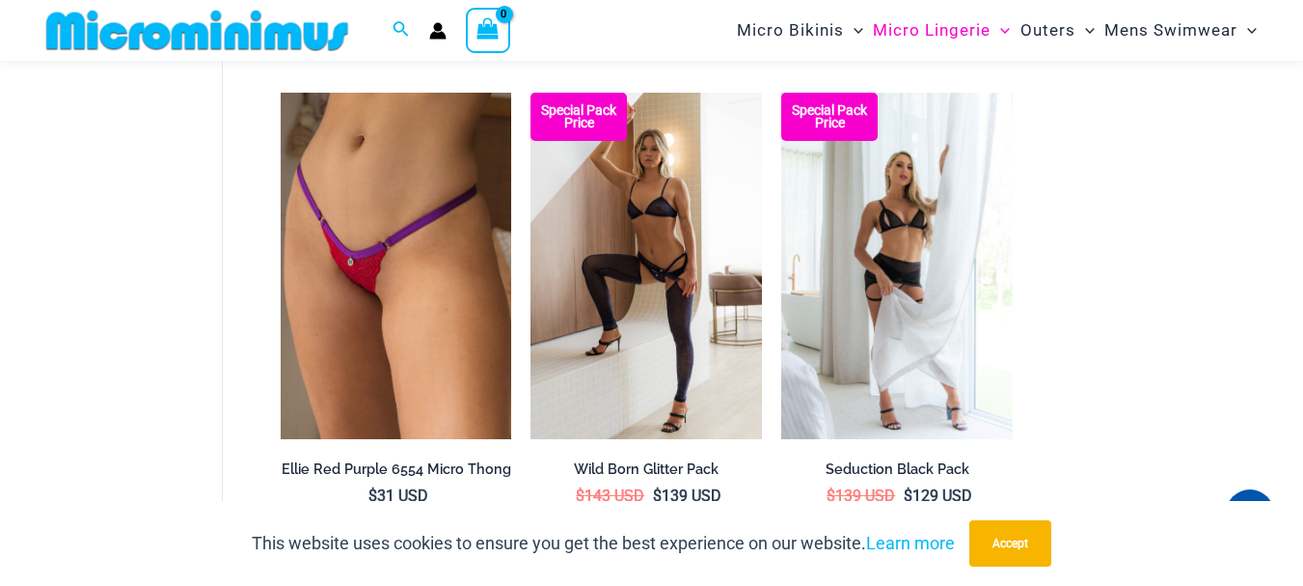
scroll to position [1094, 0]
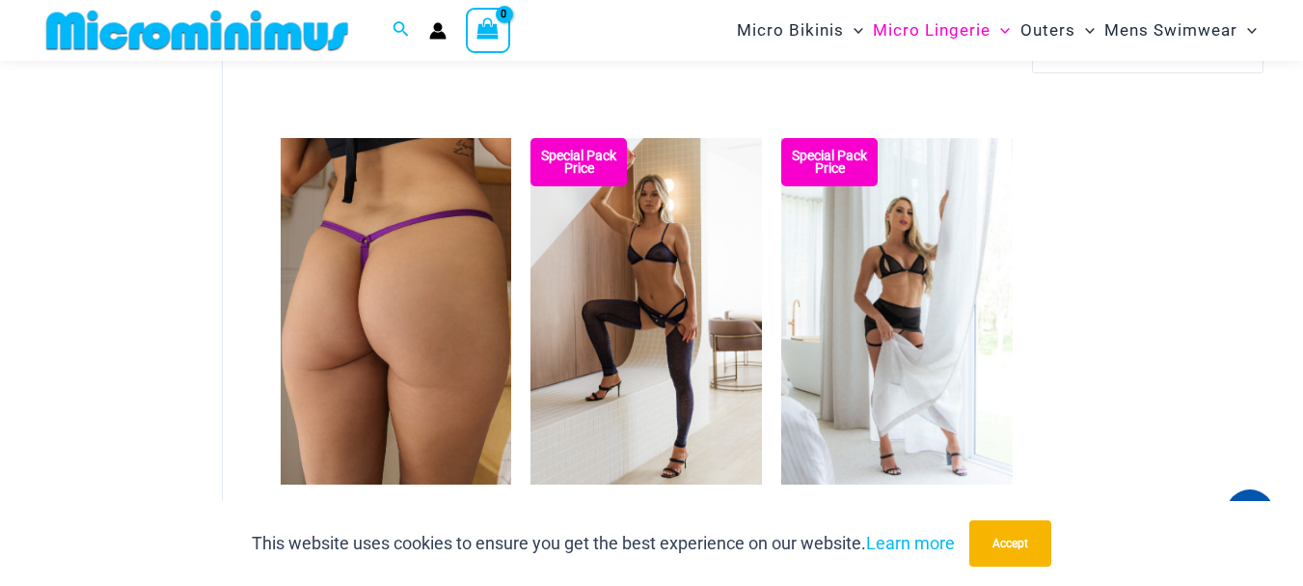
click at [372, 347] on img at bounding box center [397, 311] width 232 height 347
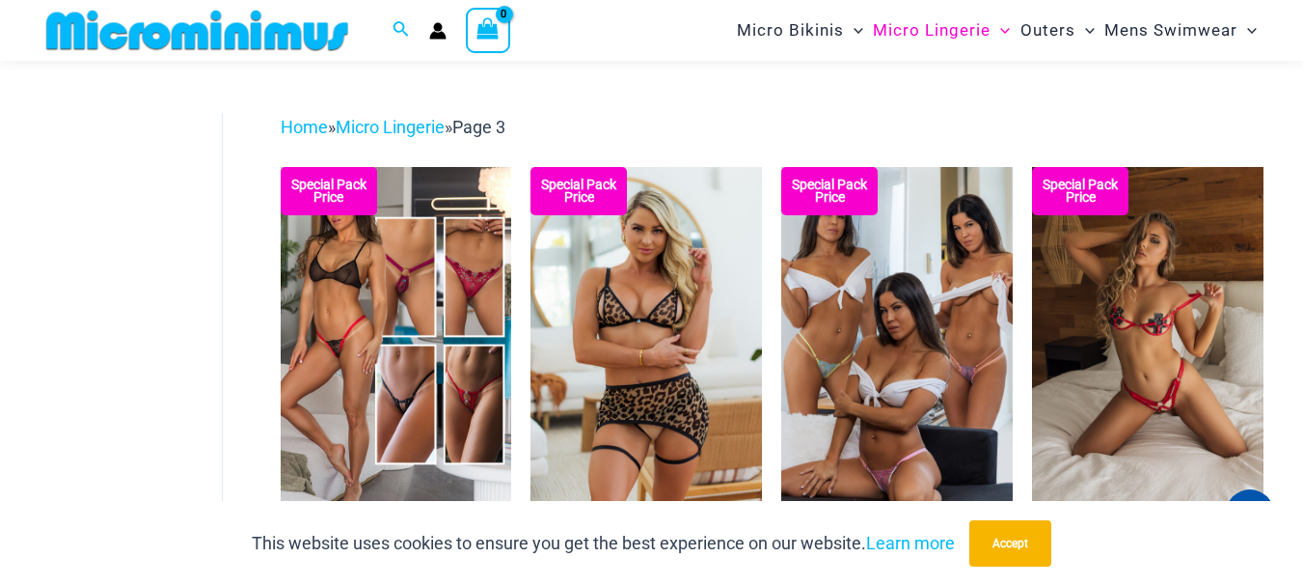
scroll to position [42, 0]
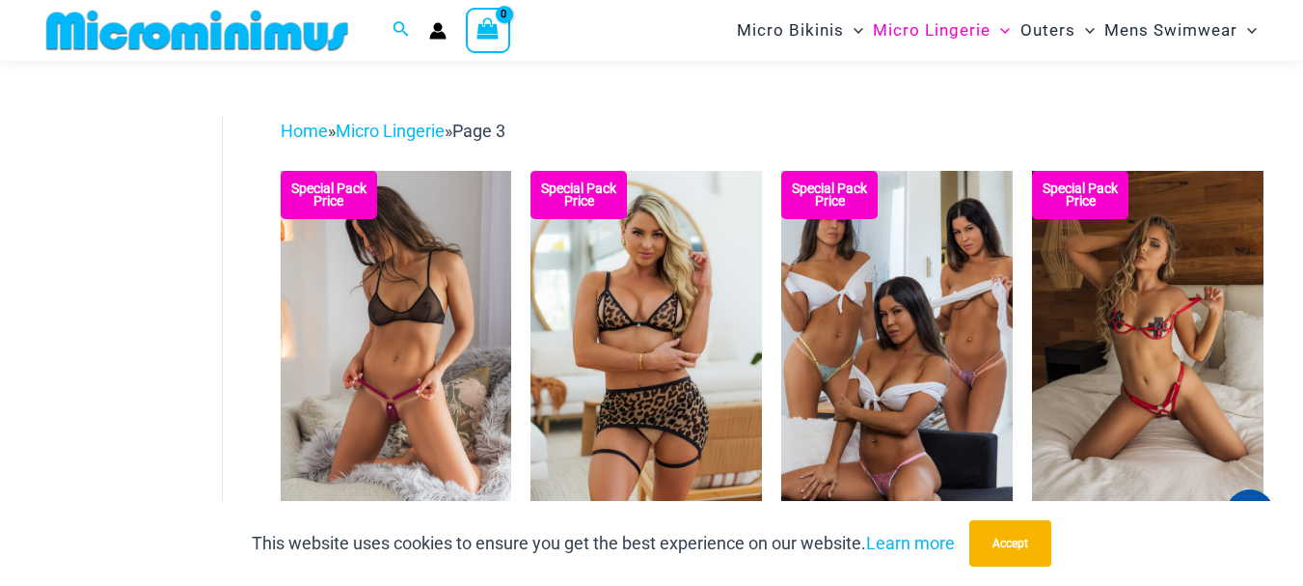
click at [377, 307] on img at bounding box center [397, 344] width 232 height 347
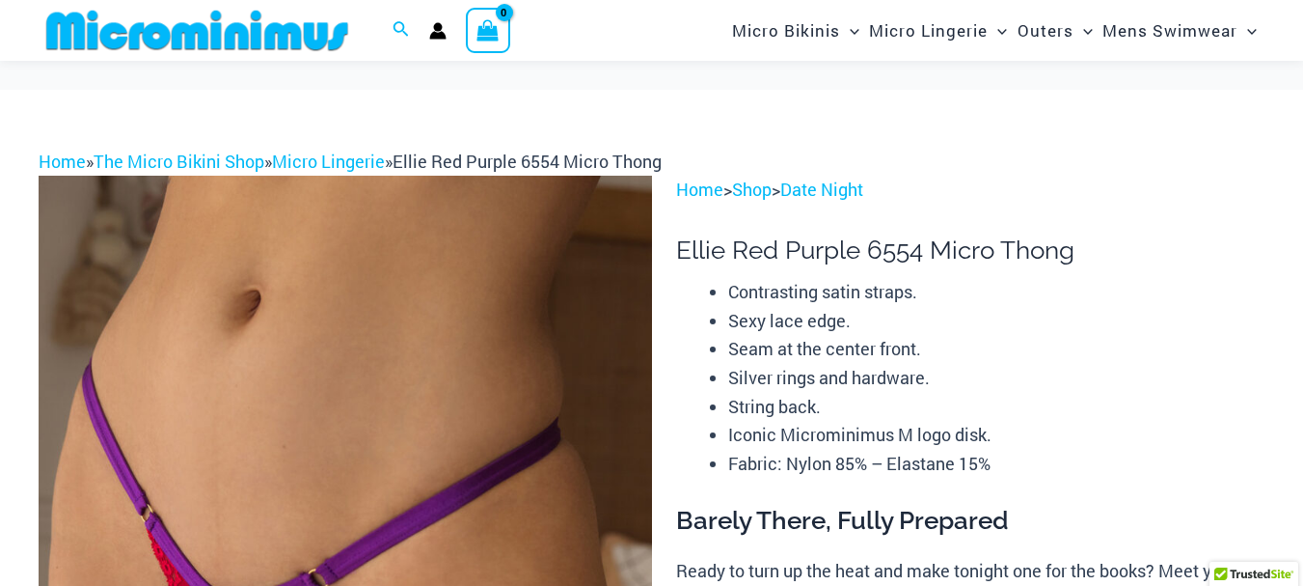
scroll to position [233, 0]
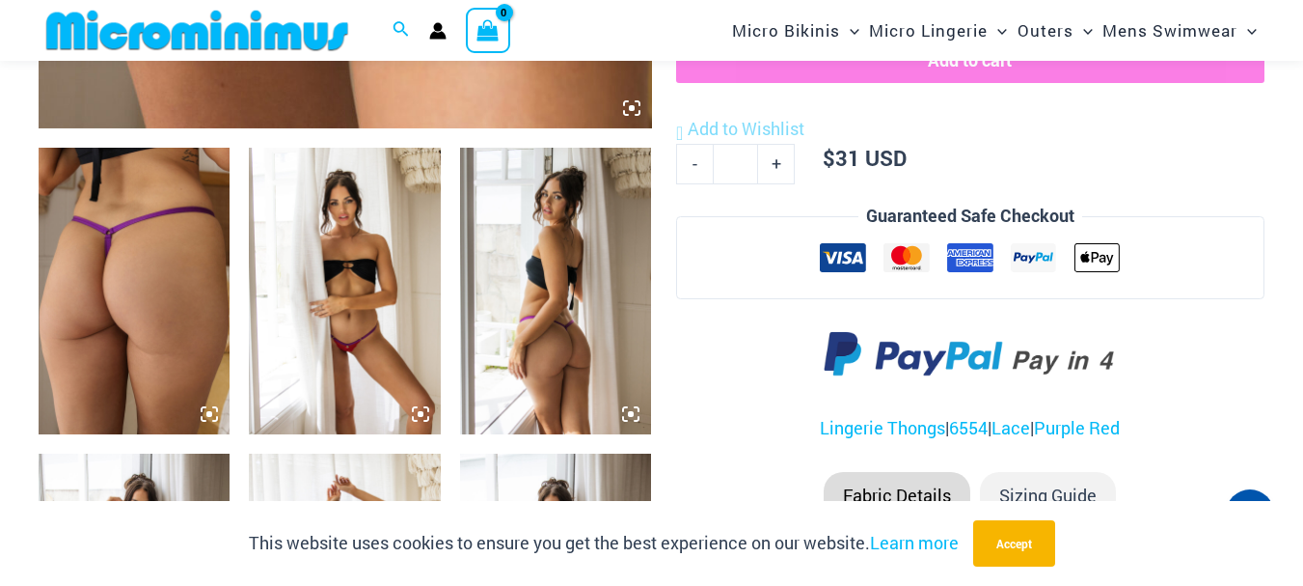
scroll to position [997, 0]
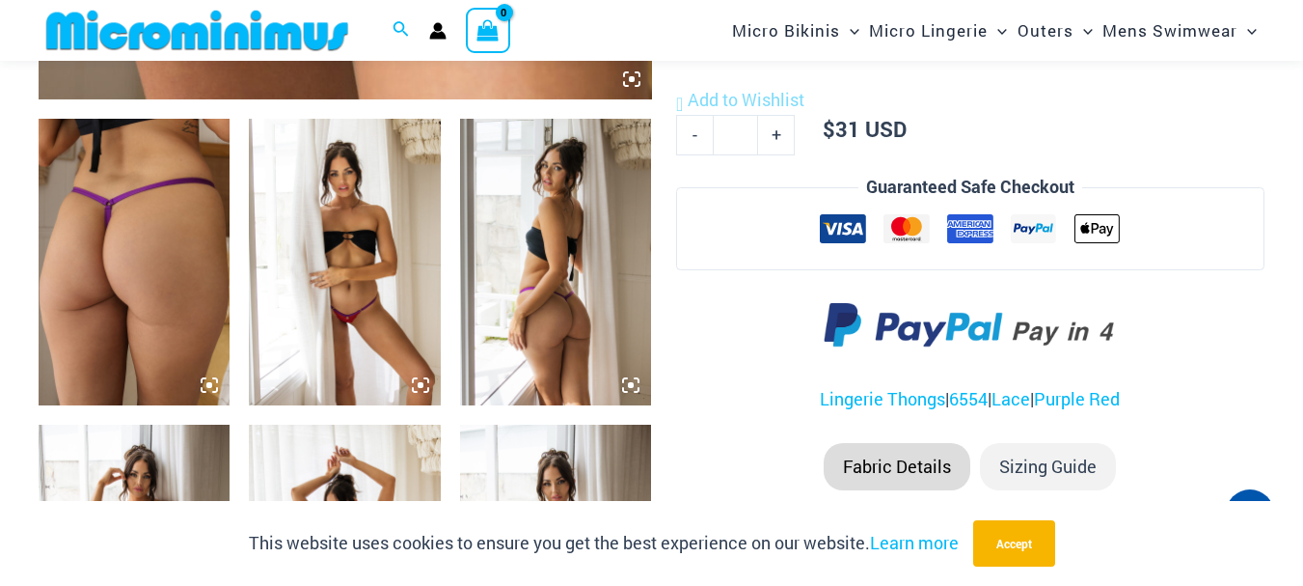
drag, startPoint x: 1315, startPoint y: 168, endPoint x: 1295, endPoint y: 150, distance: 27.3
click at [119, 468] on img at bounding box center [134, 567] width 191 height 287
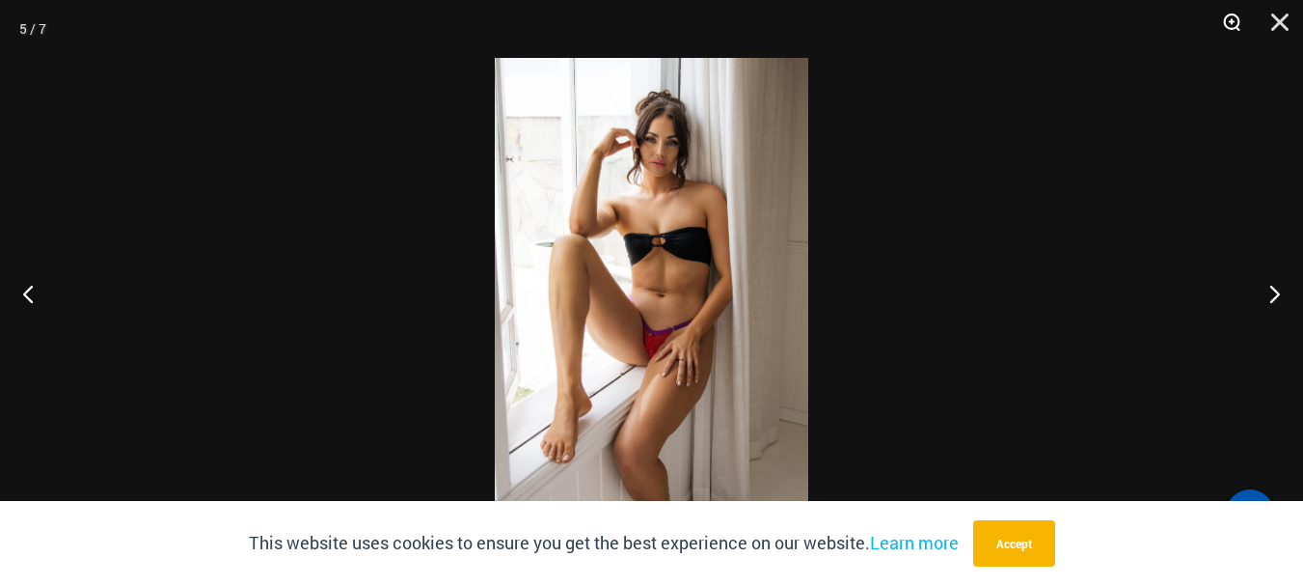
click at [1216, 13] on button "Zoom" at bounding box center [1225, 29] width 48 height 58
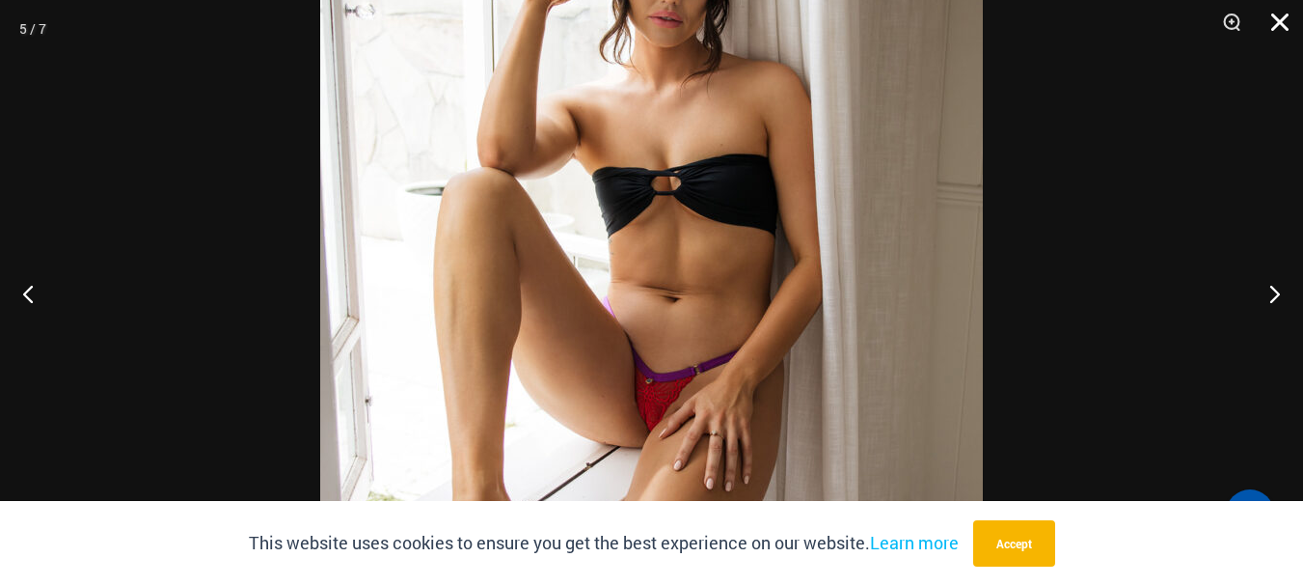
click at [1271, 13] on button "Close" at bounding box center [1273, 29] width 48 height 58
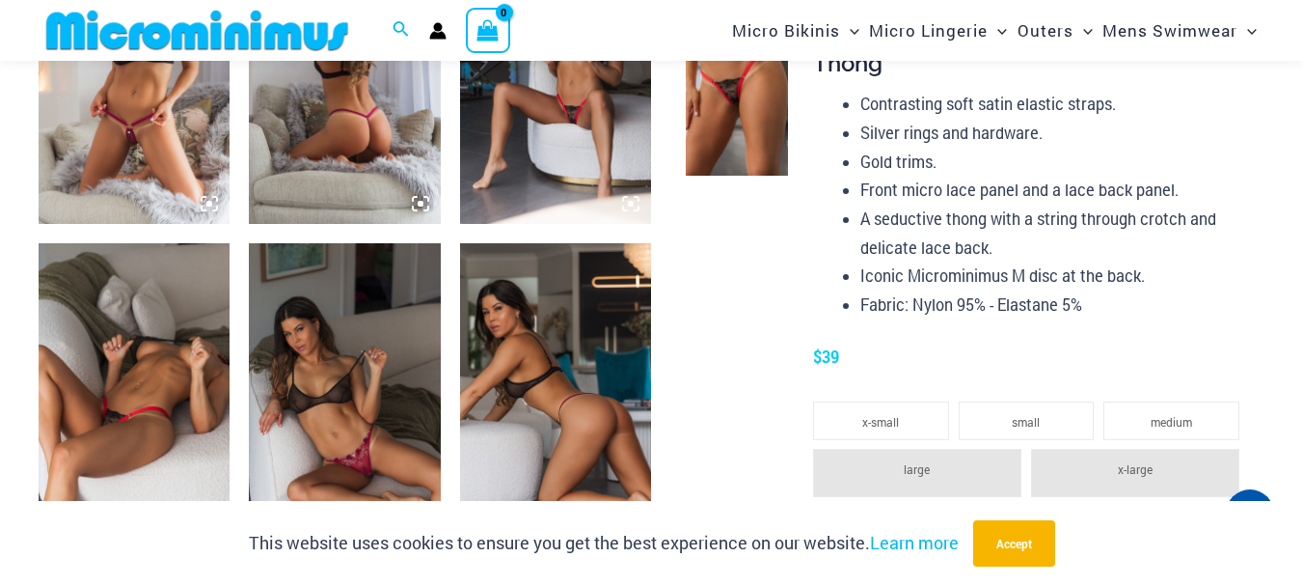
scroll to position [1206, 0]
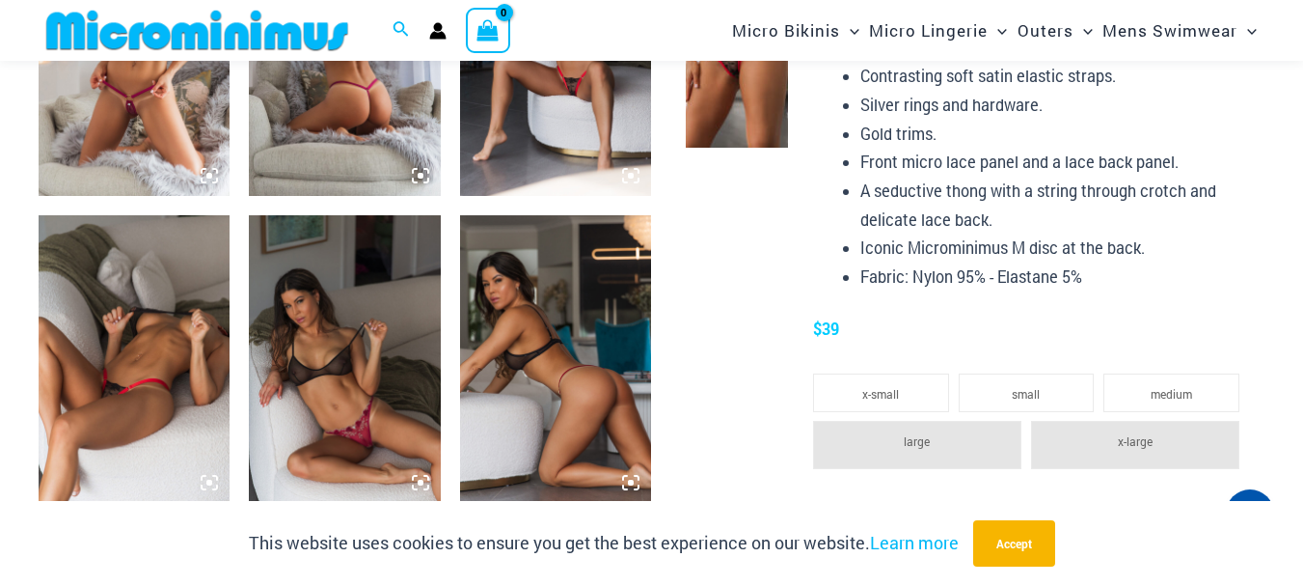
drag, startPoint x: 1311, startPoint y: 36, endPoint x: 1317, endPoint y: 120, distance: 84.1
click at [336, 356] on img at bounding box center [344, 358] width 191 height 287
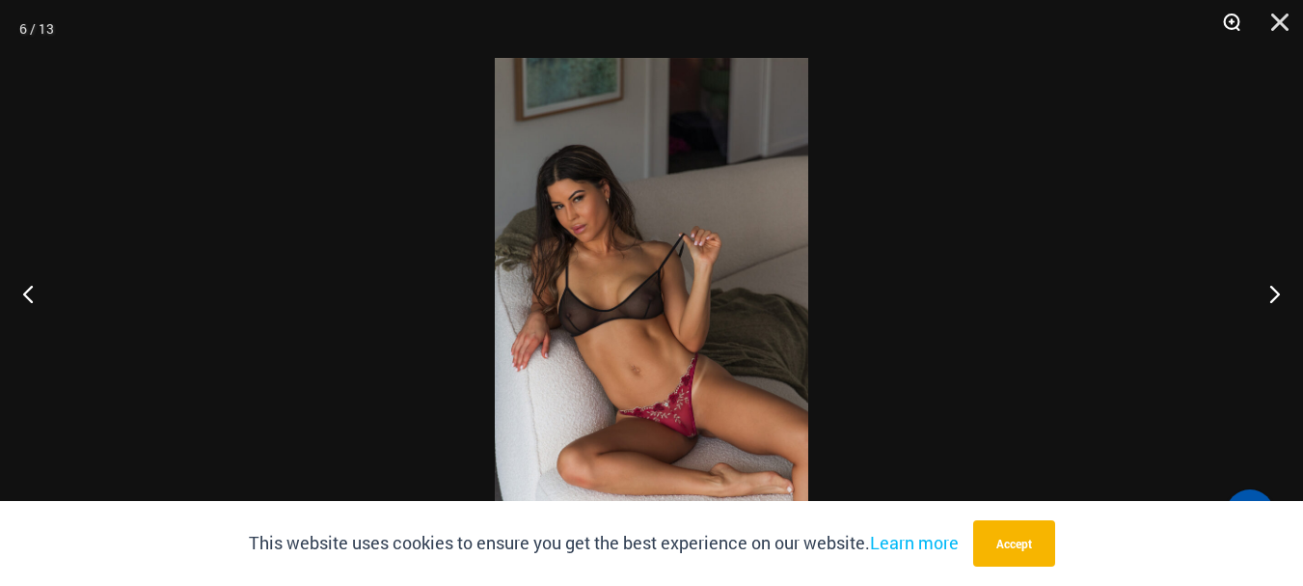
click at [1229, 22] on button "Zoom" at bounding box center [1225, 29] width 48 height 58
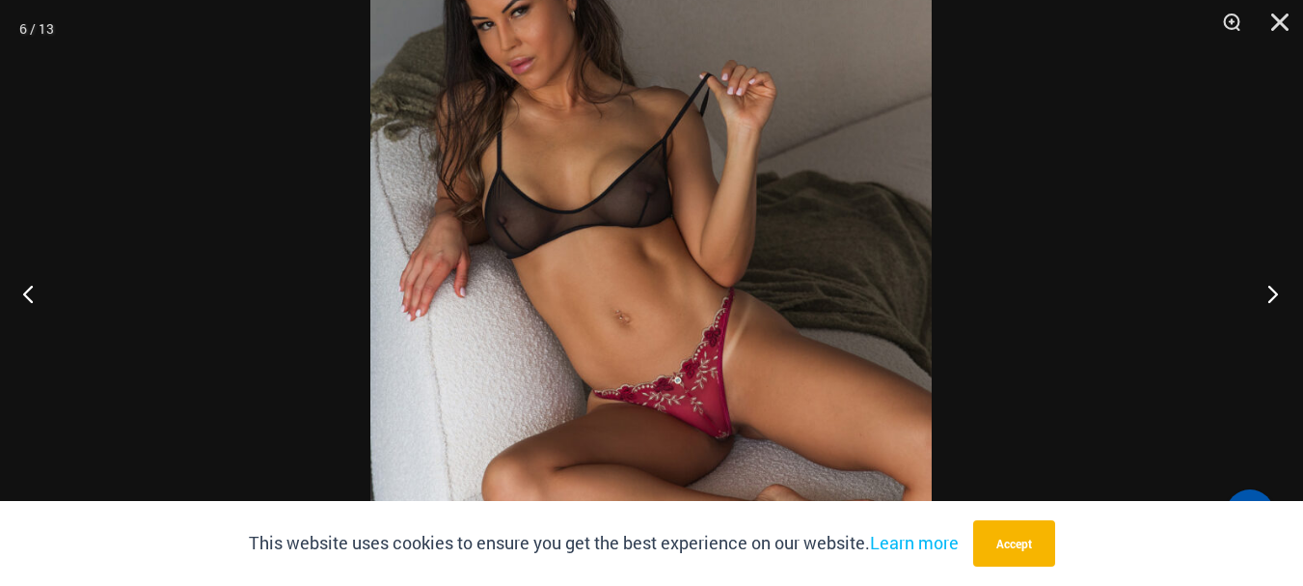
click at [1271, 288] on button "Next" at bounding box center [1267, 293] width 72 height 96
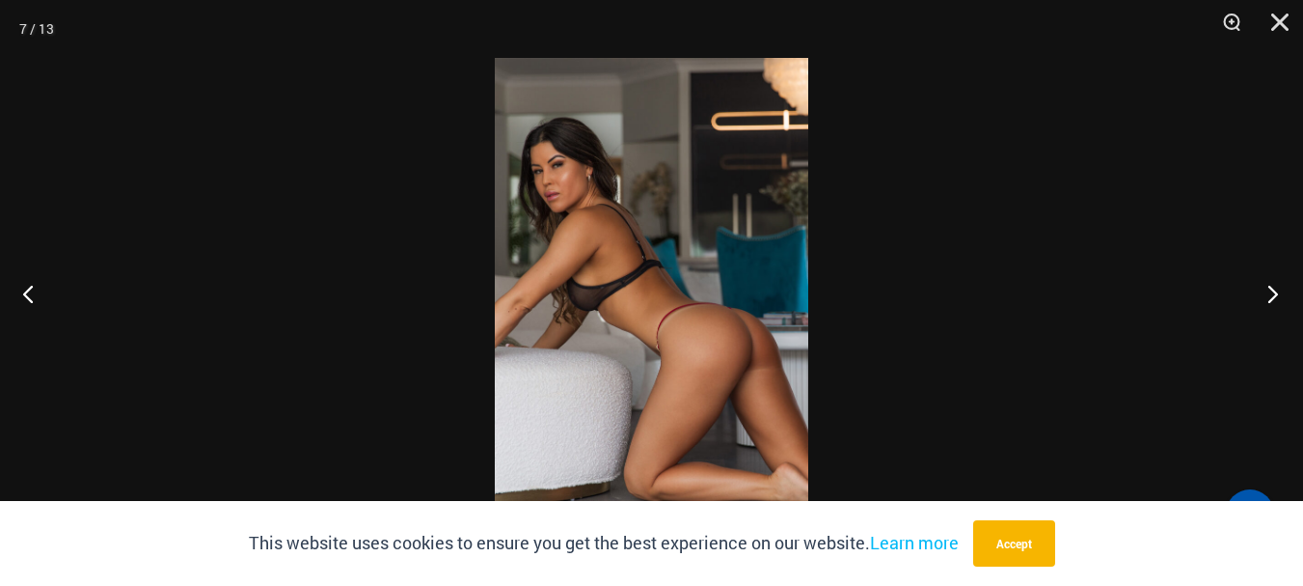
click at [1271, 288] on button "Next" at bounding box center [1267, 293] width 72 height 96
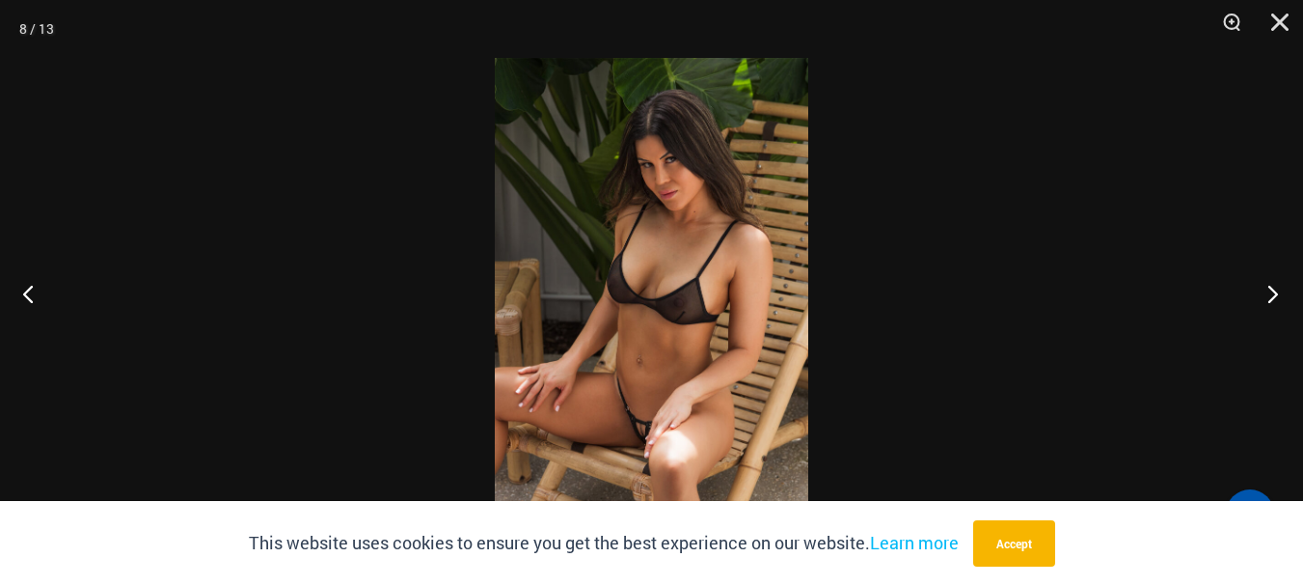
click at [1271, 288] on button "Next" at bounding box center [1267, 293] width 72 height 96
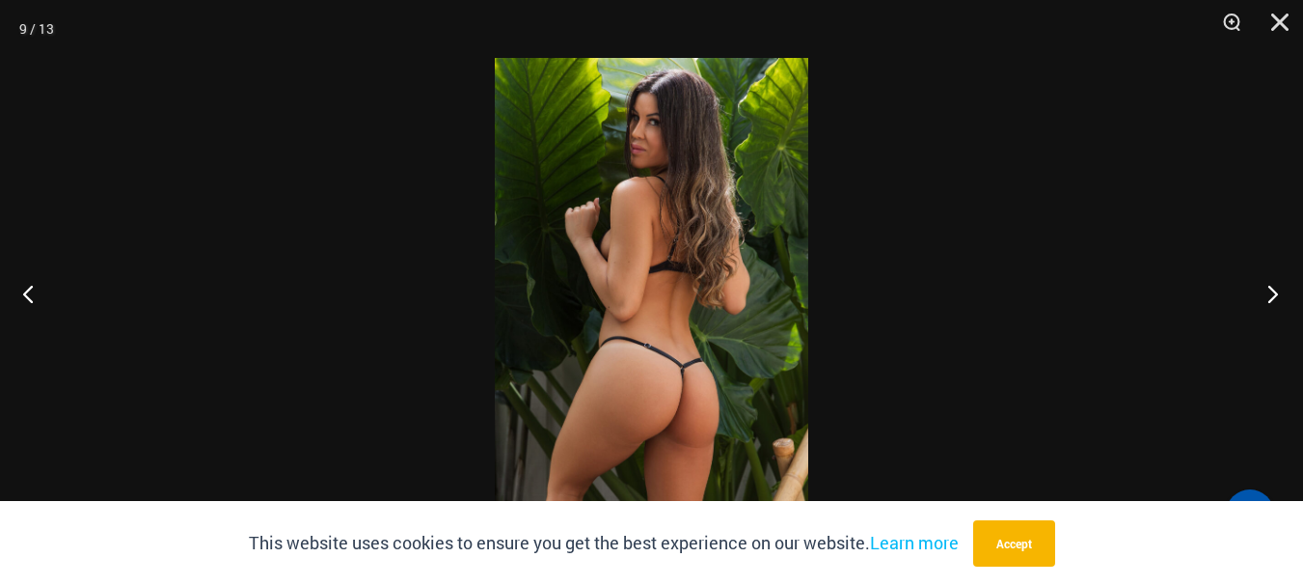
click at [1271, 288] on button "Next" at bounding box center [1267, 293] width 72 height 96
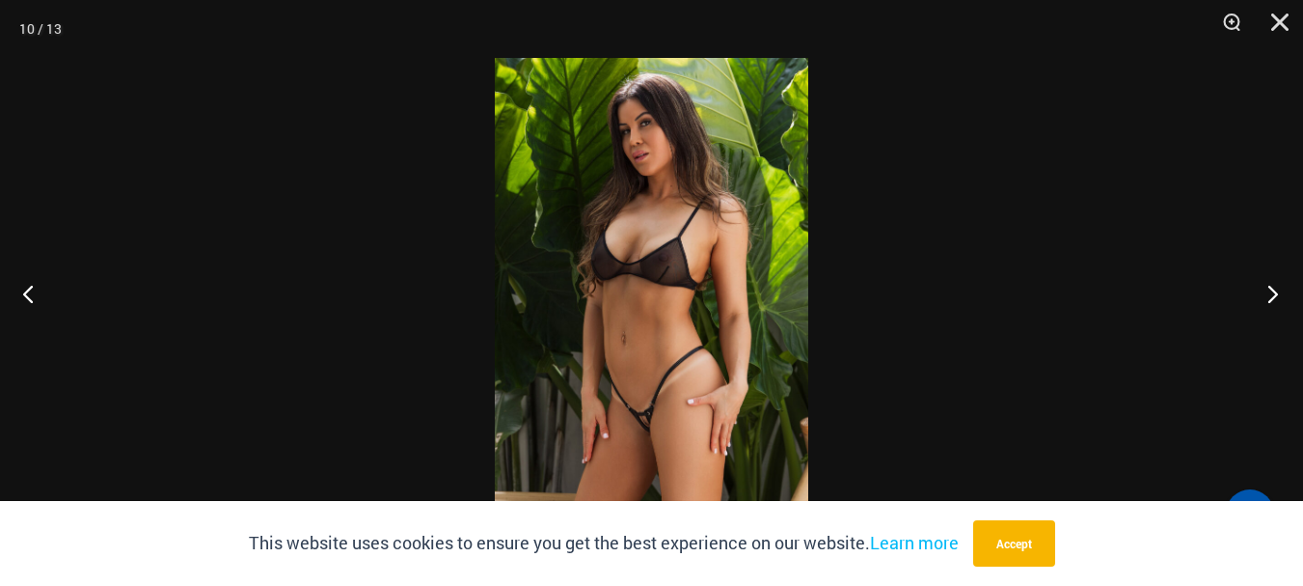
click at [1271, 288] on button "Next" at bounding box center [1267, 293] width 72 height 96
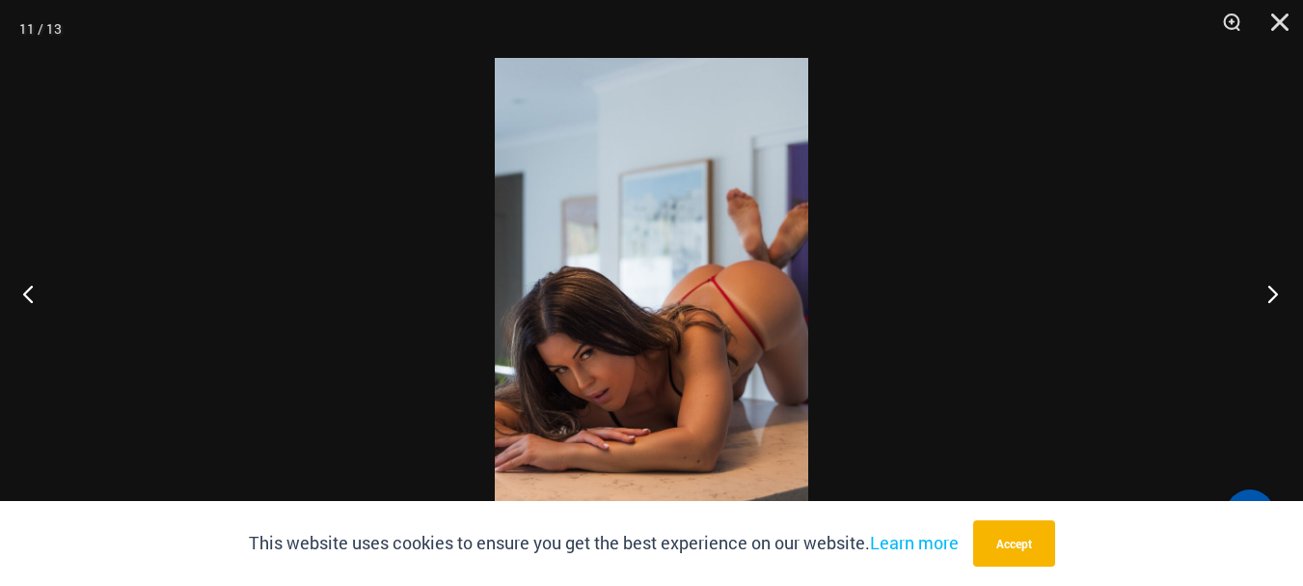
click at [1271, 288] on button "Next" at bounding box center [1267, 293] width 72 height 96
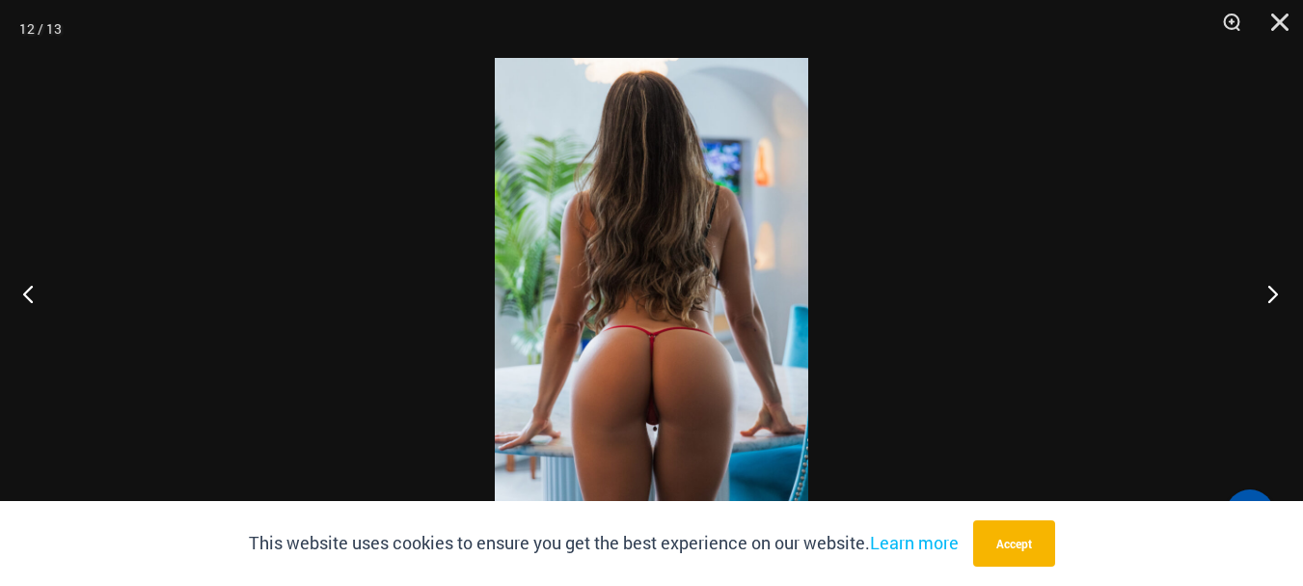
click at [1271, 288] on button "Next" at bounding box center [1267, 293] width 72 height 96
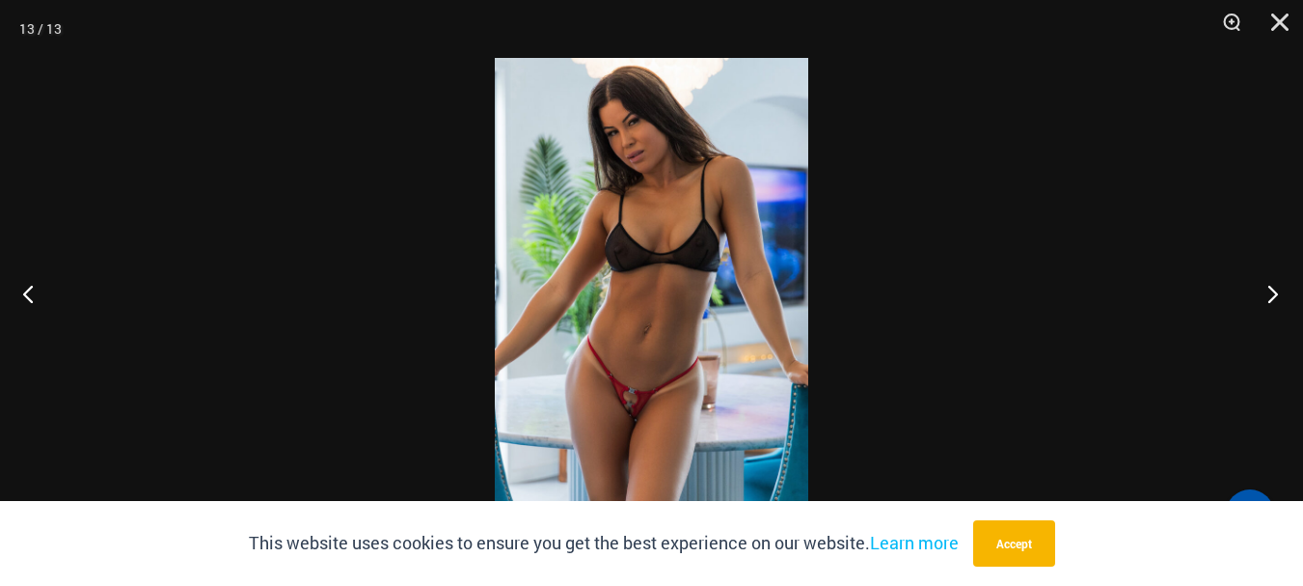
click at [1271, 288] on button "Next" at bounding box center [1267, 293] width 72 height 96
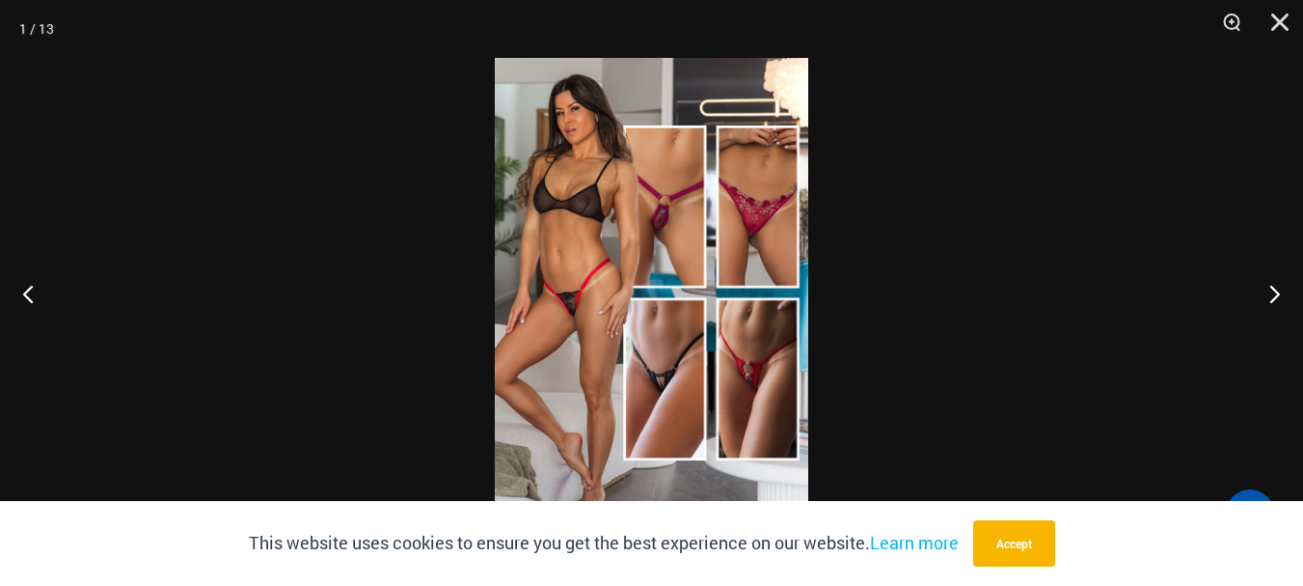
click at [594, 305] on img at bounding box center [652, 293] width 314 height 470
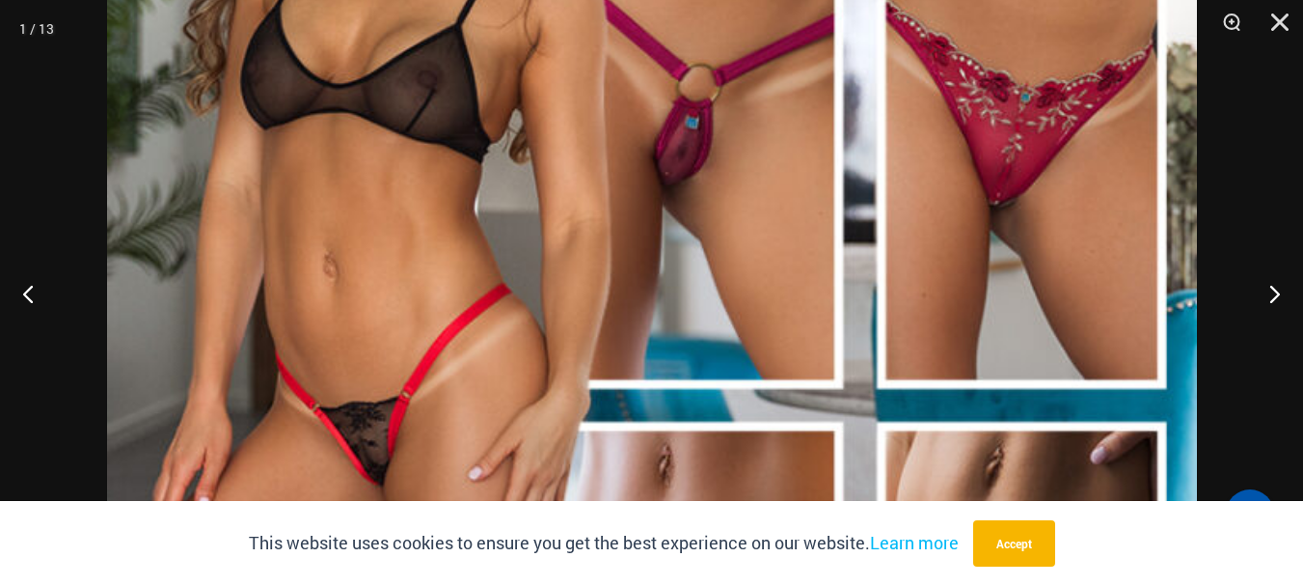
click at [365, 247] on img at bounding box center [652, 405] width 1090 height 1634
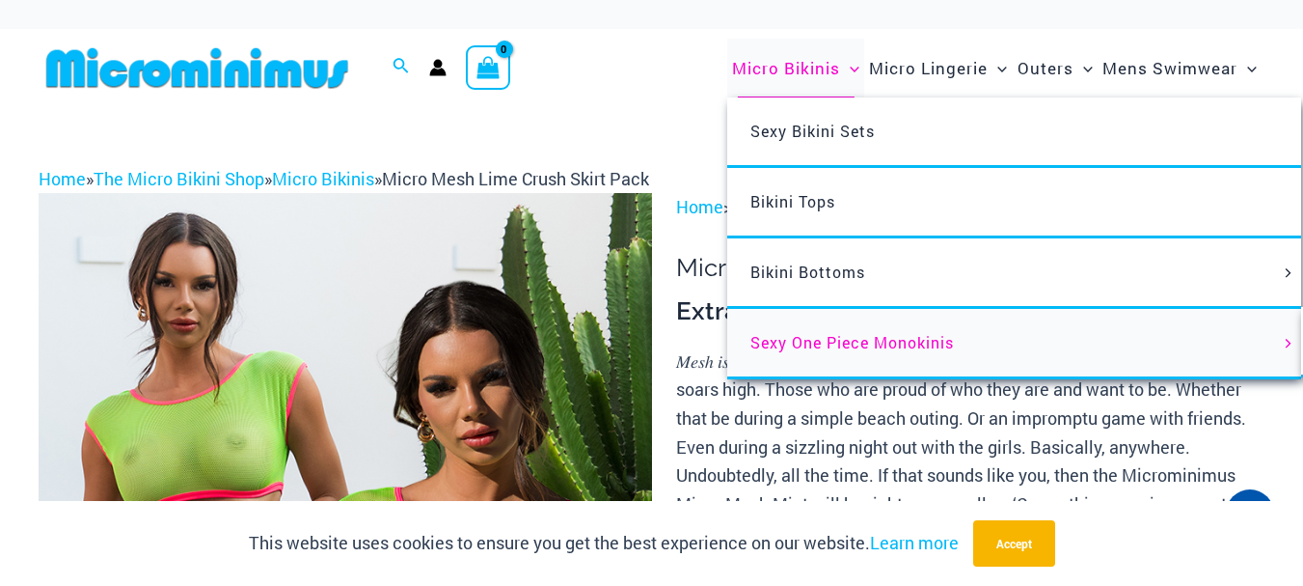
click at [802, 341] on span "Sexy One Piece Monokinis" at bounding box center [853, 342] width 204 height 20
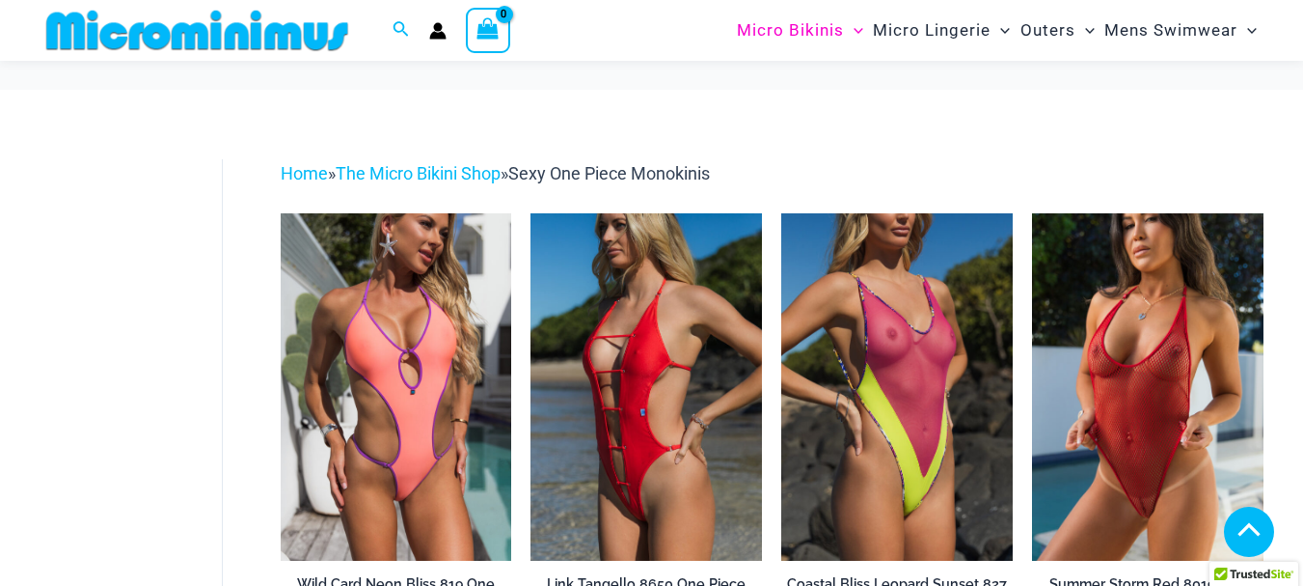
scroll to position [609, 0]
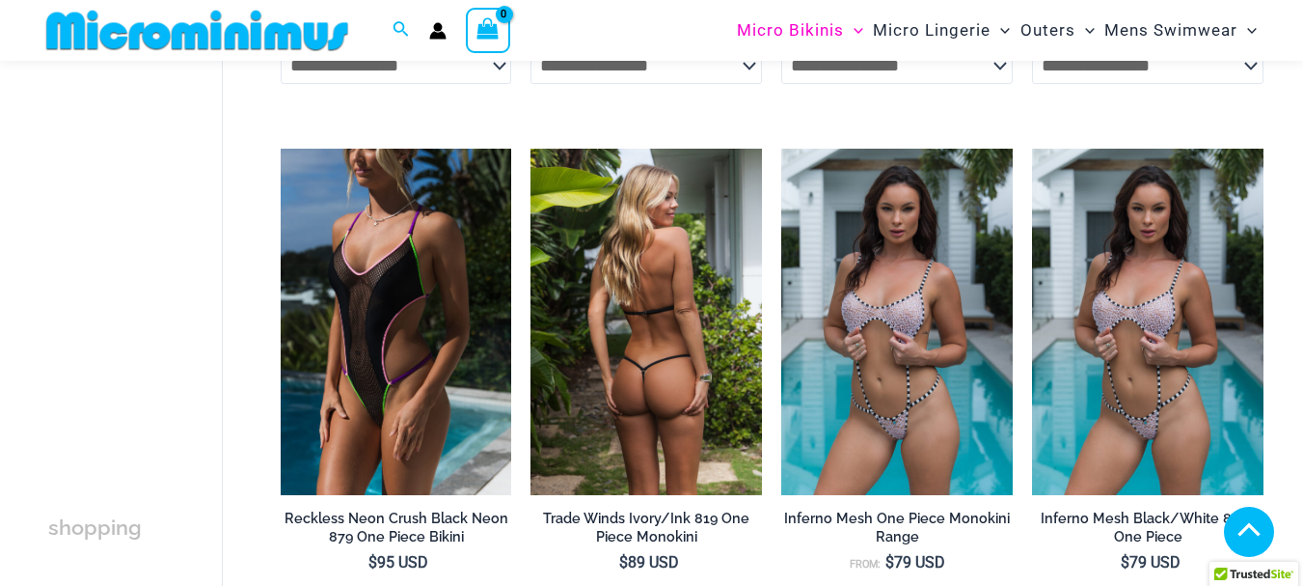
click at [697, 319] on img at bounding box center [647, 322] width 232 height 347
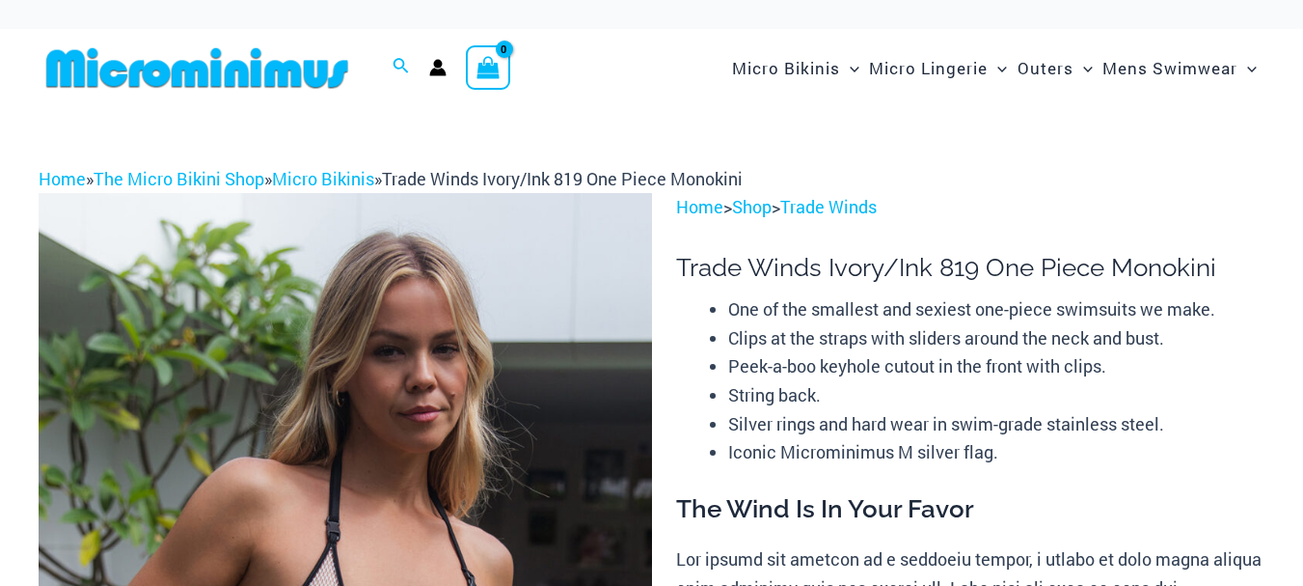
scroll to position [646, 0]
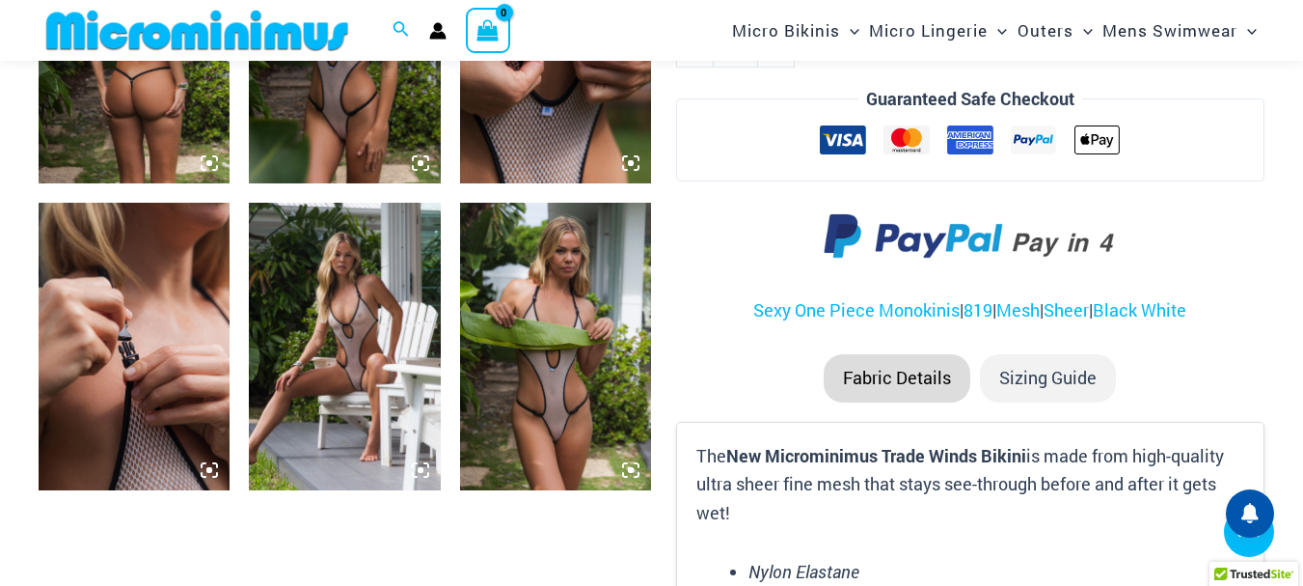
scroll to position [1208, 0]
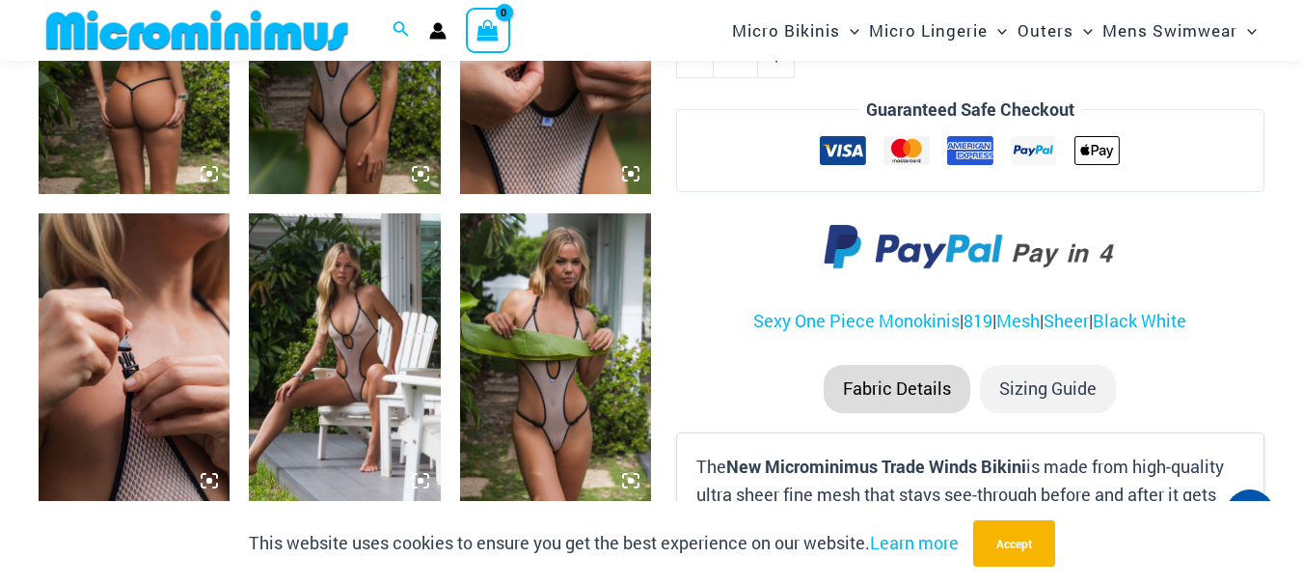
click at [339, 356] on img at bounding box center [344, 356] width 191 height 287
